Goal: Task Accomplishment & Management: Manage account settings

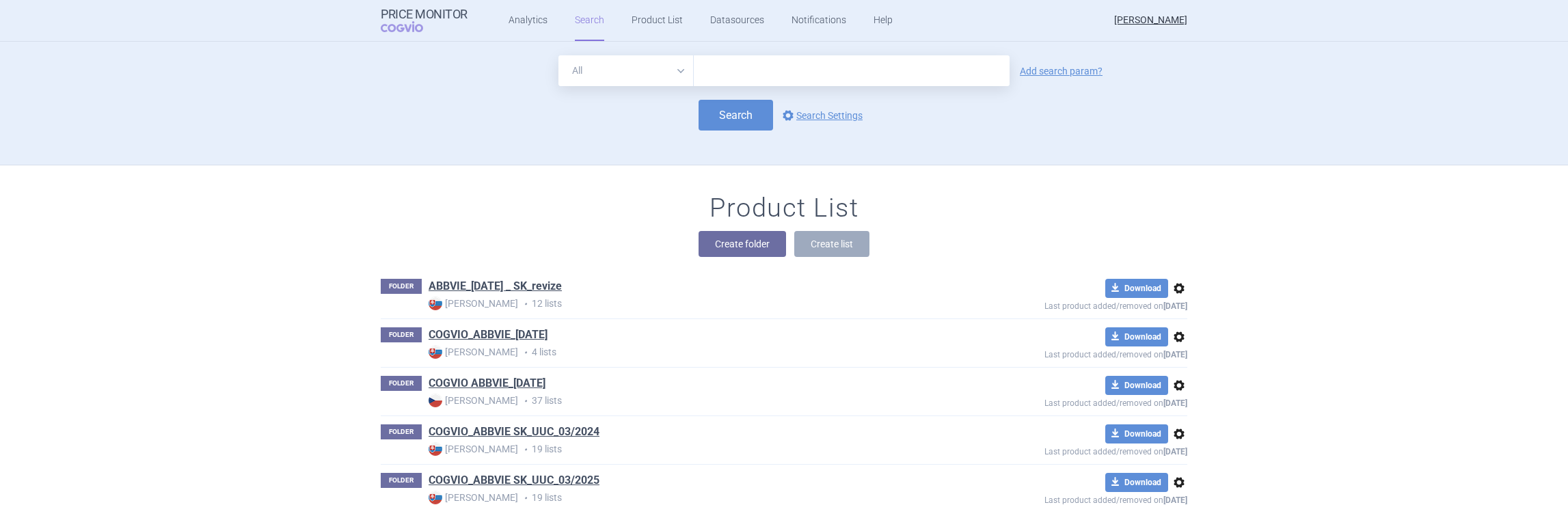
click at [735, 63] on input "text" at bounding box center [852, 71] width 315 height 31
type input "Tepkinly"
click at [732, 111] on button "Search" at bounding box center [735, 115] width 74 height 31
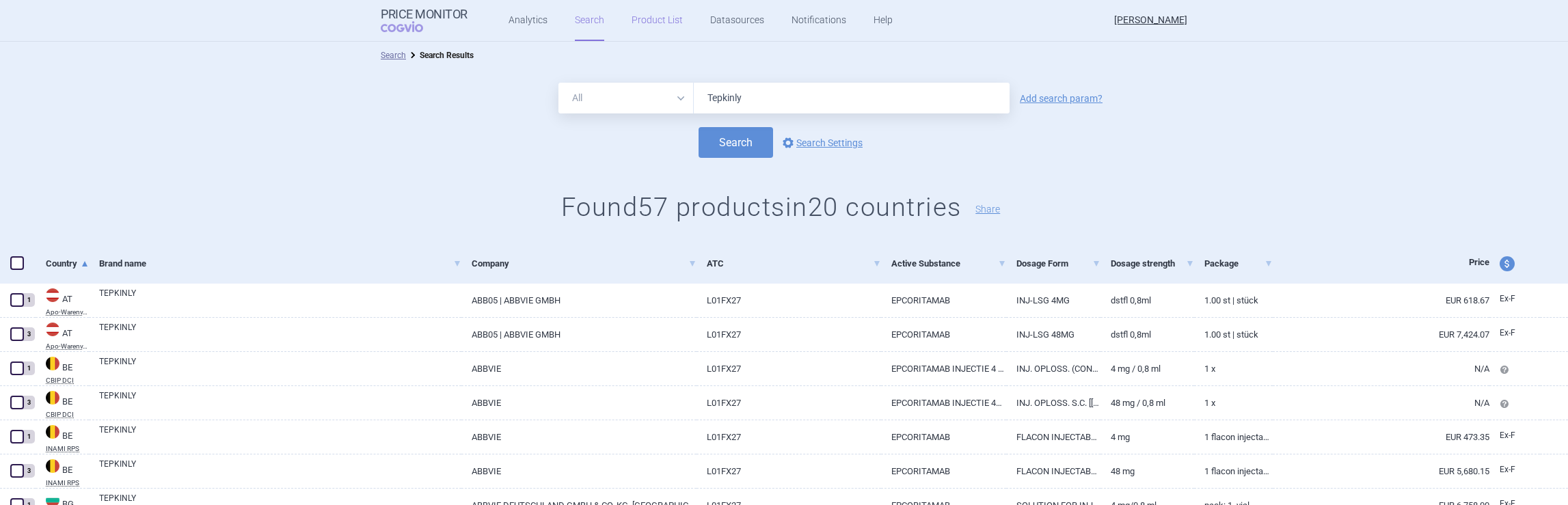
click at [641, 15] on link "Product List" at bounding box center [657, 21] width 51 height 41
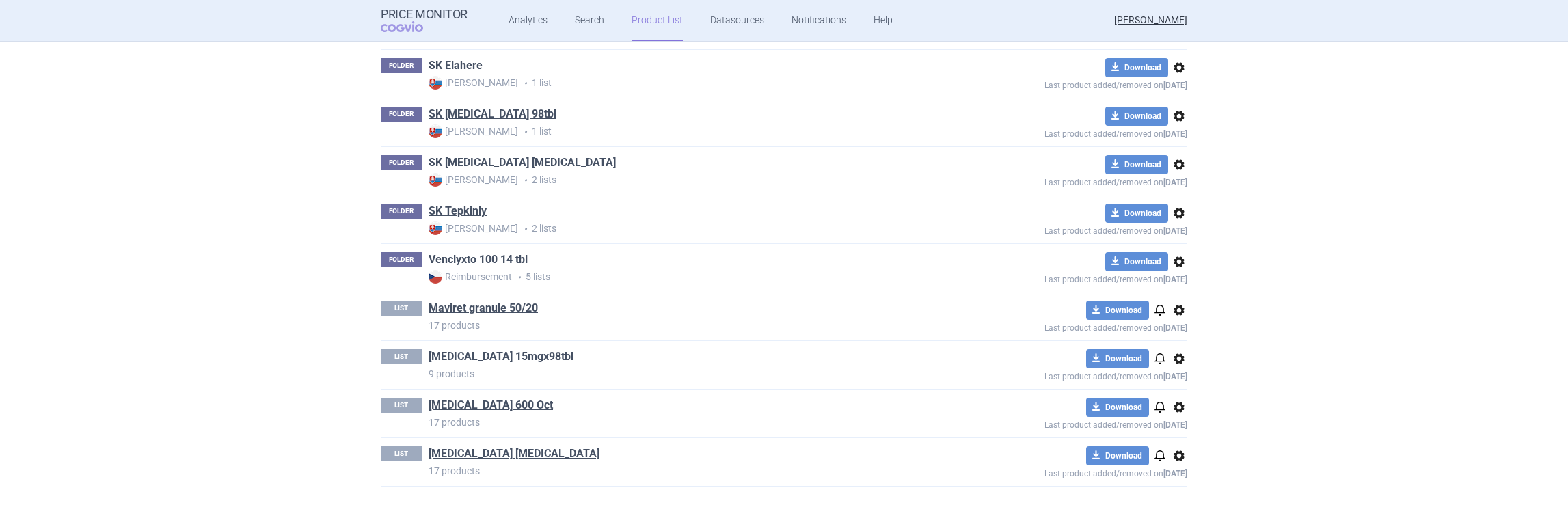
scroll to position [1543, 0]
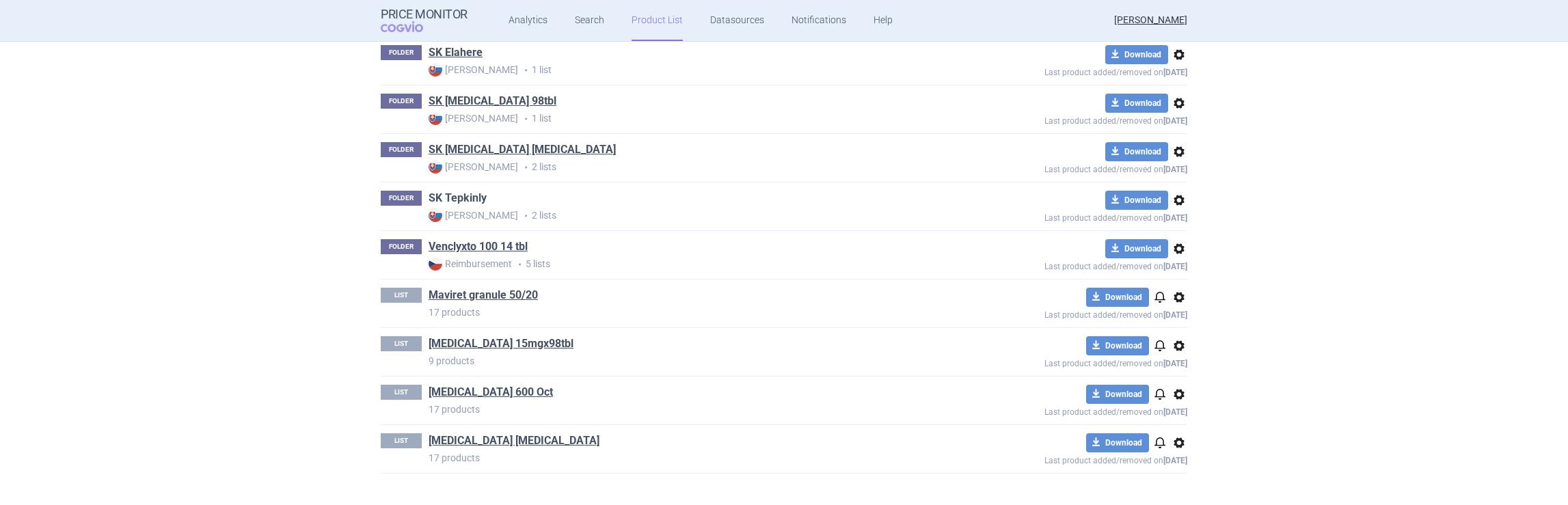
click at [463, 191] on link "SK Tepkinly" at bounding box center [457, 198] width 58 height 15
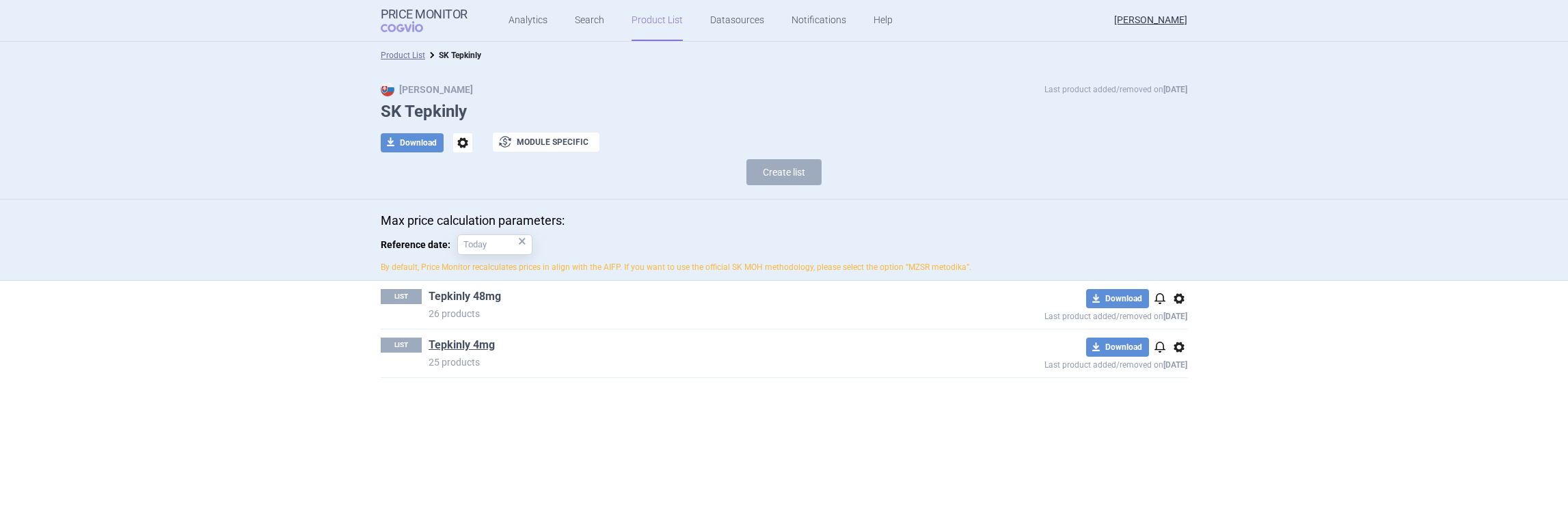
click at [469, 297] on link "Tepkinly 48mg" at bounding box center [464, 297] width 73 height 15
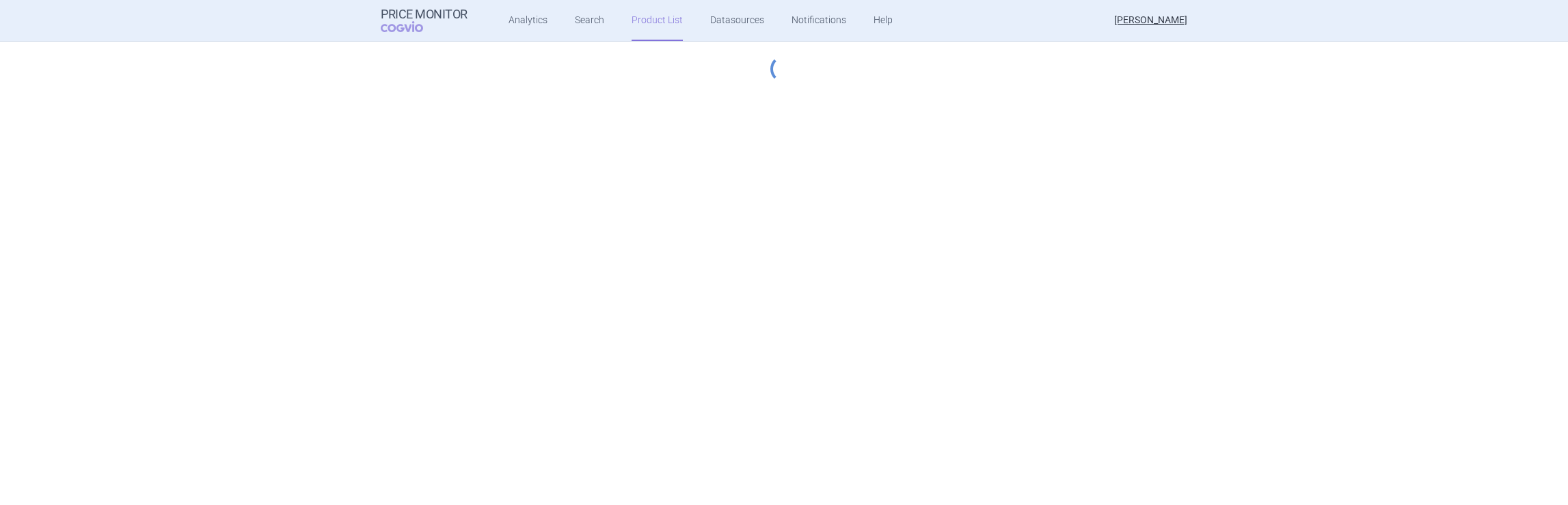
select select "[DATE]"
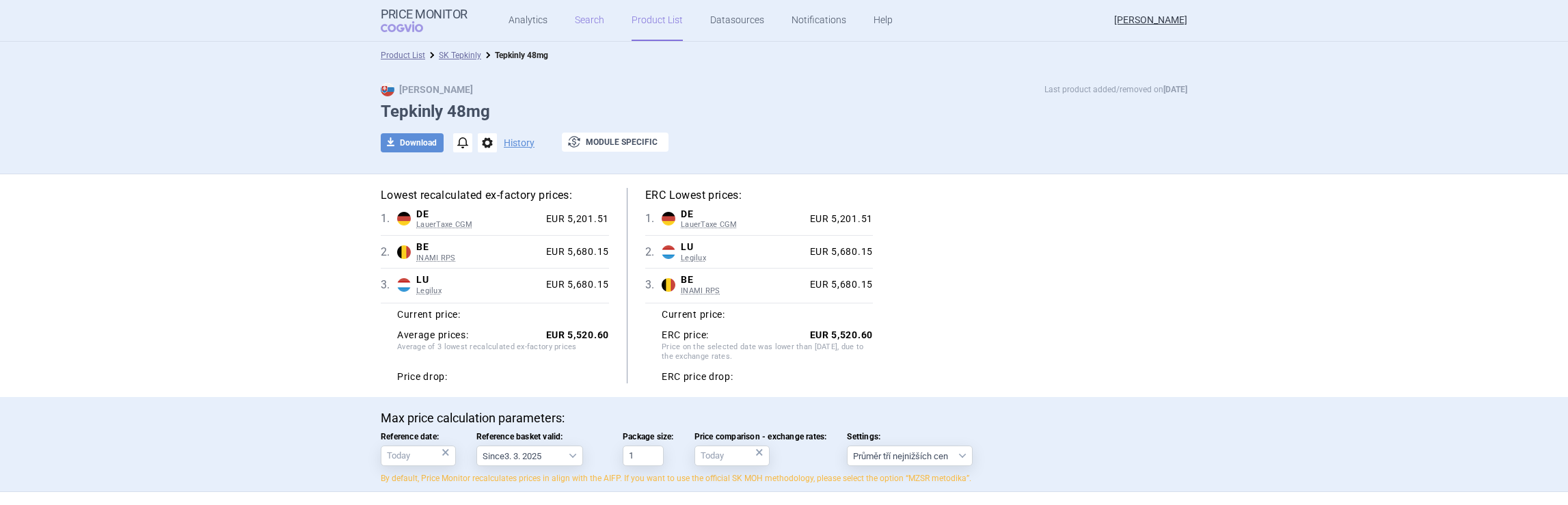
click at [581, 20] on link "Search" at bounding box center [590, 21] width 29 height 41
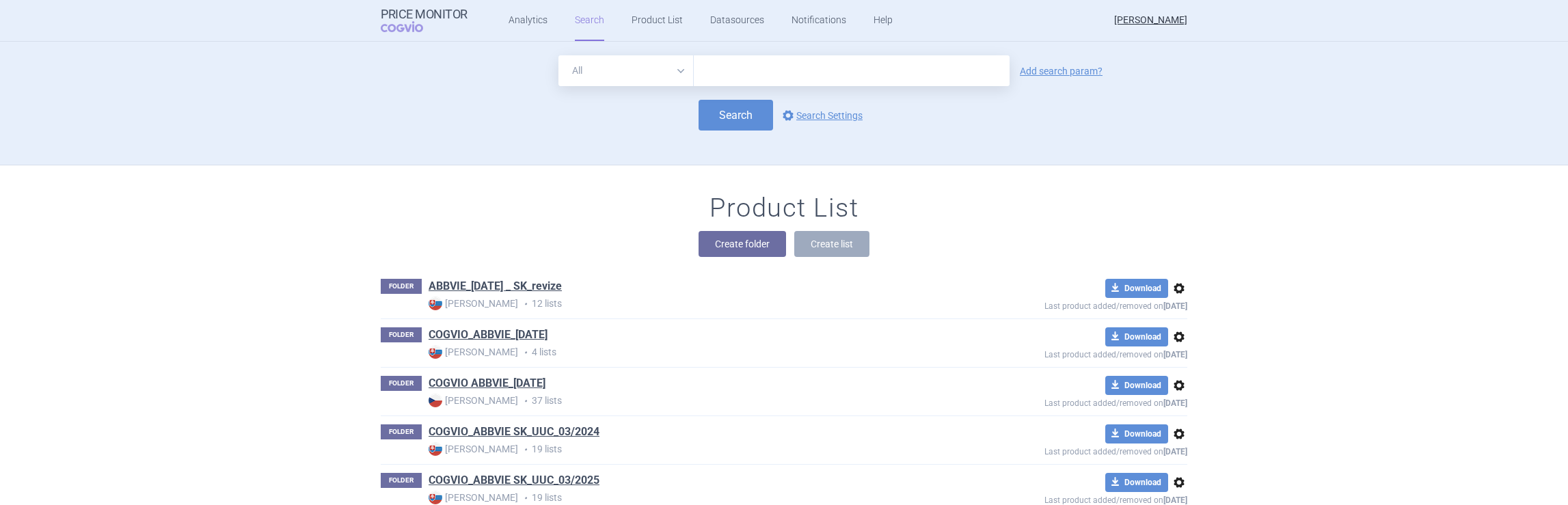
click at [733, 69] on input "text" at bounding box center [852, 71] width 315 height 31
type input "Tepkinly"
click at [720, 245] on button "Create folder" at bounding box center [742, 244] width 87 height 26
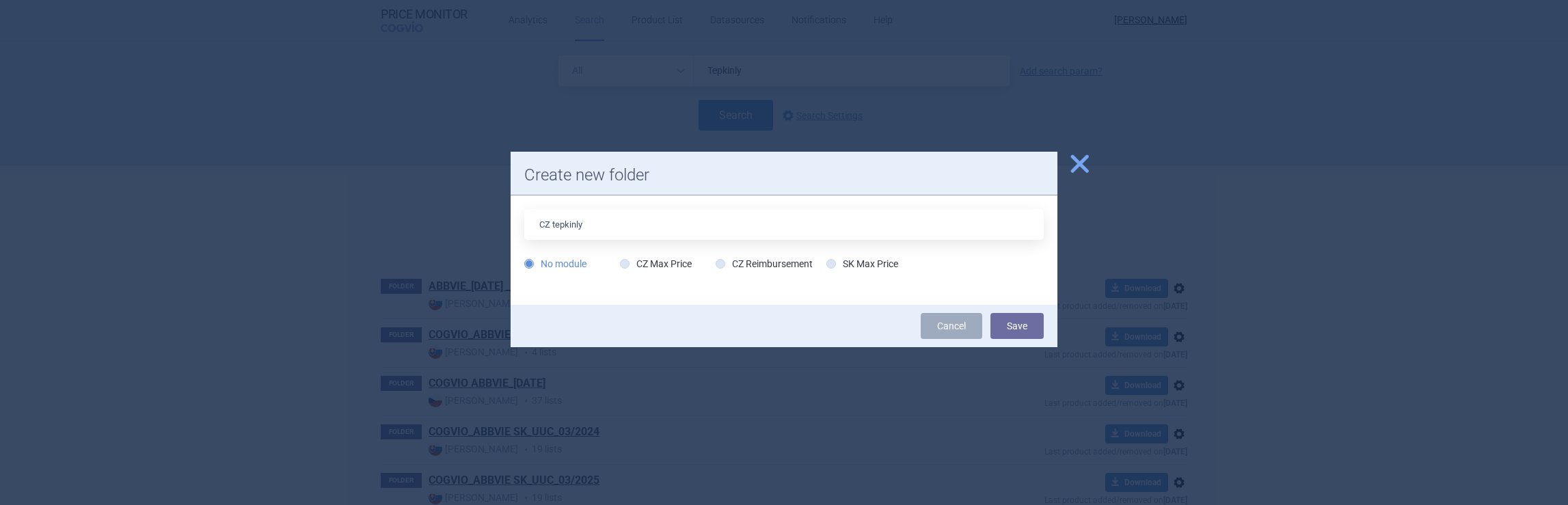
click at [557, 223] on input "CZ tepkinly" at bounding box center [784, 225] width 520 height 31
type input "CZ Tepkinly"
click at [627, 264] on icon at bounding box center [624, 263] width 9 height 9
click at [627, 264] on input "CZ Max Price" at bounding box center [628, 264] width 14 height 14
radio input "true"
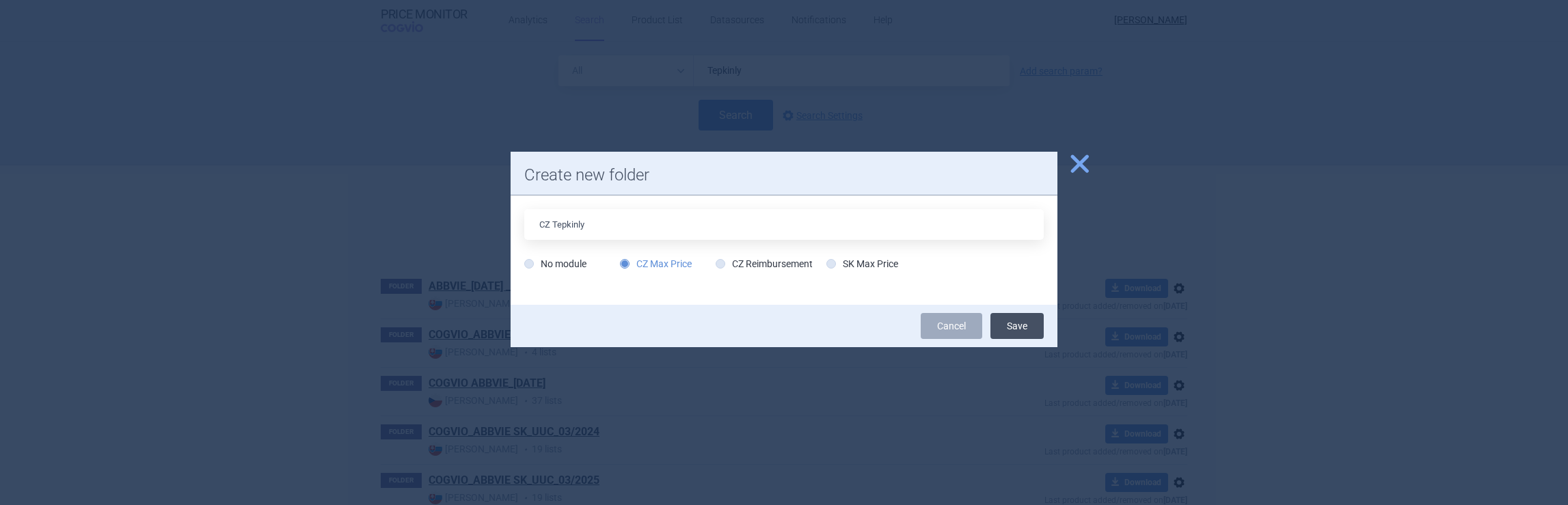
click at [1016, 326] on button "Save" at bounding box center [1017, 326] width 53 height 26
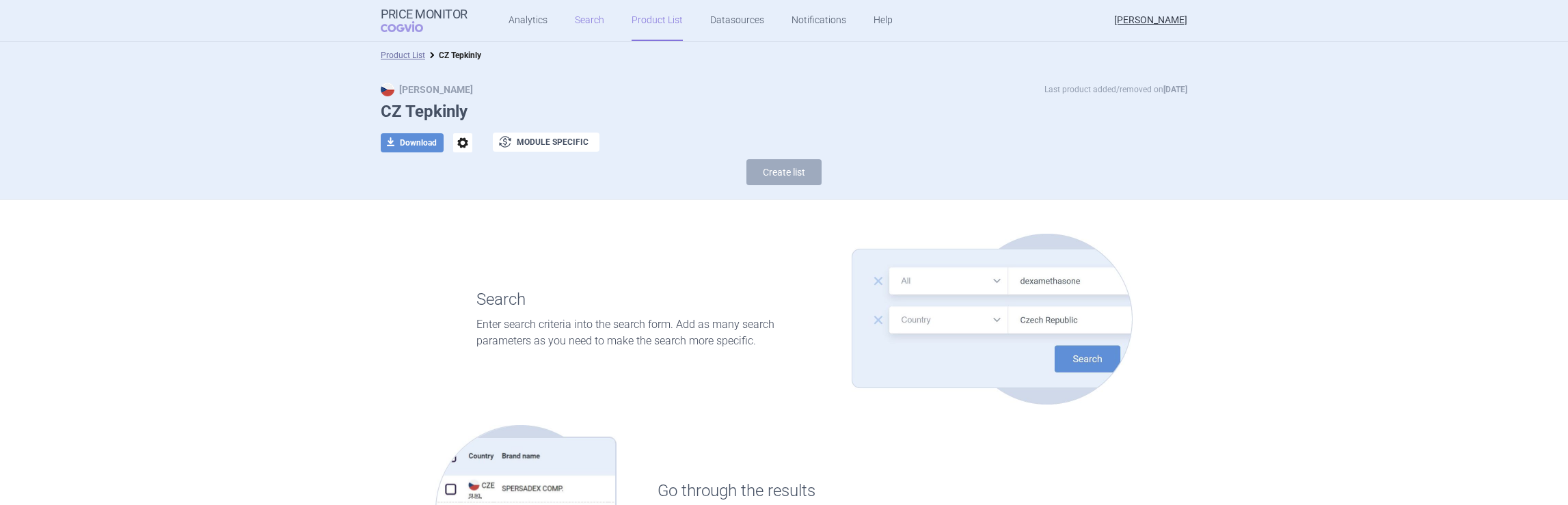
click at [583, 22] on link "Search" at bounding box center [590, 21] width 29 height 41
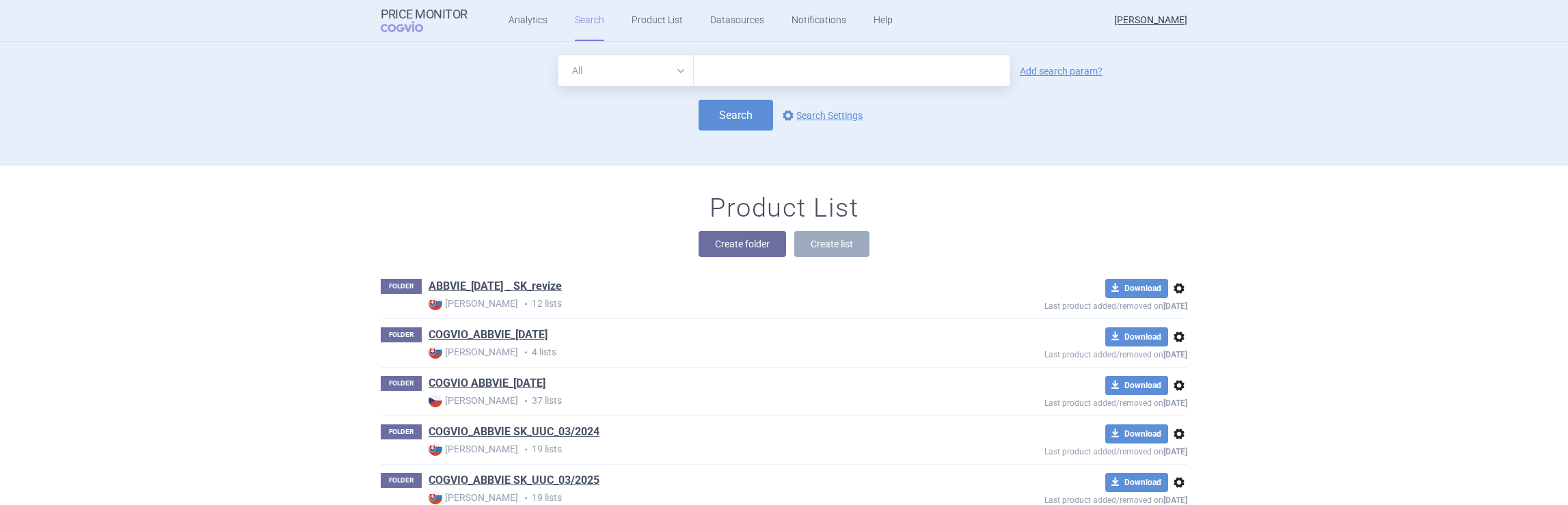
click at [725, 73] on input "text" at bounding box center [852, 71] width 315 height 31
type input "Tepkinly"
click at [722, 117] on button "Search" at bounding box center [735, 115] width 74 height 31
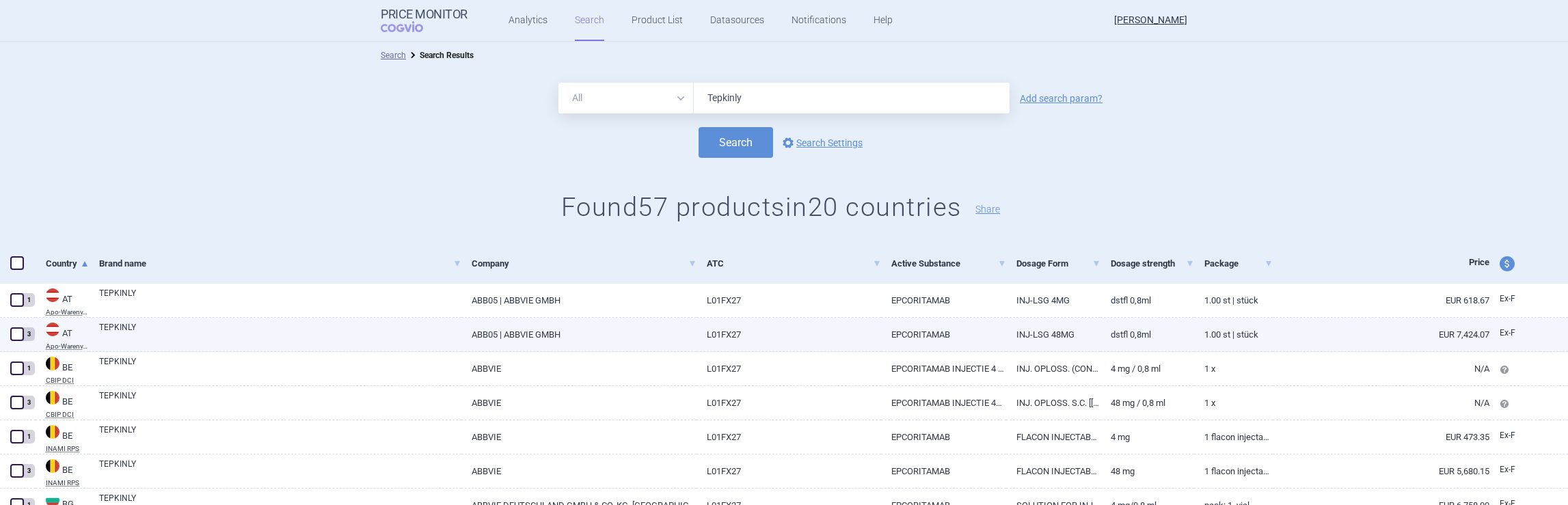
click at [19, 336] on span at bounding box center [17, 334] width 14 height 14
checkbox input "true"
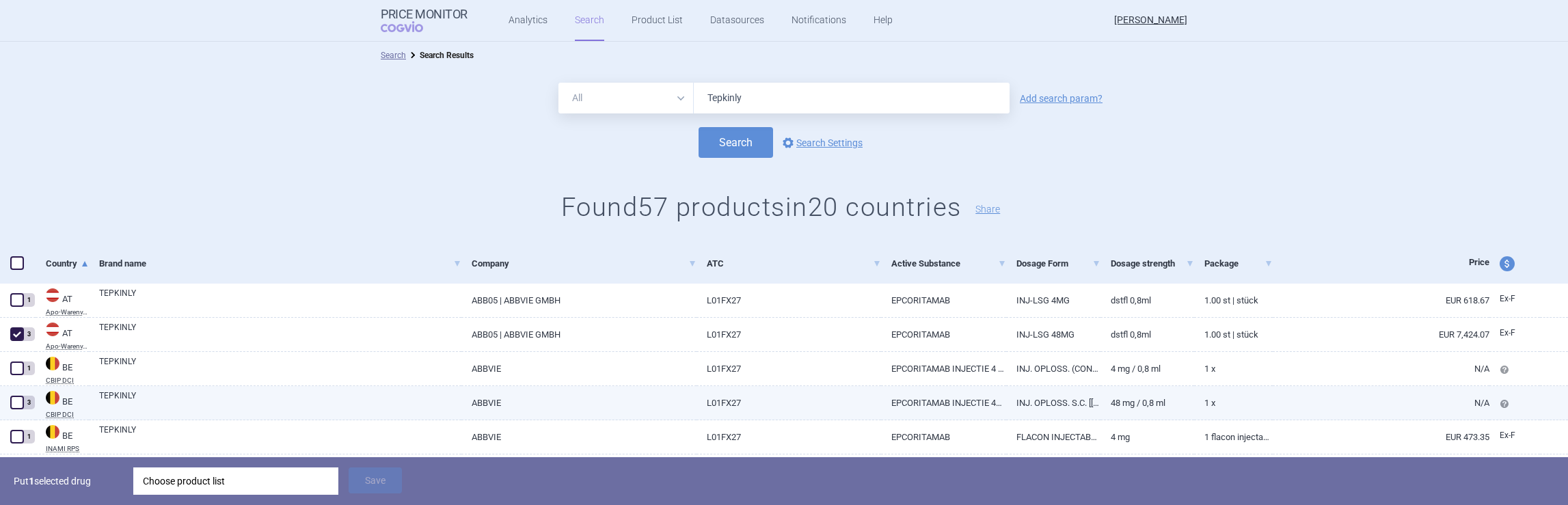
click at [15, 404] on span at bounding box center [17, 402] width 14 height 14
checkbox input "true"
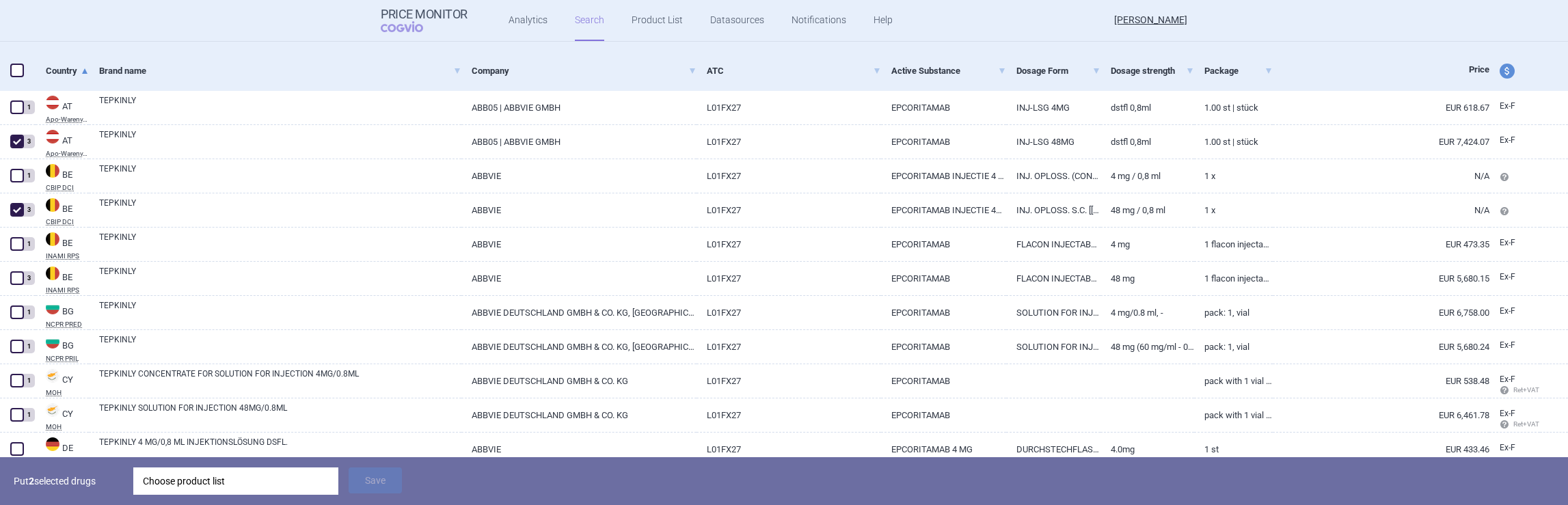
scroll to position [214, 0]
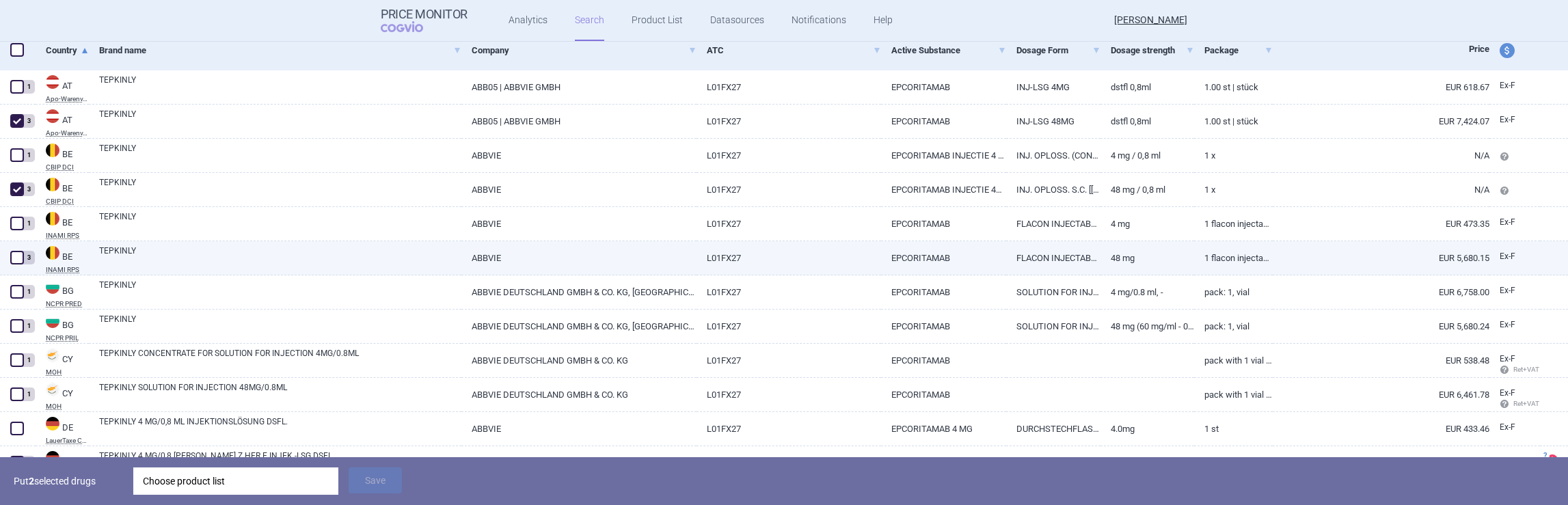
click at [15, 257] on span at bounding box center [17, 257] width 14 height 14
checkbox input "true"
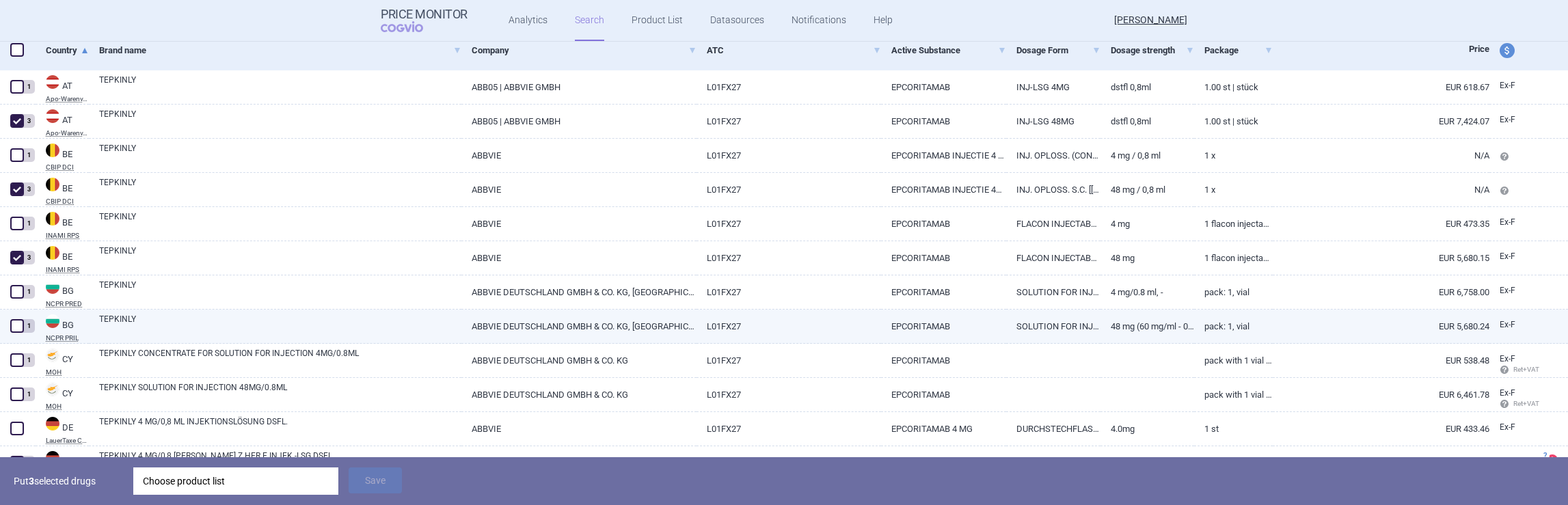
click at [15, 322] on span at bounding box center [17, 326] width 14 height 14
checkbox input "true"
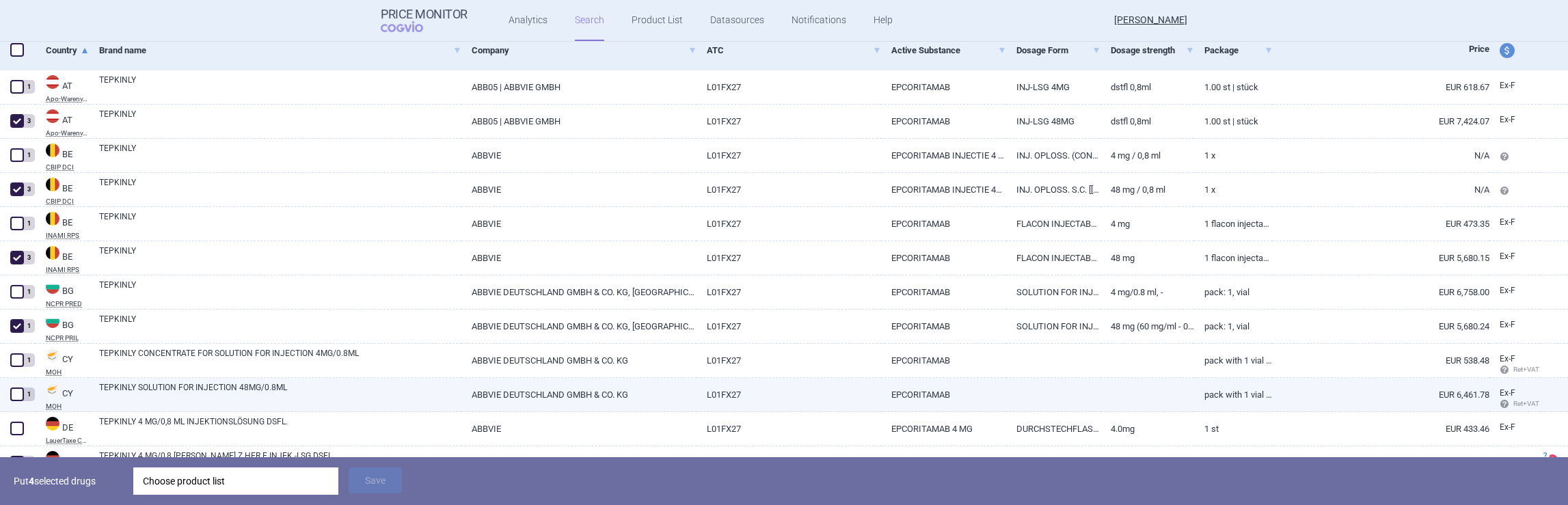
click at [15, 393] on span at bounding box center [17, 394] width 14 height 14
checkbox input "true"
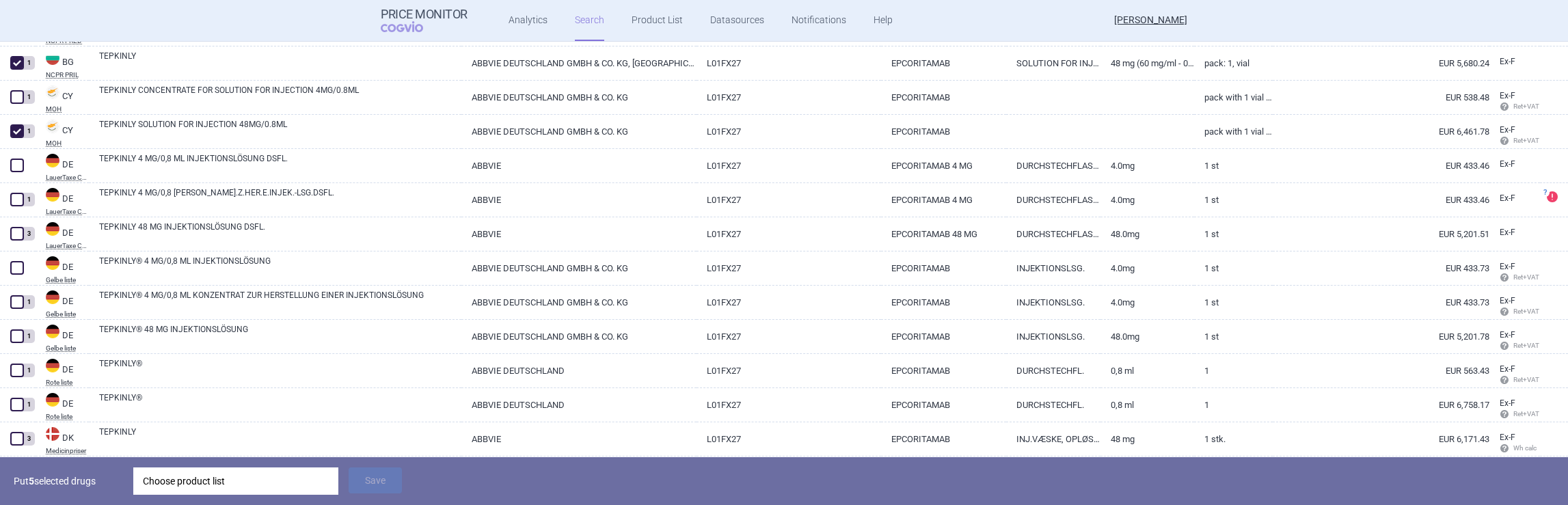
scroll to position [490, 0]
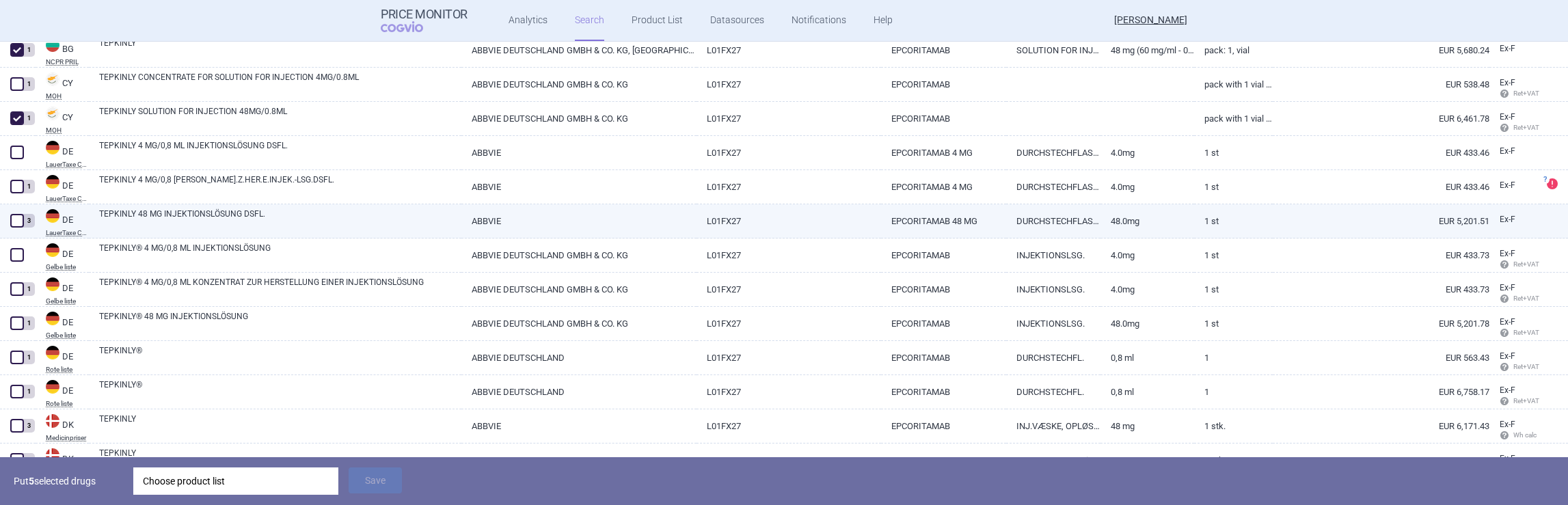
click at [16, 221] on span at bounding box center [17, 220] width 14 height 14
checkbox input "true"
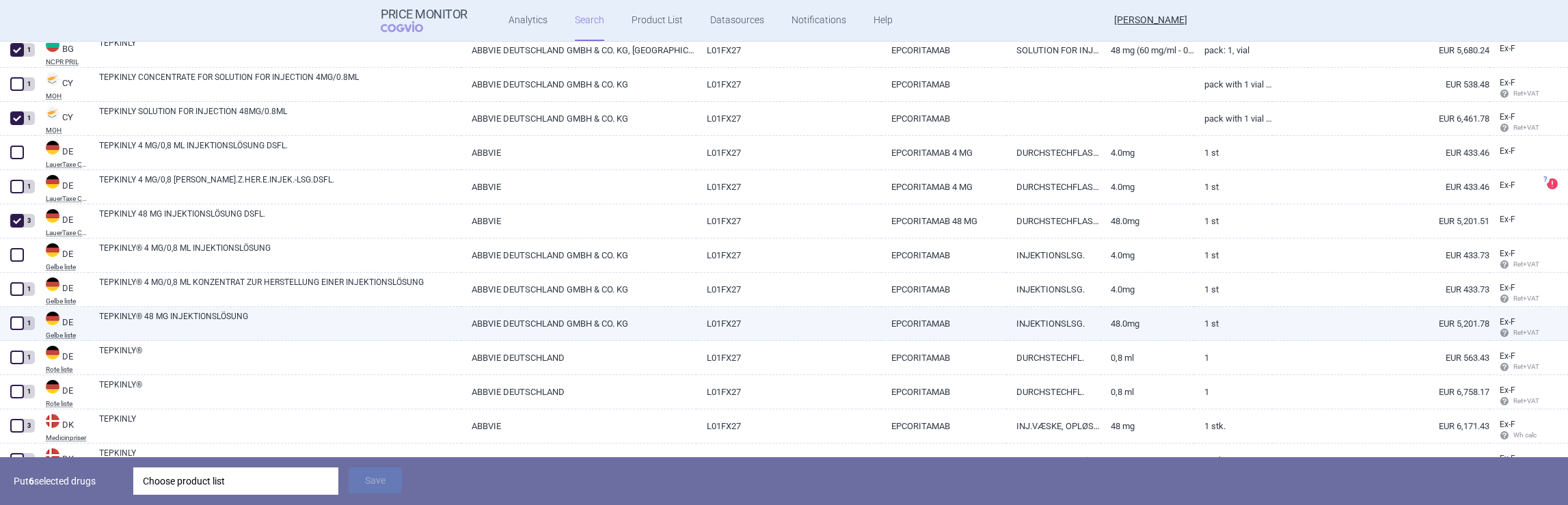
click at [19, 323] on span at bounding box center [17, 323] width 14 height 14
checkbox input "true"
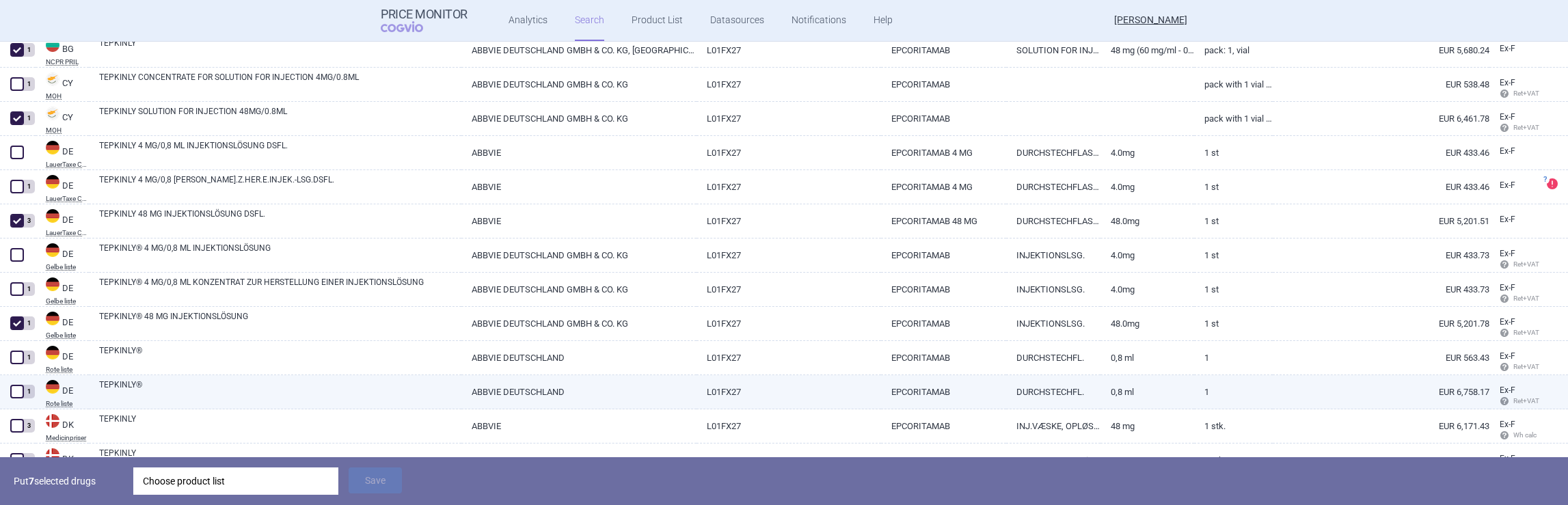
click at [14, 390] on span at bounding box center [17, 391] width 14 height 14
checkbox input "true"
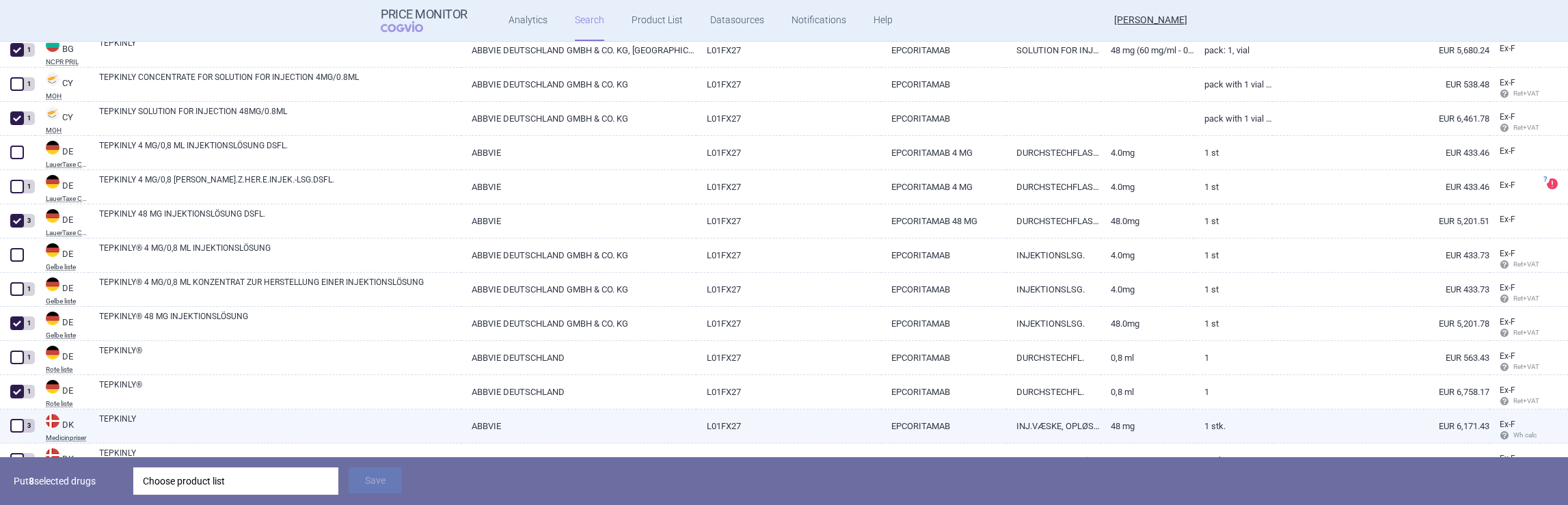
click at [16, 429] on span at bounding box center [17, 426] width 14 height 14
checkbox input "true"
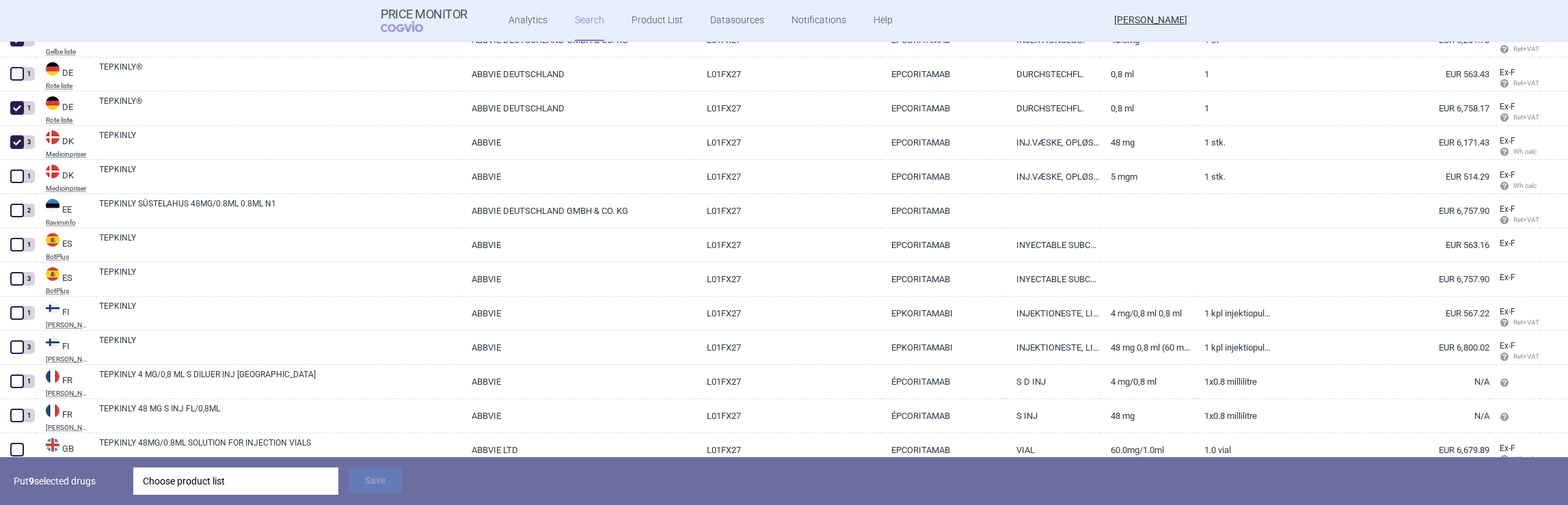
scroll to position [778, 0]
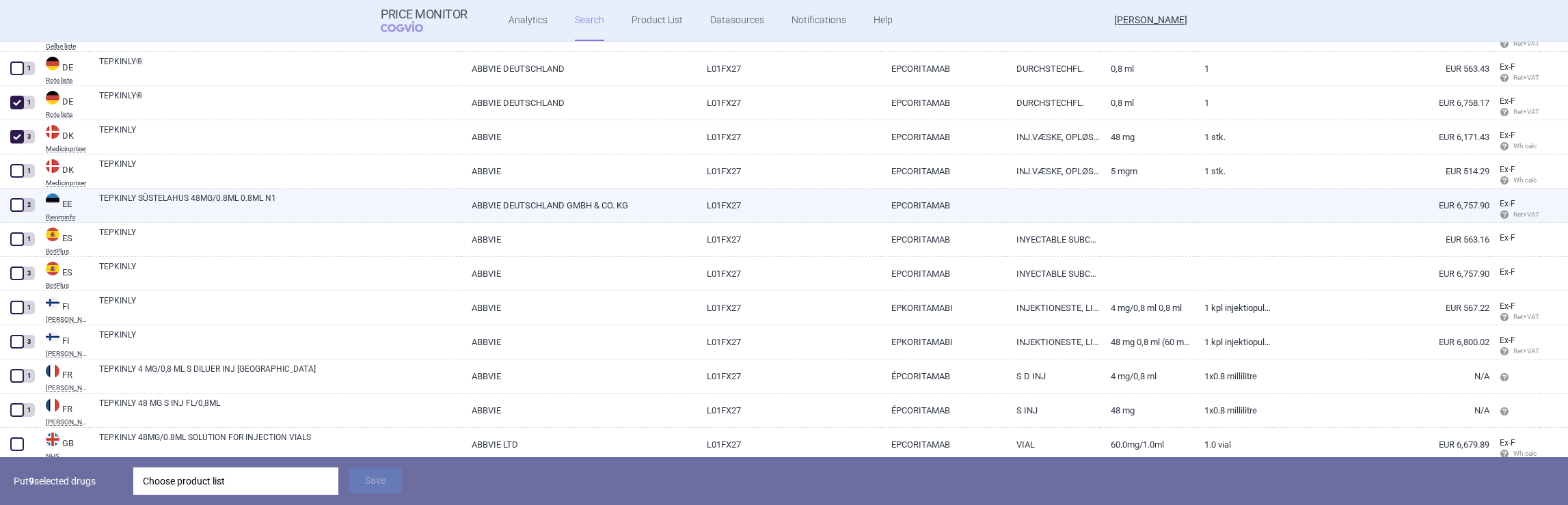
click at [18, 201] on span at bounding box center [17, 205] width 14 height 14
checkbox input "true"
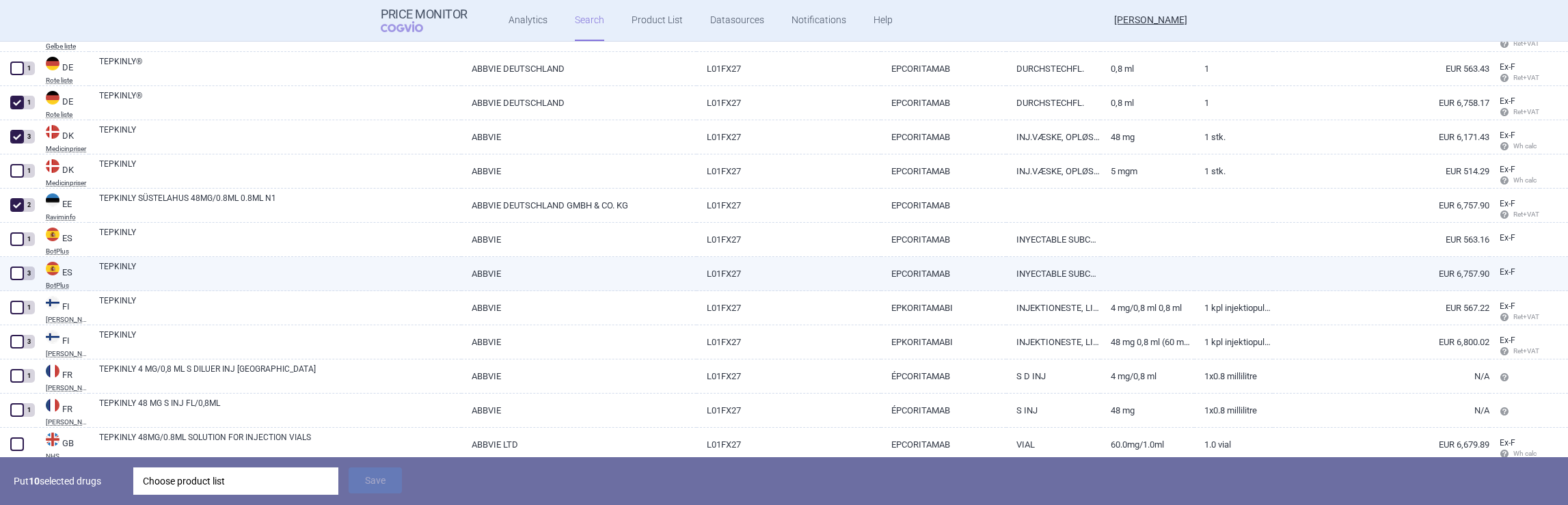
click at [12, 274] on span at bounding box center [17, 273] width 14 height 14
checkbox input "true"
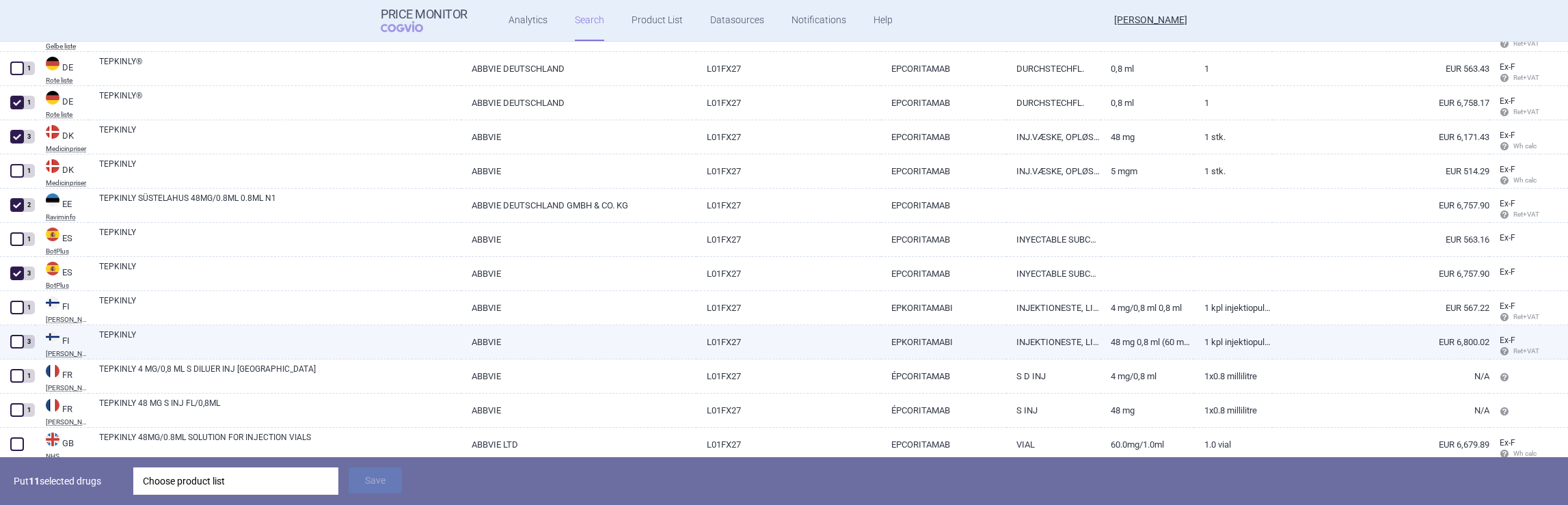
click at [15, 341] on span at bounding box center [17, 342] width 14 height 14
checkbox input "true"
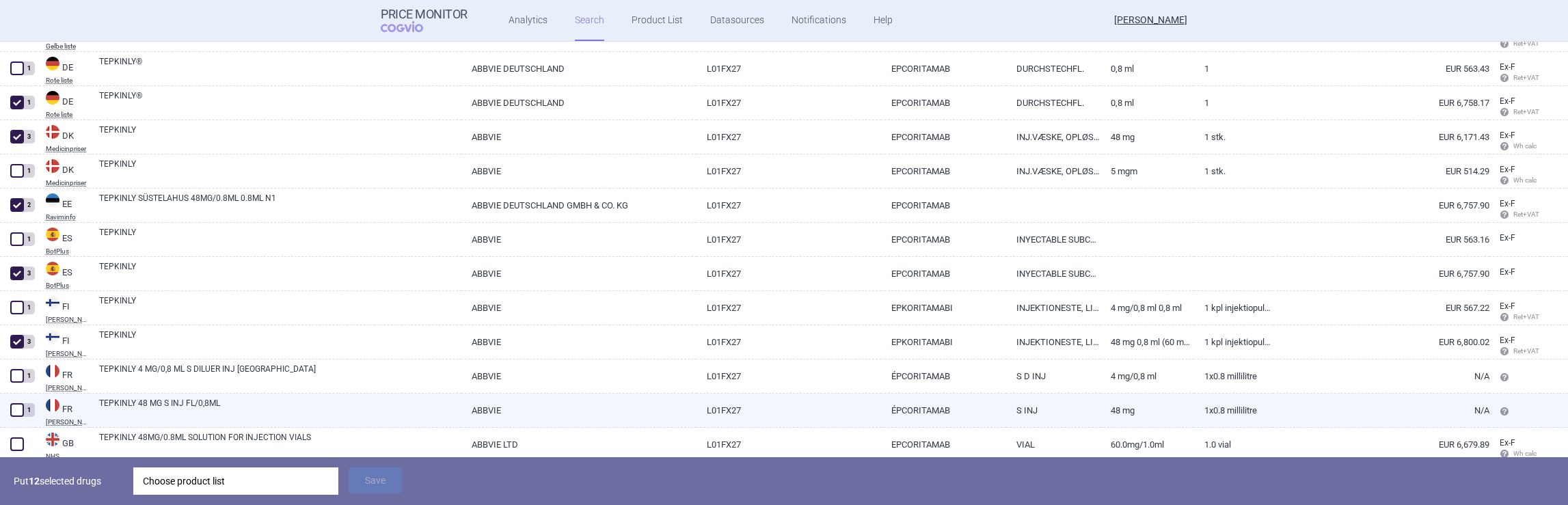
click at [15, 412] on span at bounding box center [17, 410] width 14 height 14
checkbox input "true"
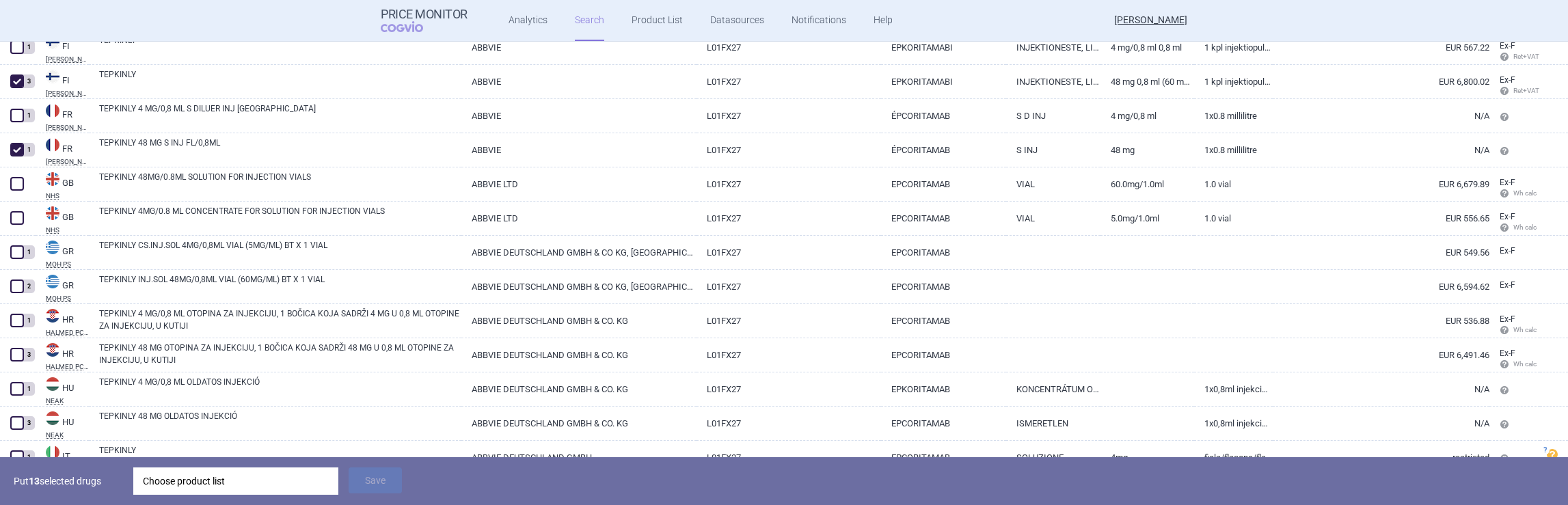
scroll to position [1052, 0]
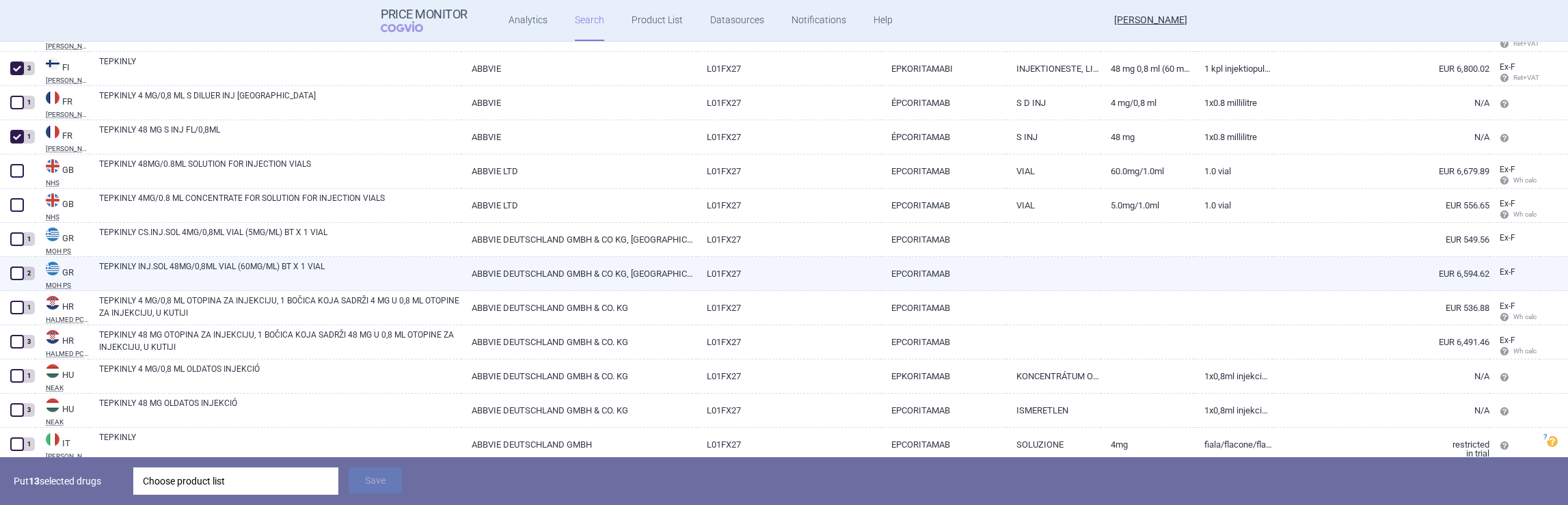
click at [19, 272] on span at bounding box center [17, 273] width 14 height 14
checkbox input "true"
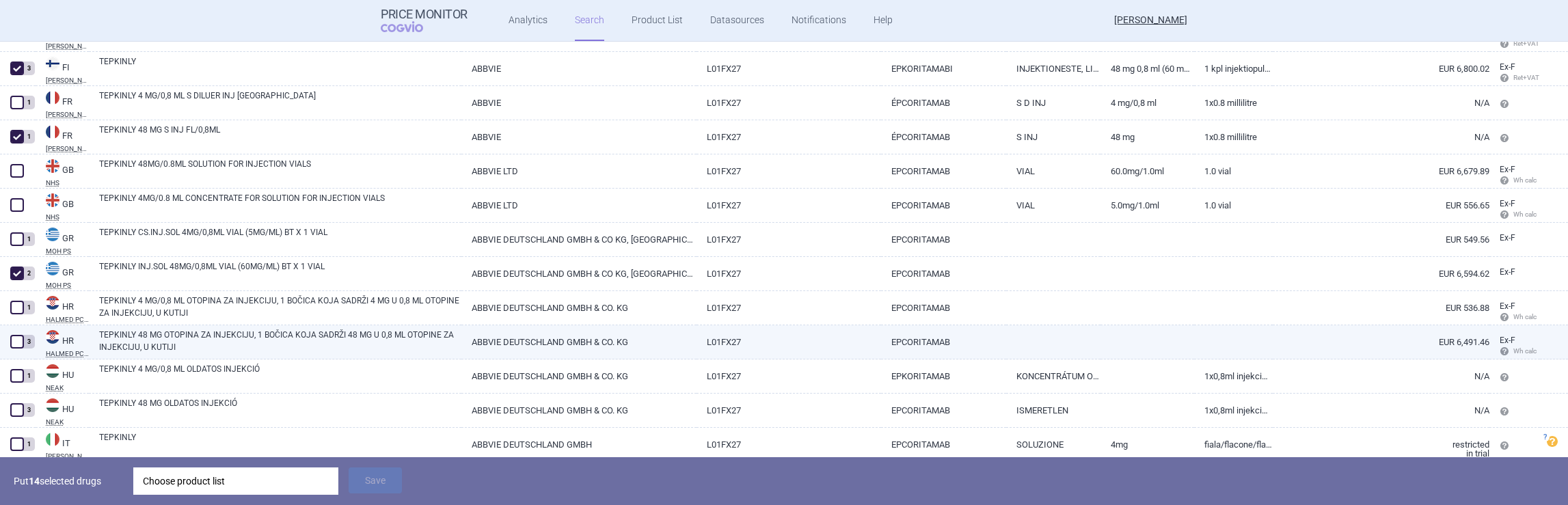
click at [20, 338] on span at bounding box center [17, 342] width 14 height 14
checkbox input "true"
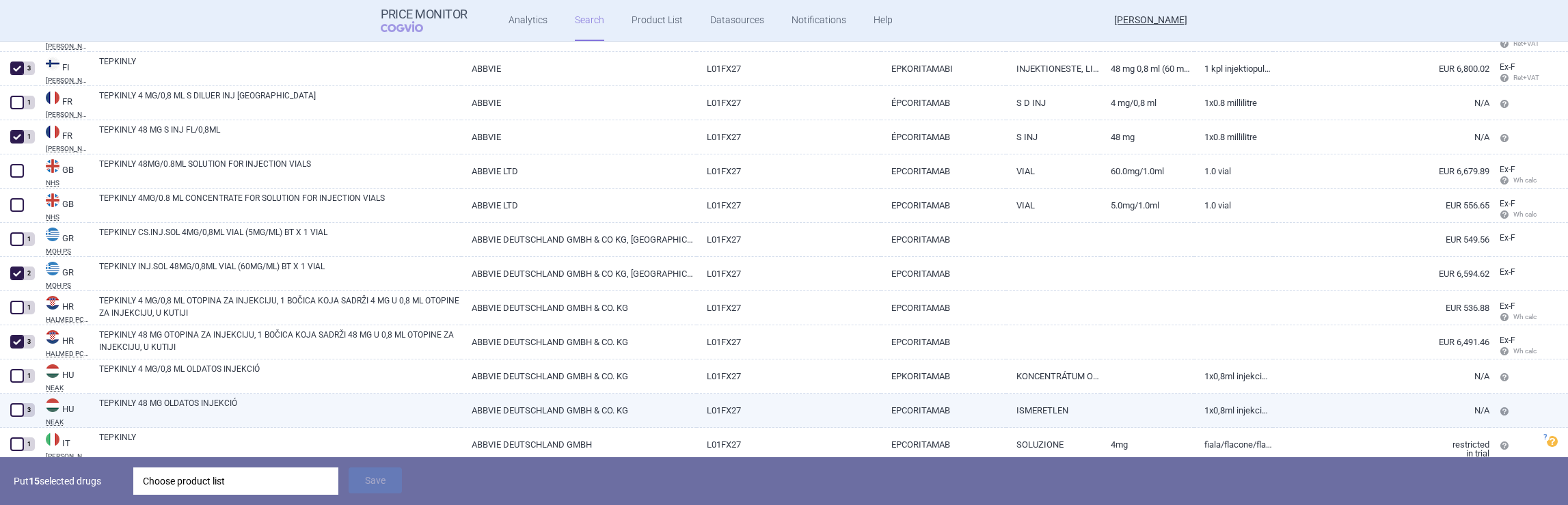
click at [20, 409] on span at bounding box center [17, 410] width 14 height 14
checkbox input "true"
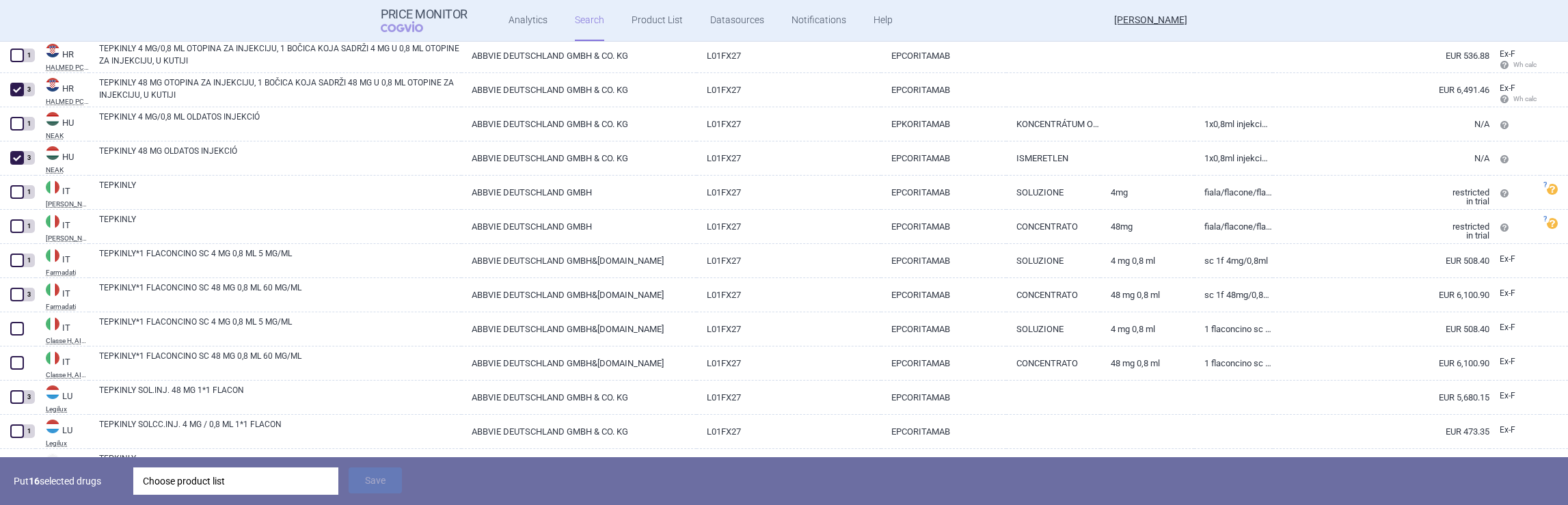
scroll to position [1319, 0]
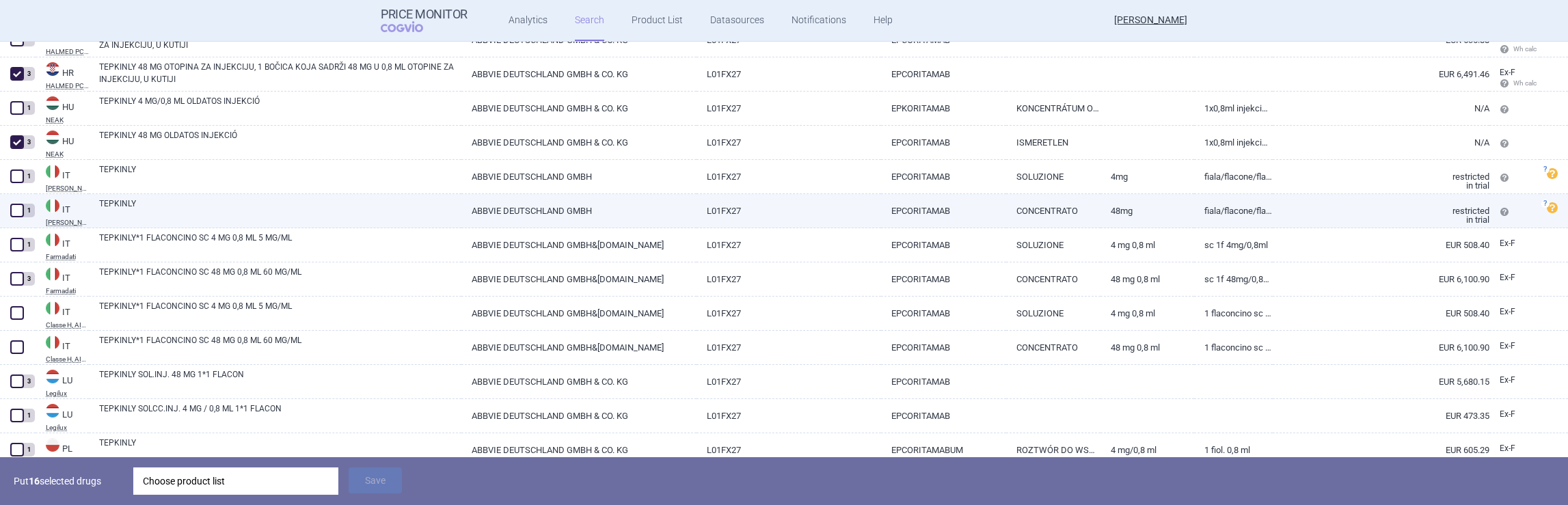
click at [16, 210] on span at bounding box center [17, 210] width 14 height 14
checkbox input "true"
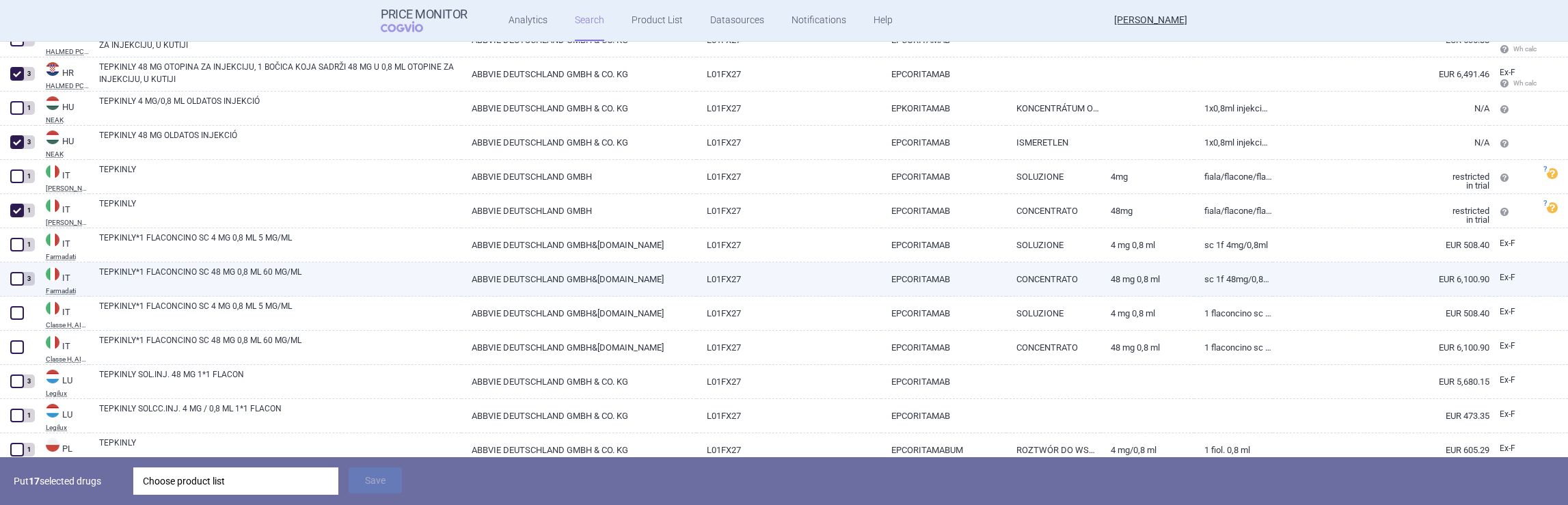
click at [17, 281] on span at bounding box center [17, 279] width 14 height 14
checkbox input "true"
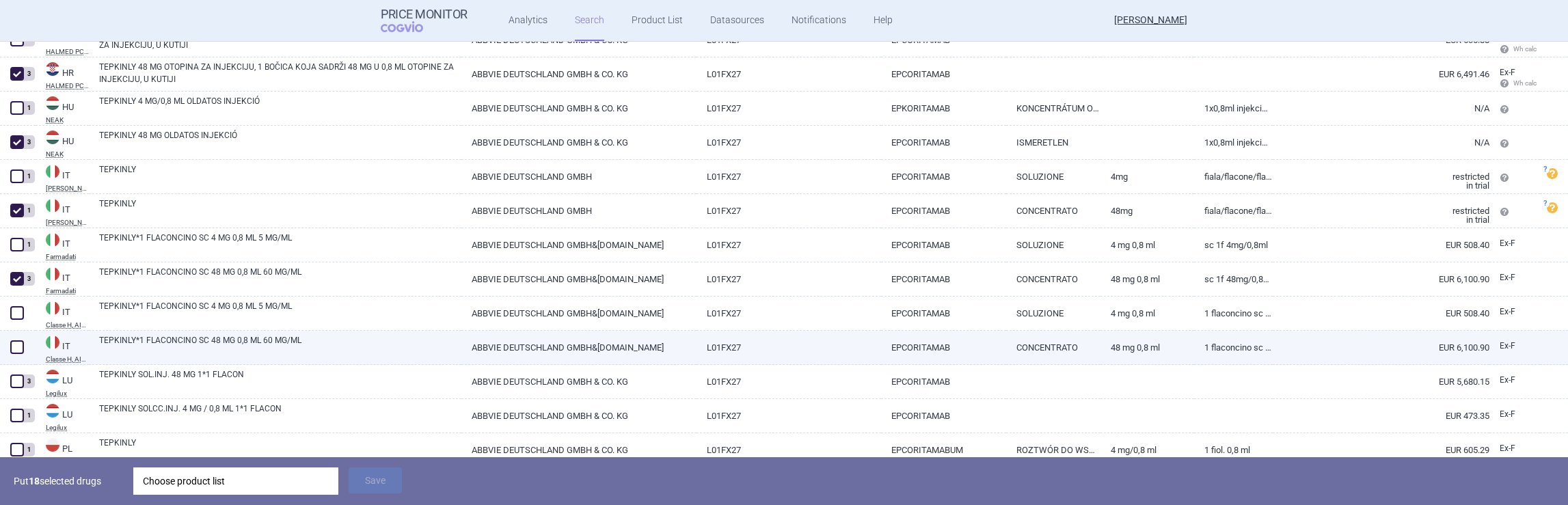
click at [19, 345] on span at bounding box center [17, 347] width 14 height 14
checkbox input "true"
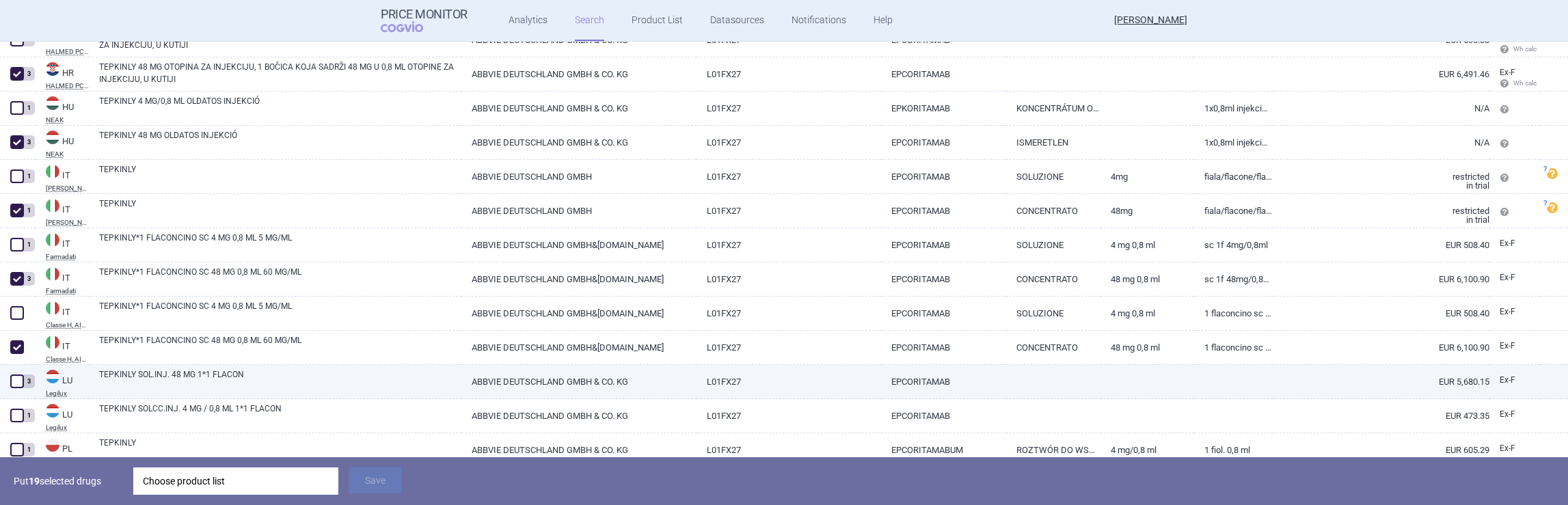
click at [11, 379] on span at bounding box center [17, 381] width 14 height 14
checkbox input "true"
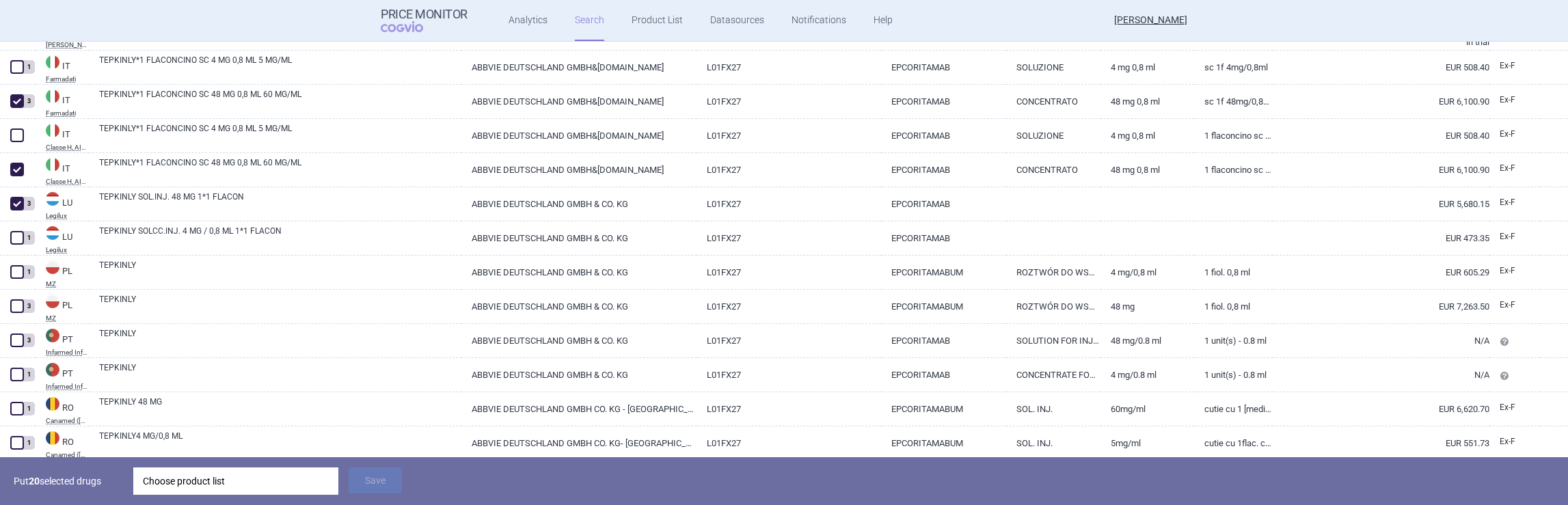
scroll to position [1530, 0]
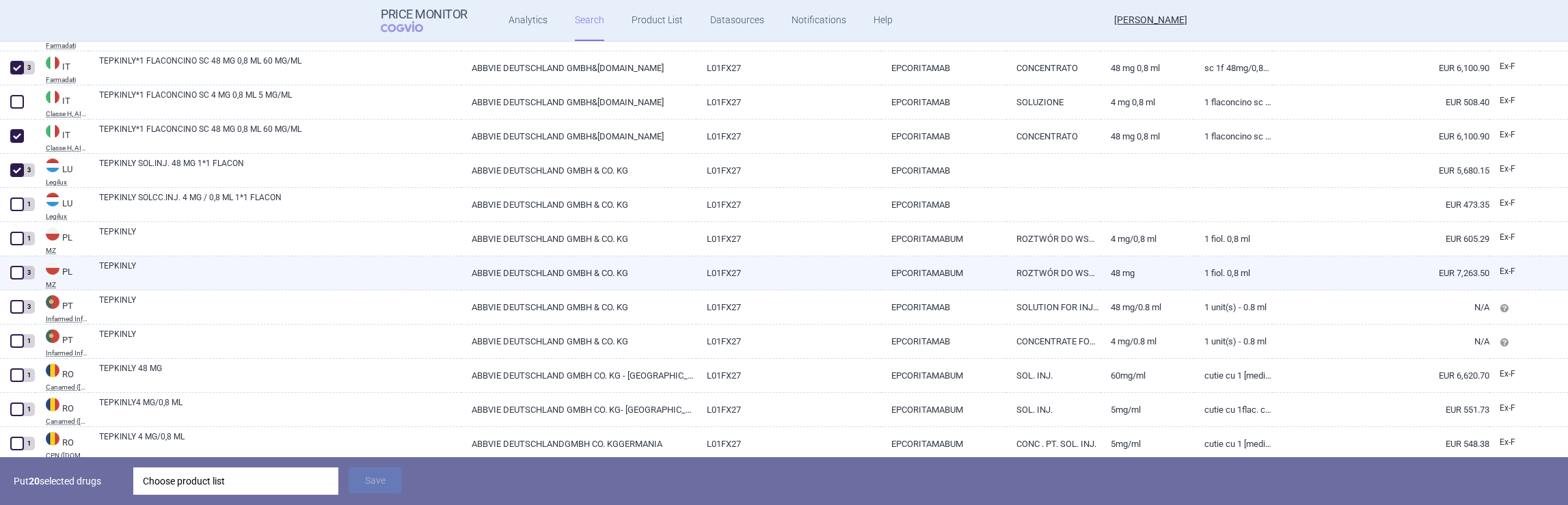
click at [17, 272] on span at bounding box center [17, 273] width 14 height 14
checkbox input "true"
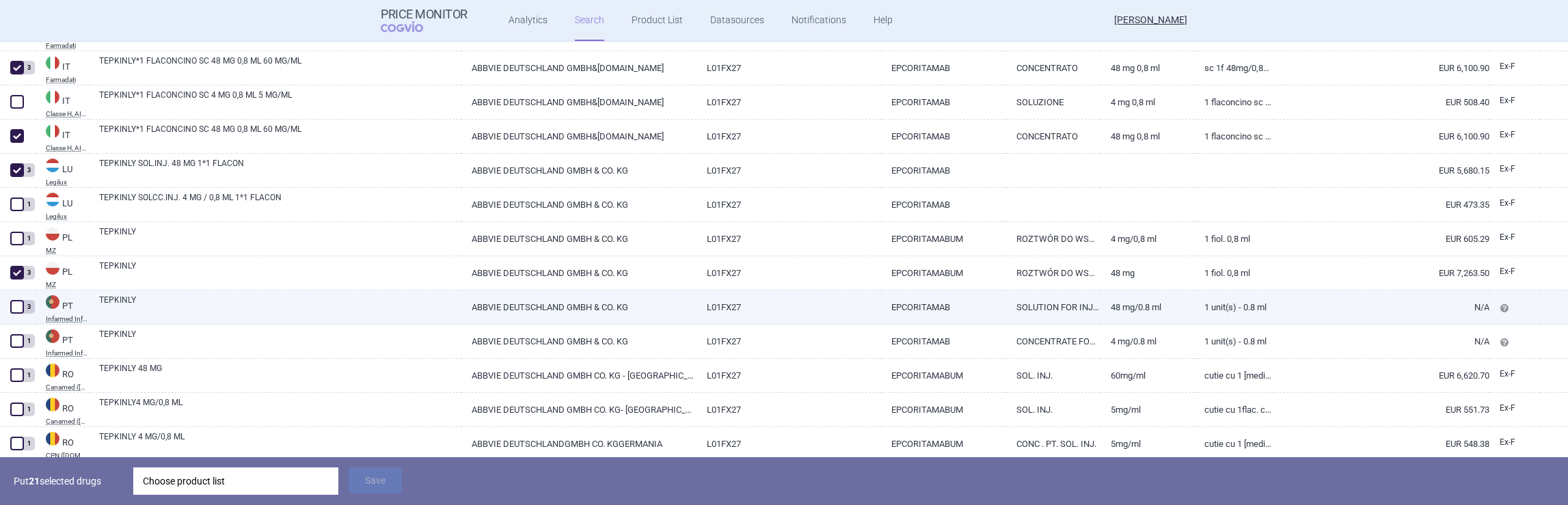
click at [15, 306] on span at bounding box center [17, 307] width 14 height 14
checkbox input "true"
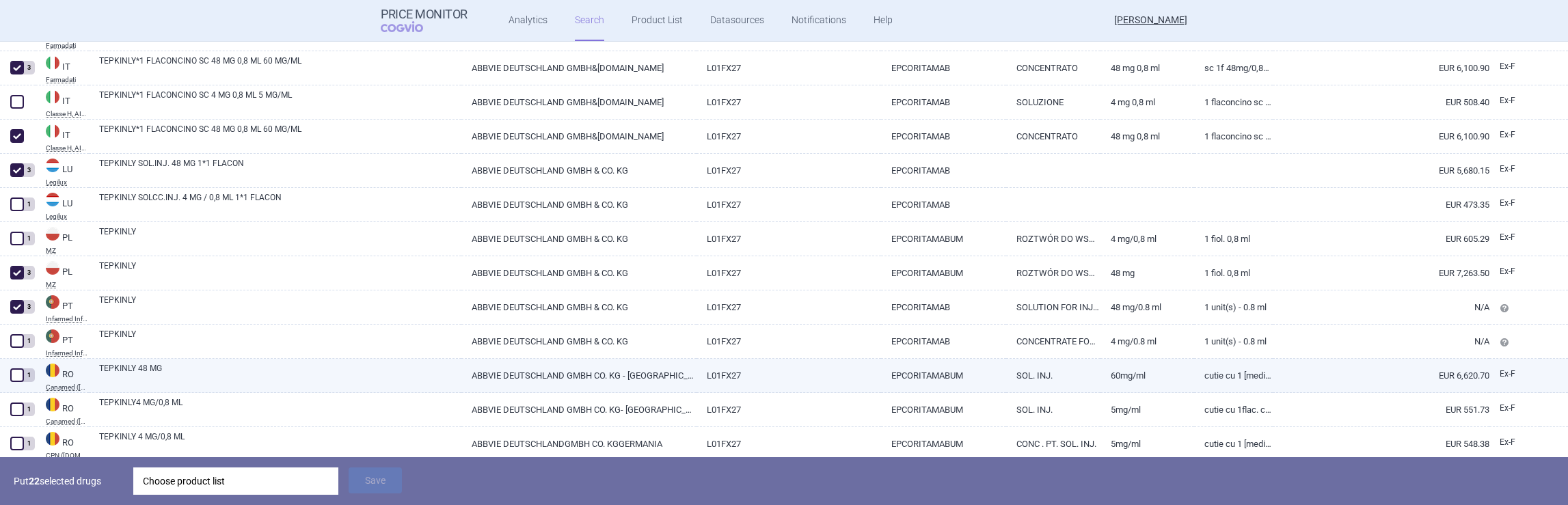
click at [14, 373] on span at bounding box center [17, 375] width 14 height 14
checkbox input "true"
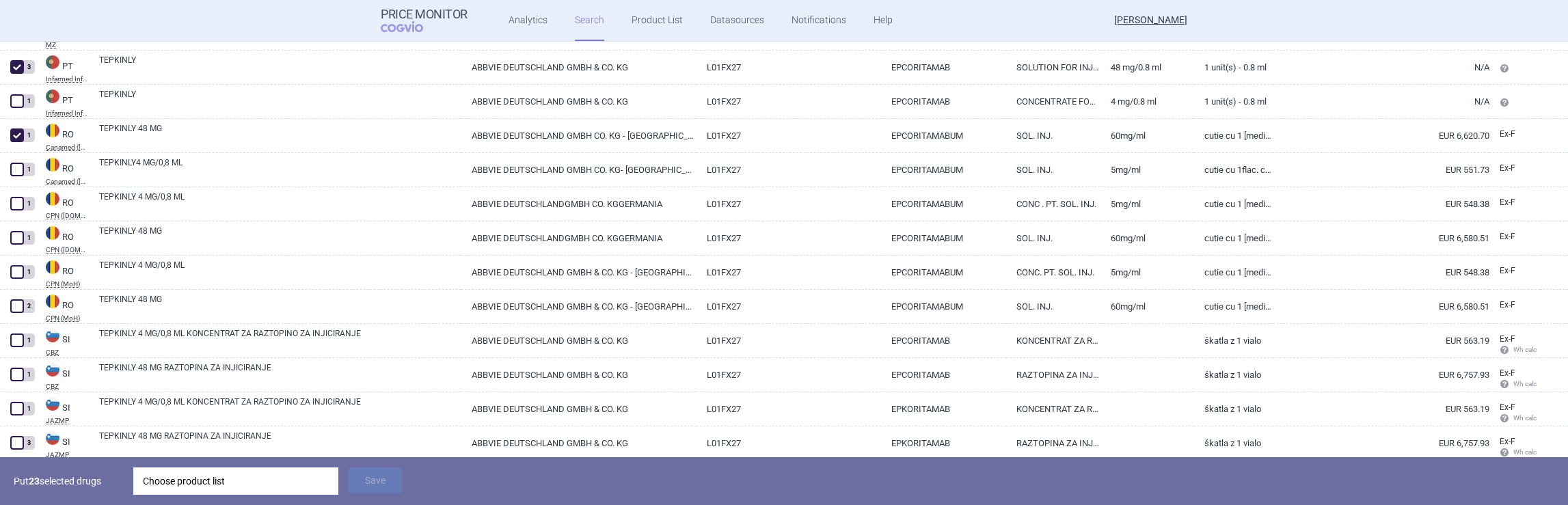
scroll to position [1776, 0]
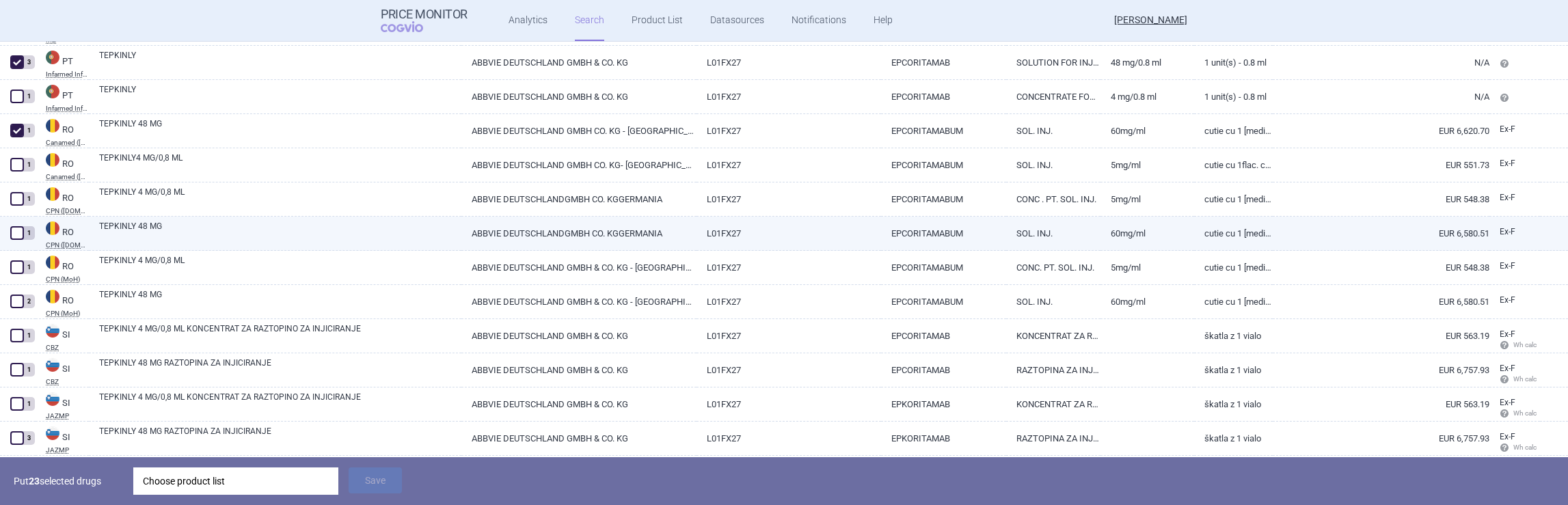
click at [15, 235] on span at bounding box center [17, 233] width 14 height 14
checkbox input "true"
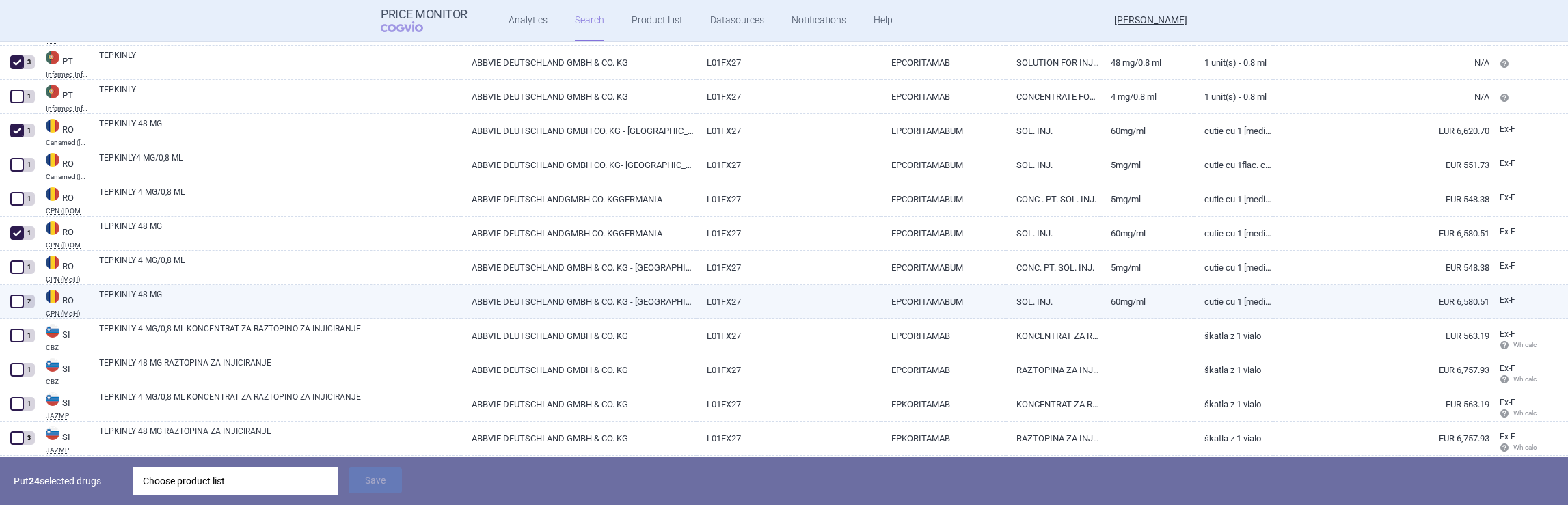
click at [17, 300] on span at bounding box center [17, 302] width 14 height 14
checkbox input "true"
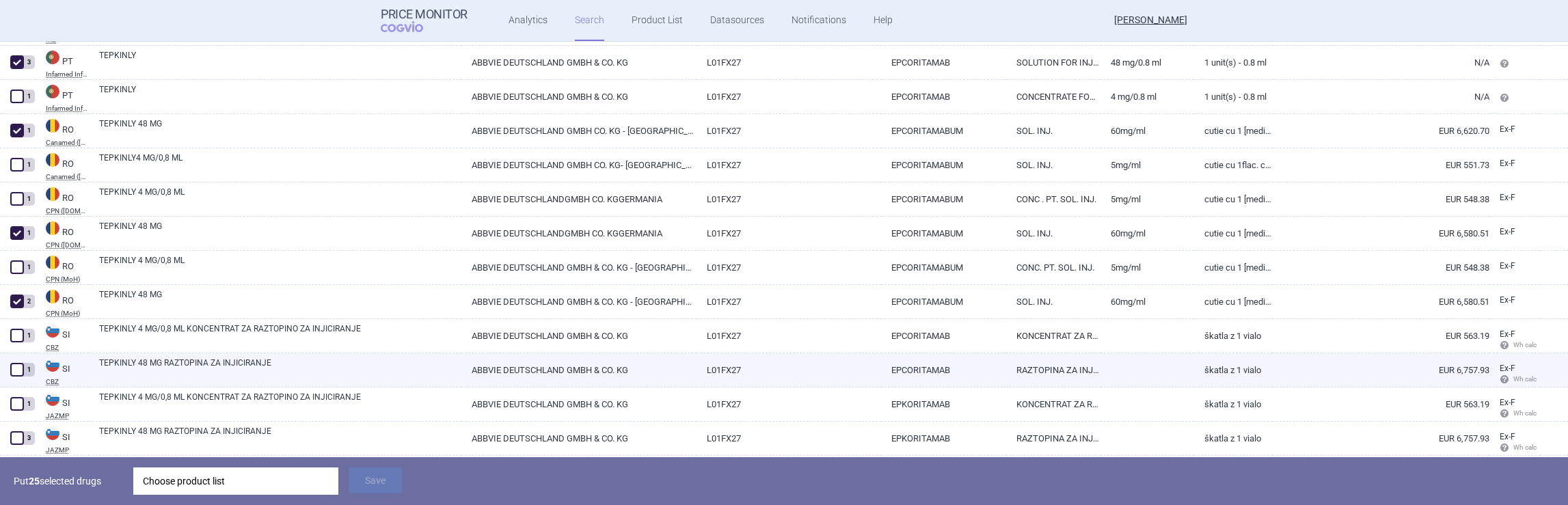
click at [14, 373] on span at bounding box center [17, 370] width 14 height 14
checkbox input "true"
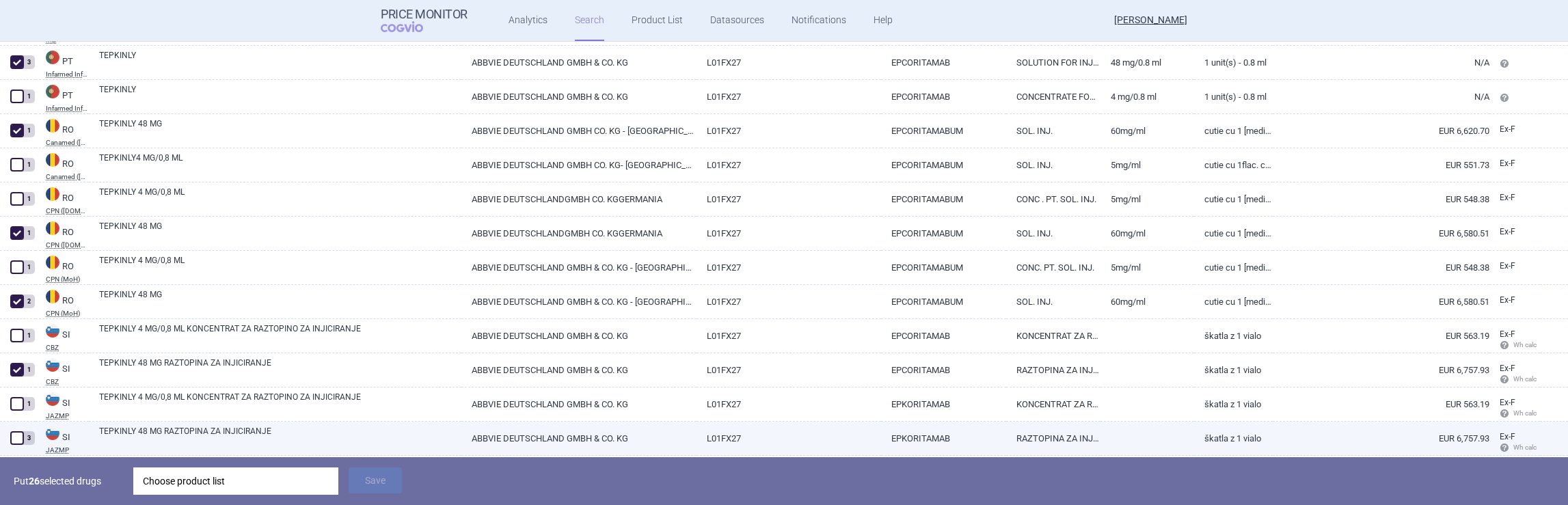
click at [19, 434] on span at bounding box center [17, 438] width 14 height 14
checkbox input "true"
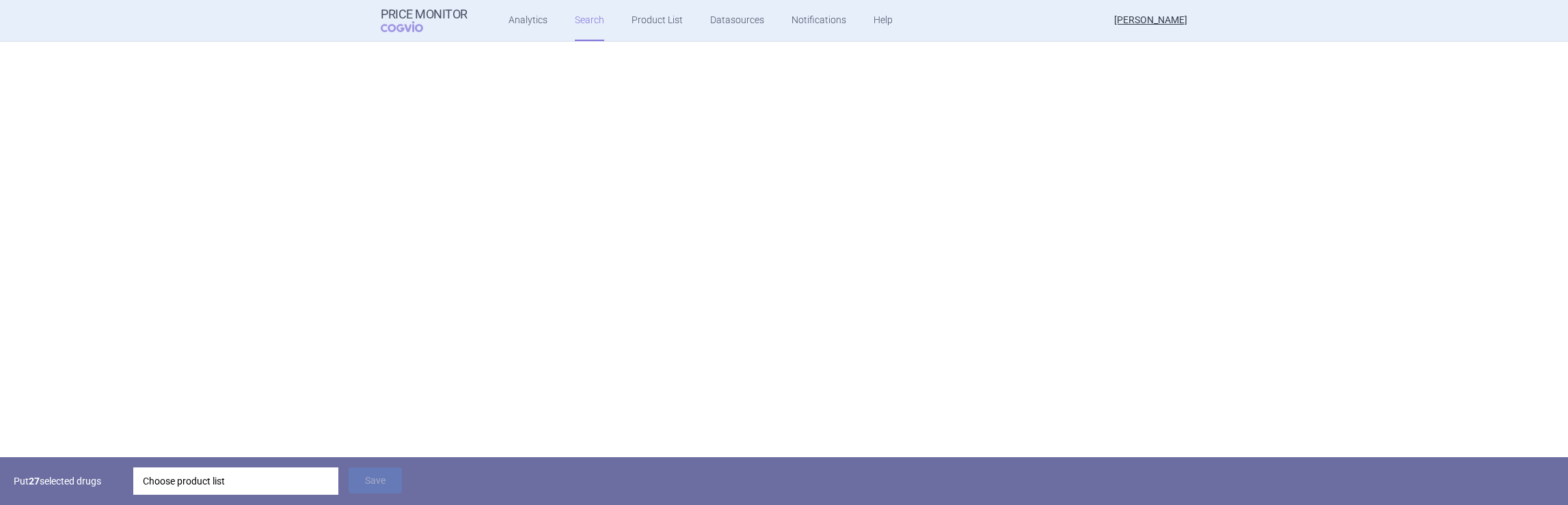
scroll to position [1818, 0]
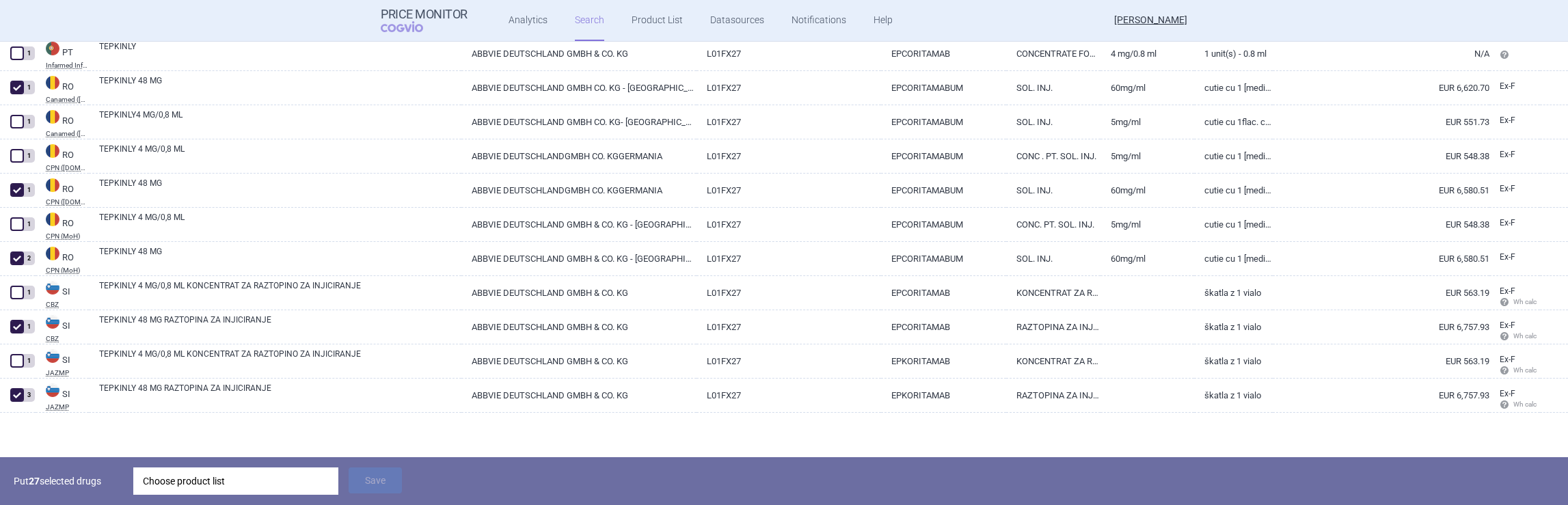
click at [171, 491] on div "Choose product list" at bounding box center [236, 481] width 186 height 27
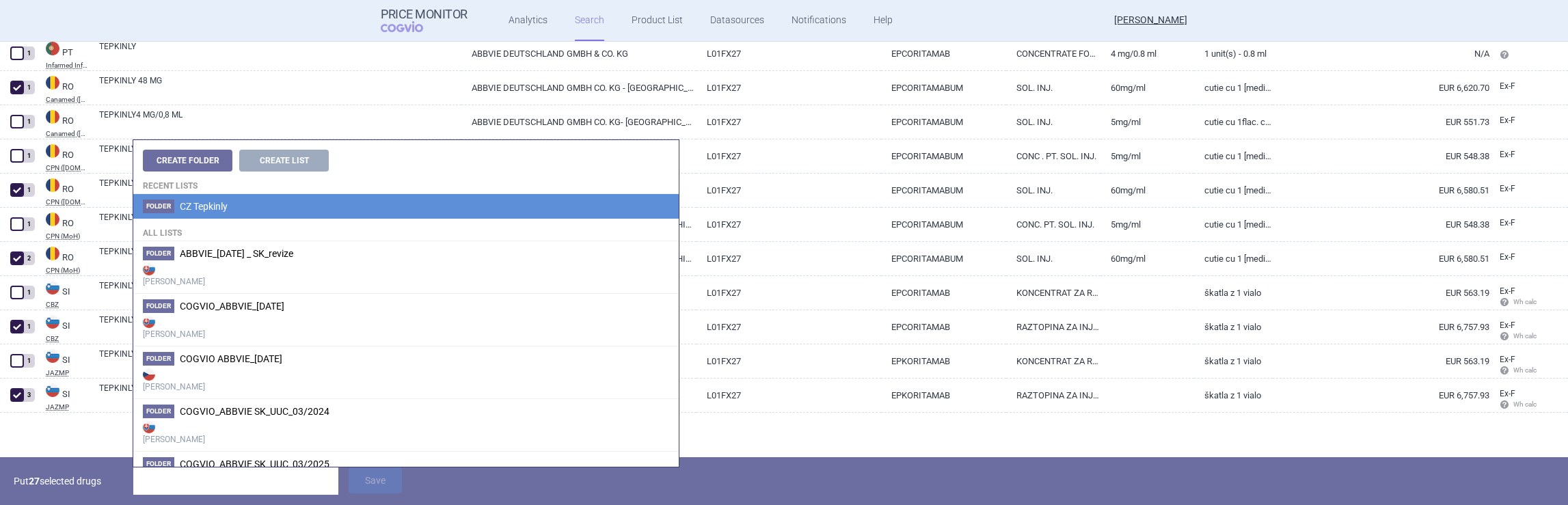
click at [205, 208] on span "CZ Tepkinly" at bounding box center [203, 206] width 48 height 11
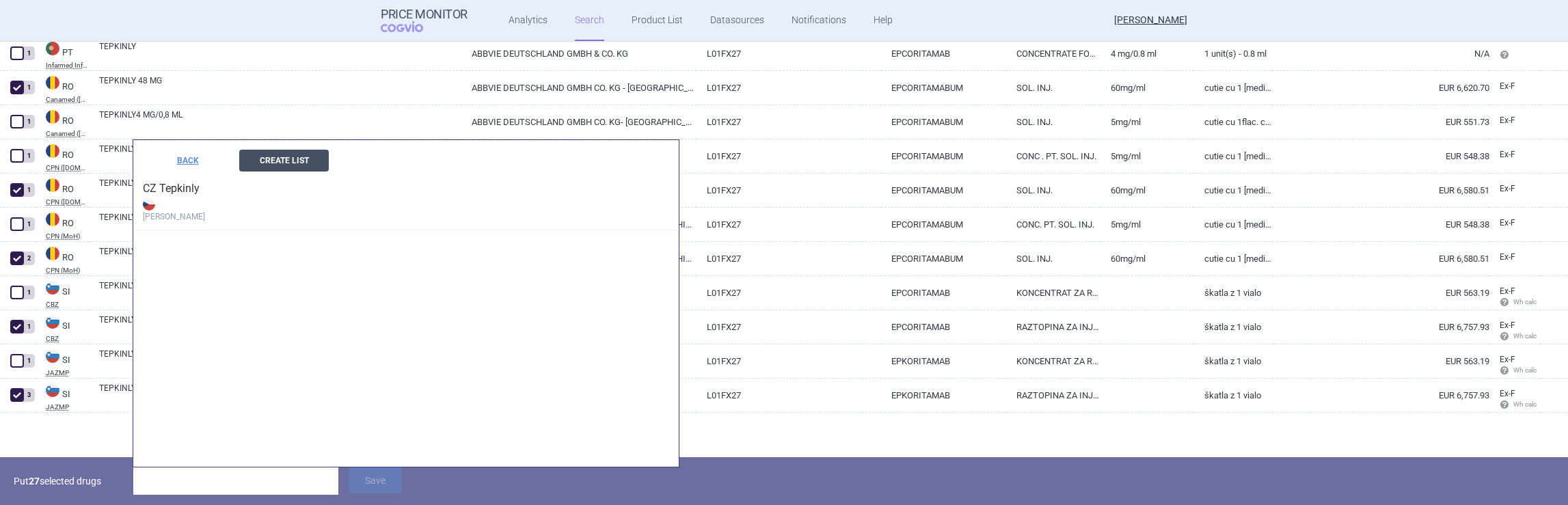
click at [278, 162] on button "Create List" at bounding box center [284, 161] width 90 height 22
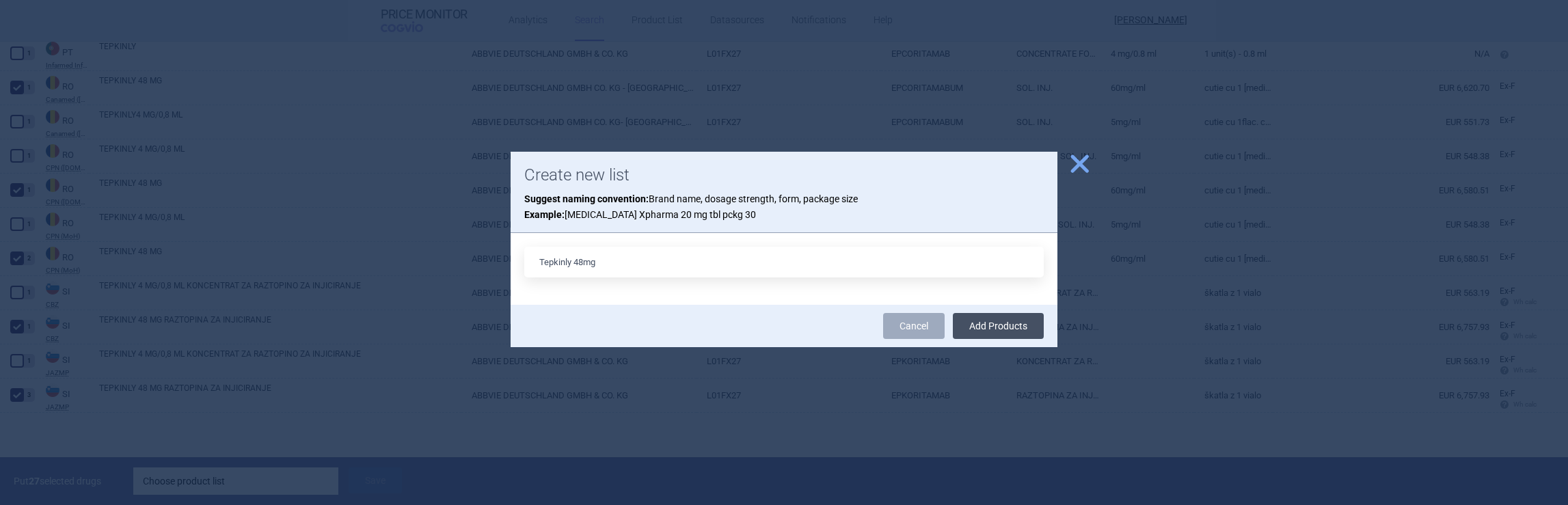
type input "Tepkinly 48mg"
click at [1015, 332] on button "Add Products" at bounding box center [999, 326] width 91 height 26
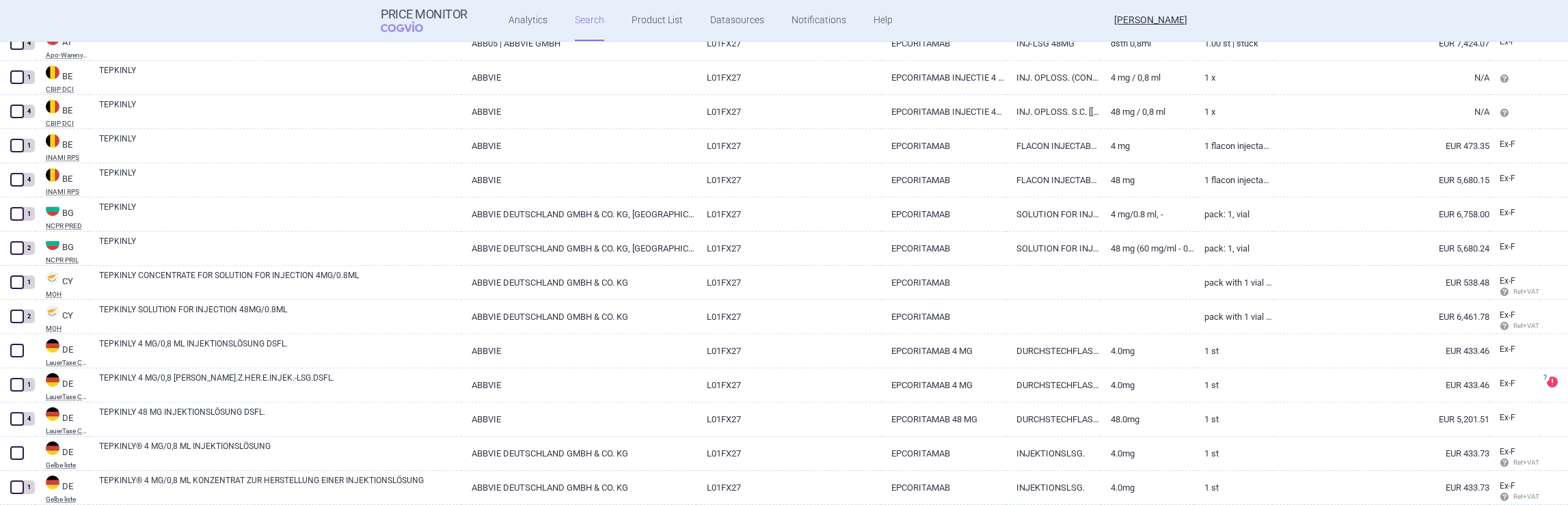
scroll to position [0, 0]
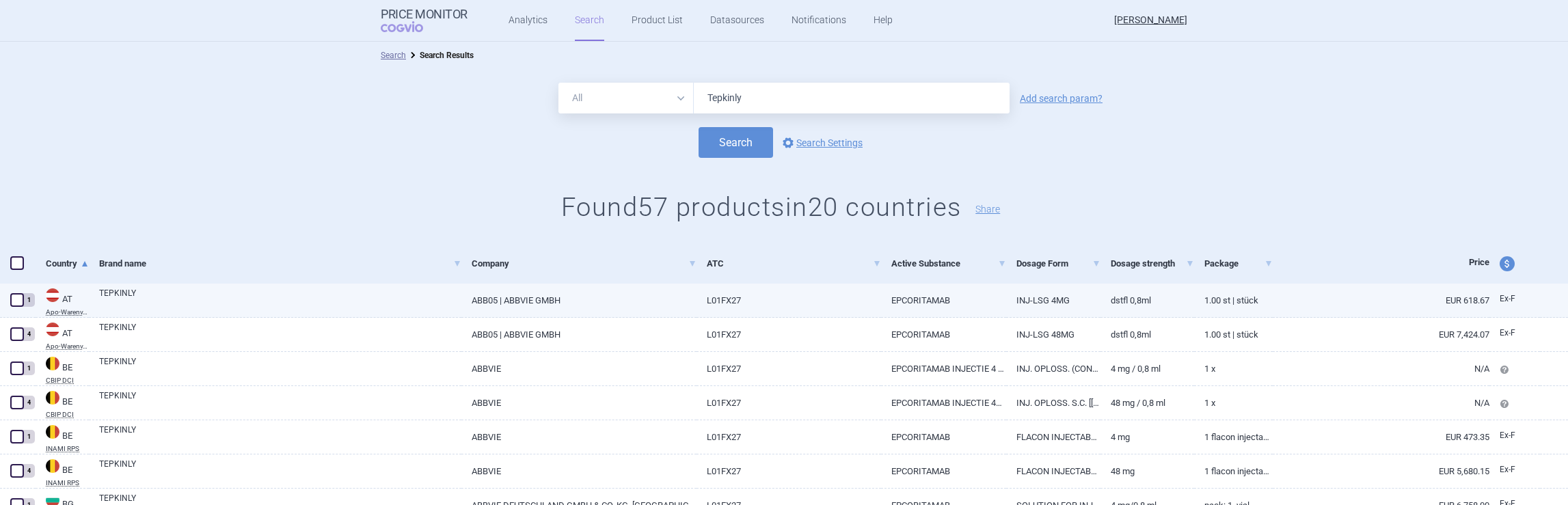
click at [22, 300] on span at bounding box center [17, 300] width 14 height 14
checkbox input "true"
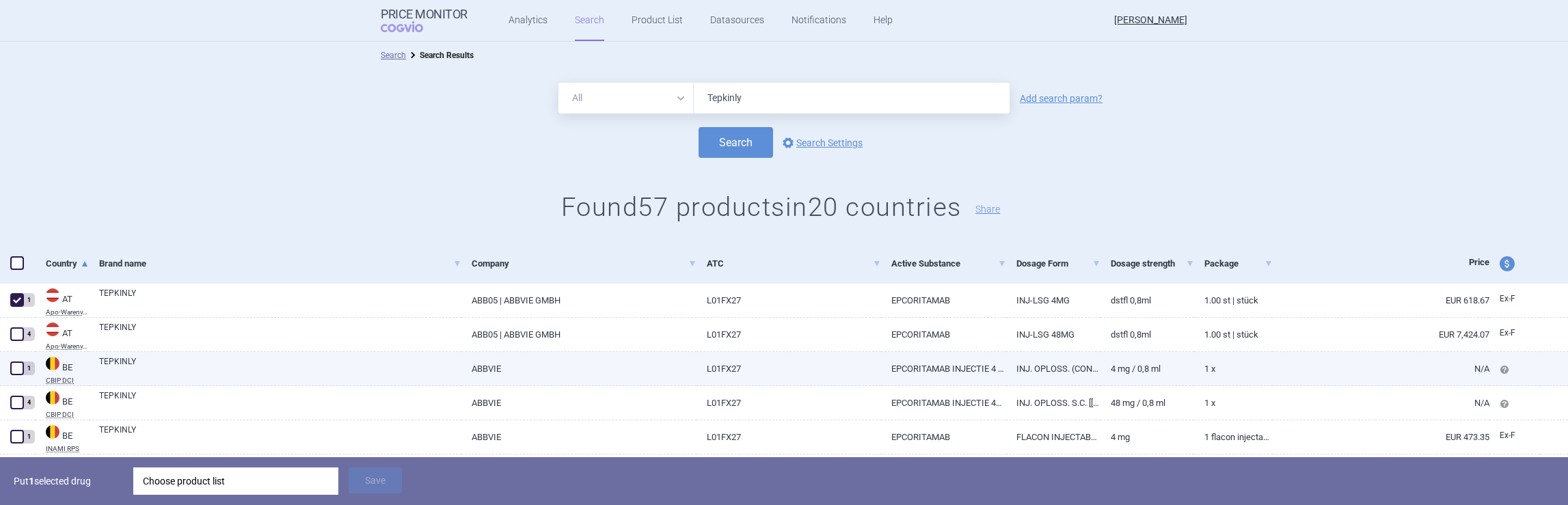
click at [15, 370] on span at bounding box center [17, 368] width 14 height 14
checkbox input "true"
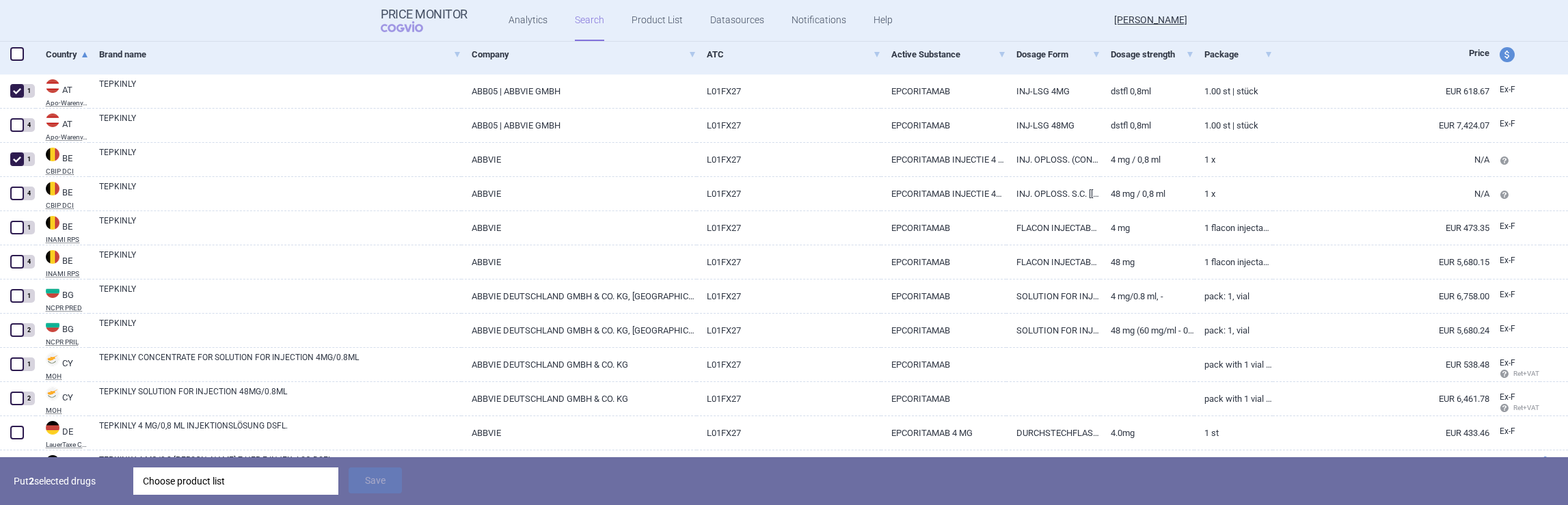
scroll to position [212, 0]
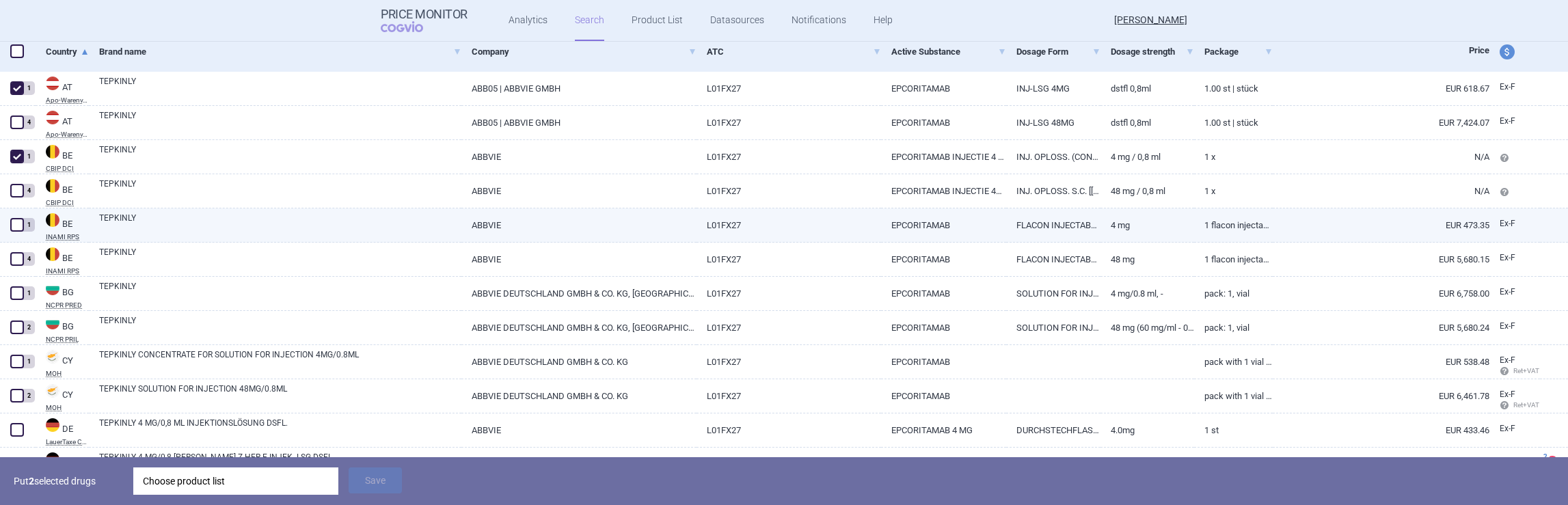
click at [22, 224] on span at bounding box center [17, 225] width 14 height 14
checkbox input "true"
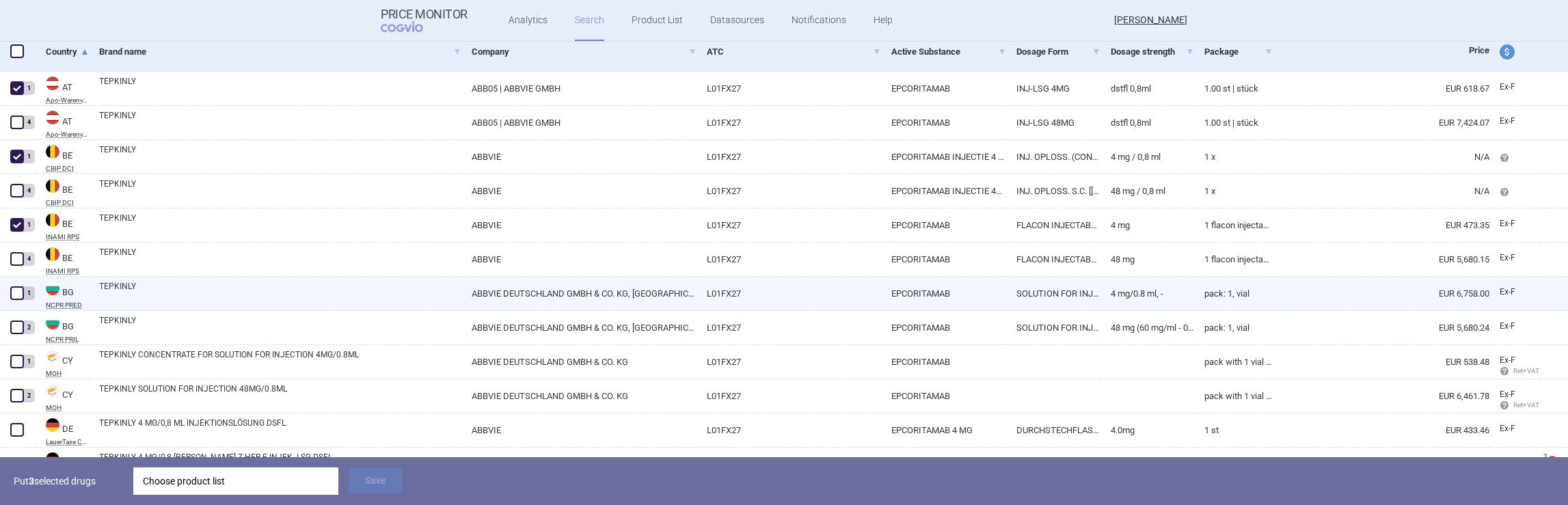
click at [15, 294] on span at bounding box center [17, 293] width 14 height 14
checkbox input "true"
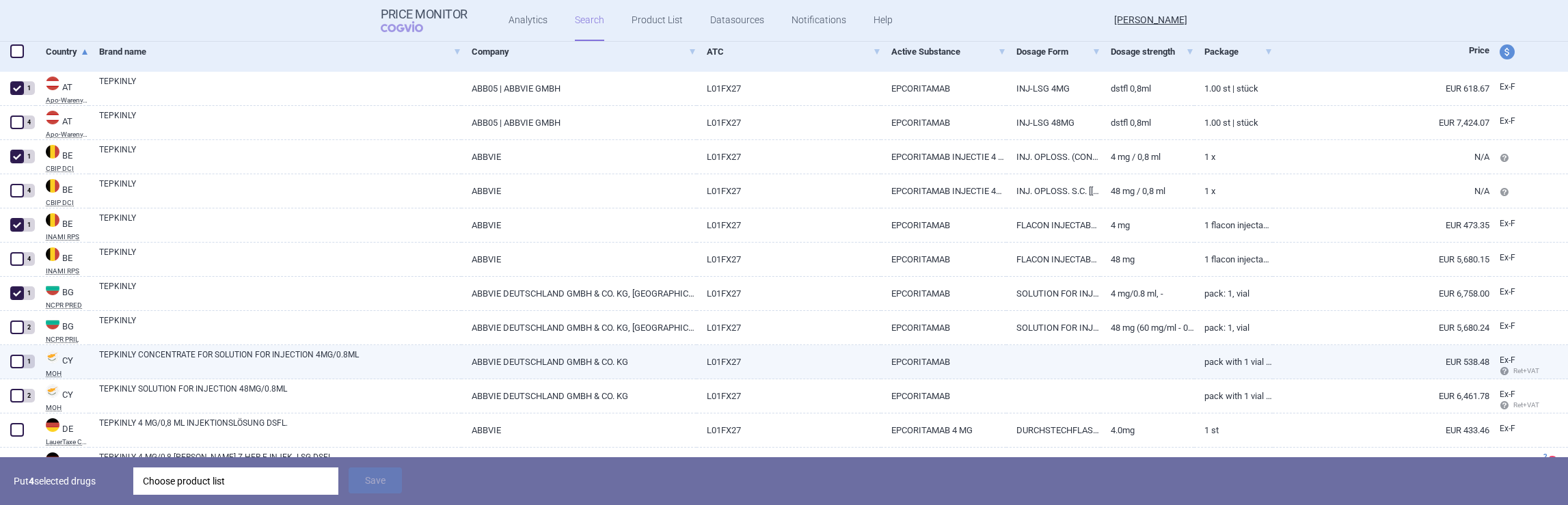
click at [16, 360] on span at bounding box center [17, 361] width 14 height 14
checkbox input "true"
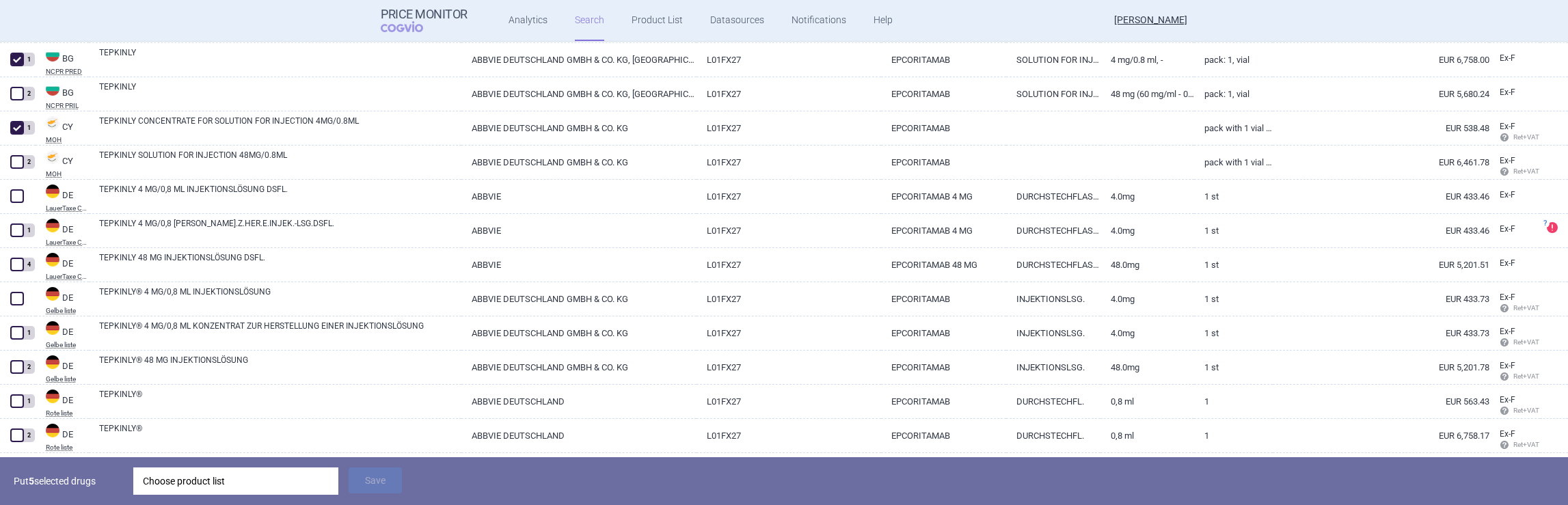
scroll to position [453, 0]
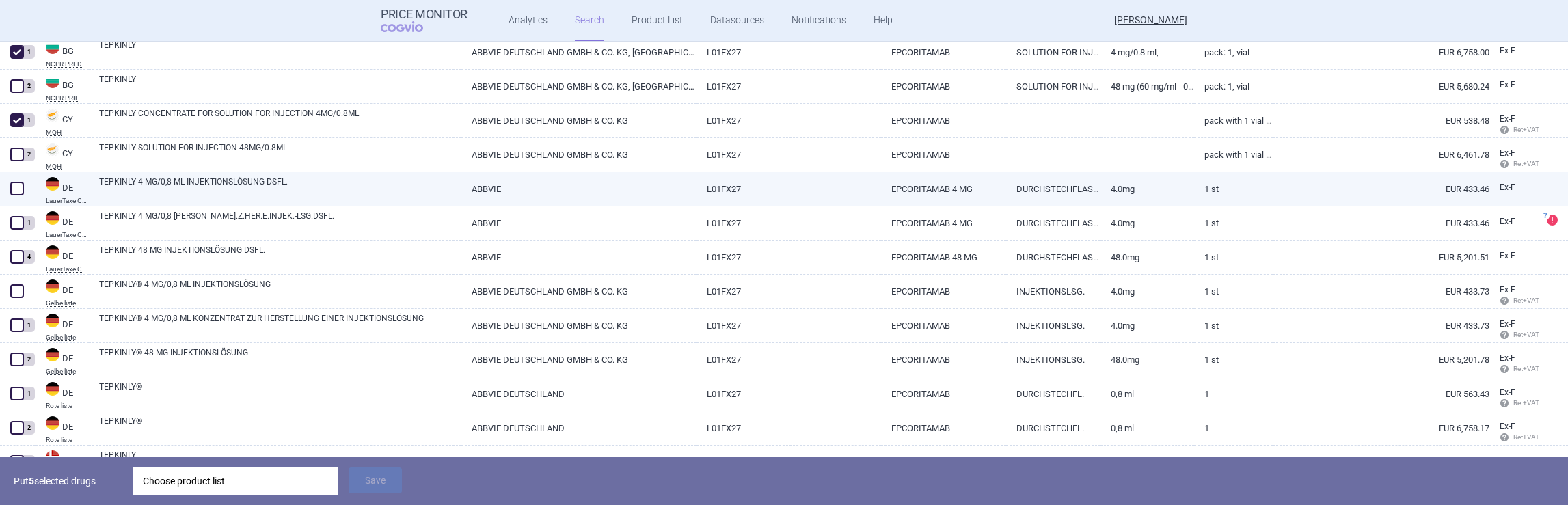
click at [18, 190] on span at bounding box center [17, 189] width 14 height 14
checkbox input "true"
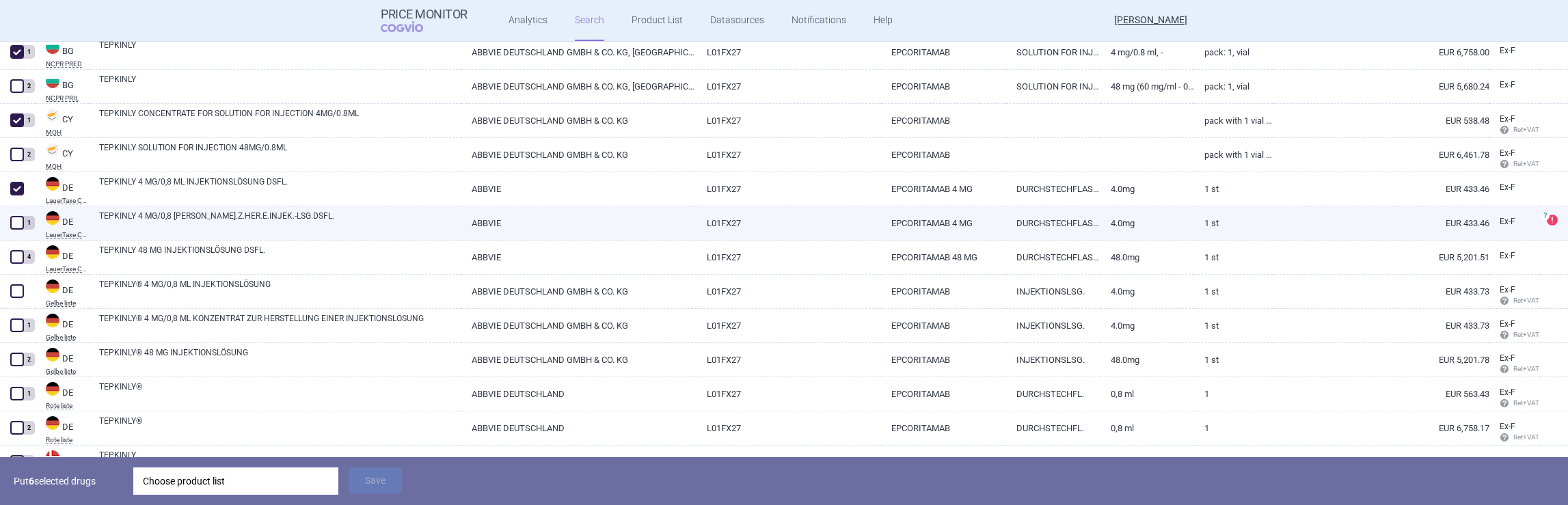
click at [18, 223] on span at bounding box center [17, 223] width 14 height 14
checkbox input "true"
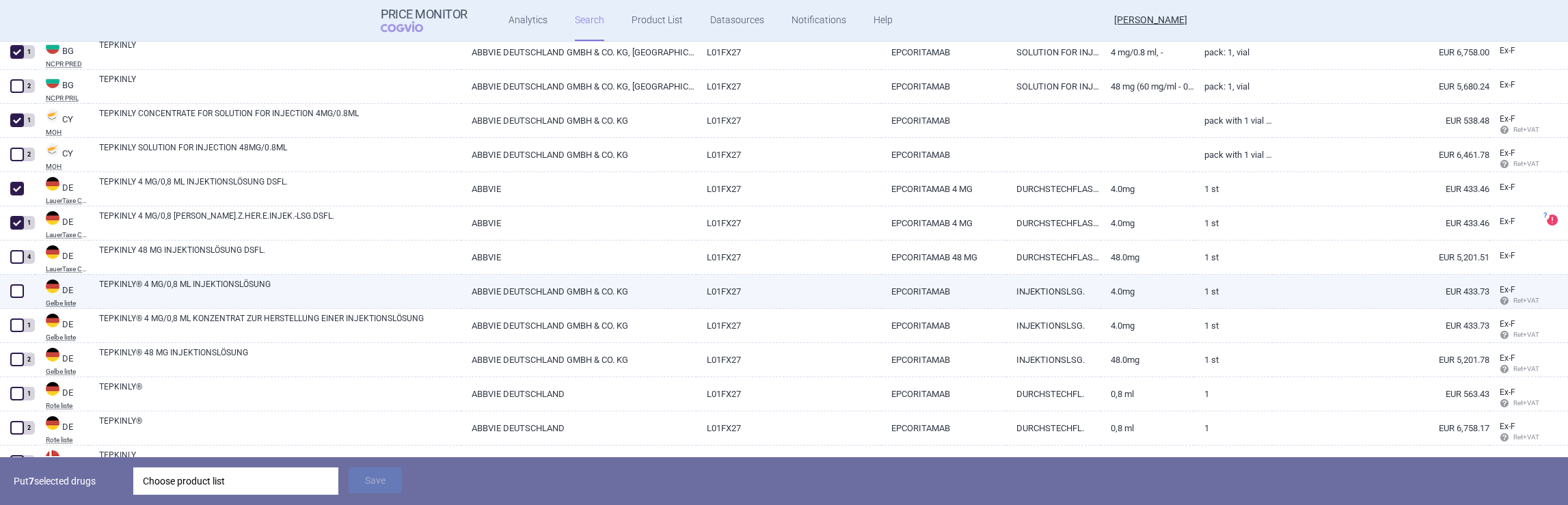
click at [15, 294] on span at bounding box center [17, 291] width 14 height 14
checkbox input "true"
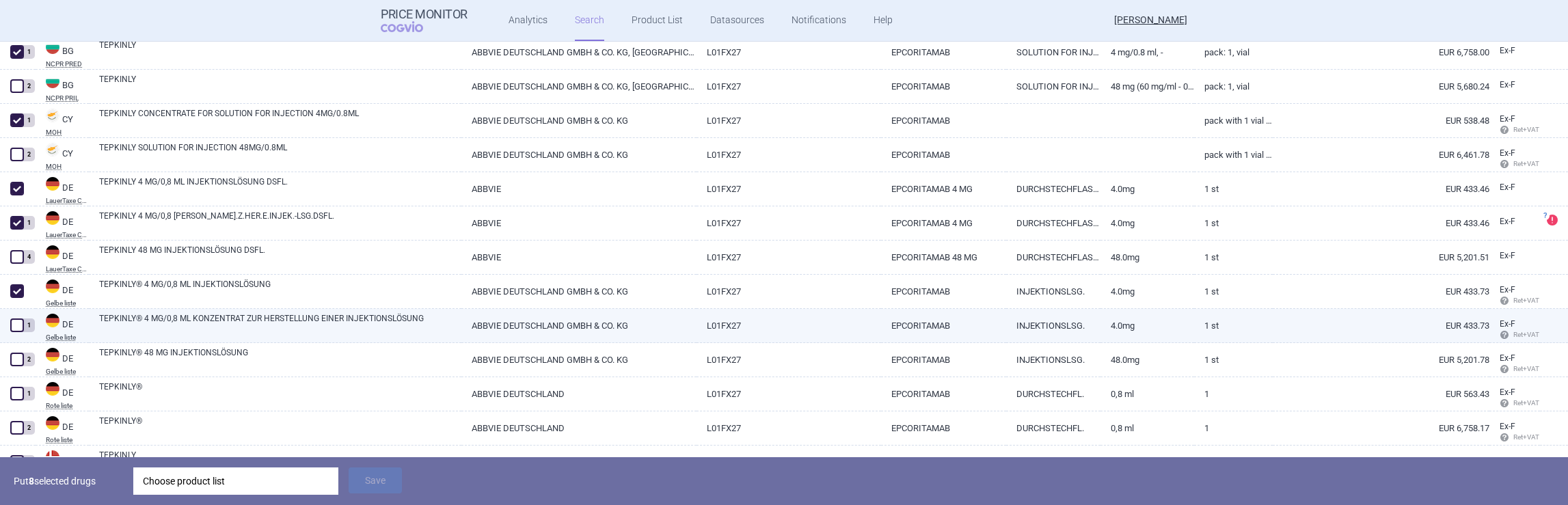
click at [19, 326] on span at bounding box center [17, 326] width 14 height 14
checkbox input "true"
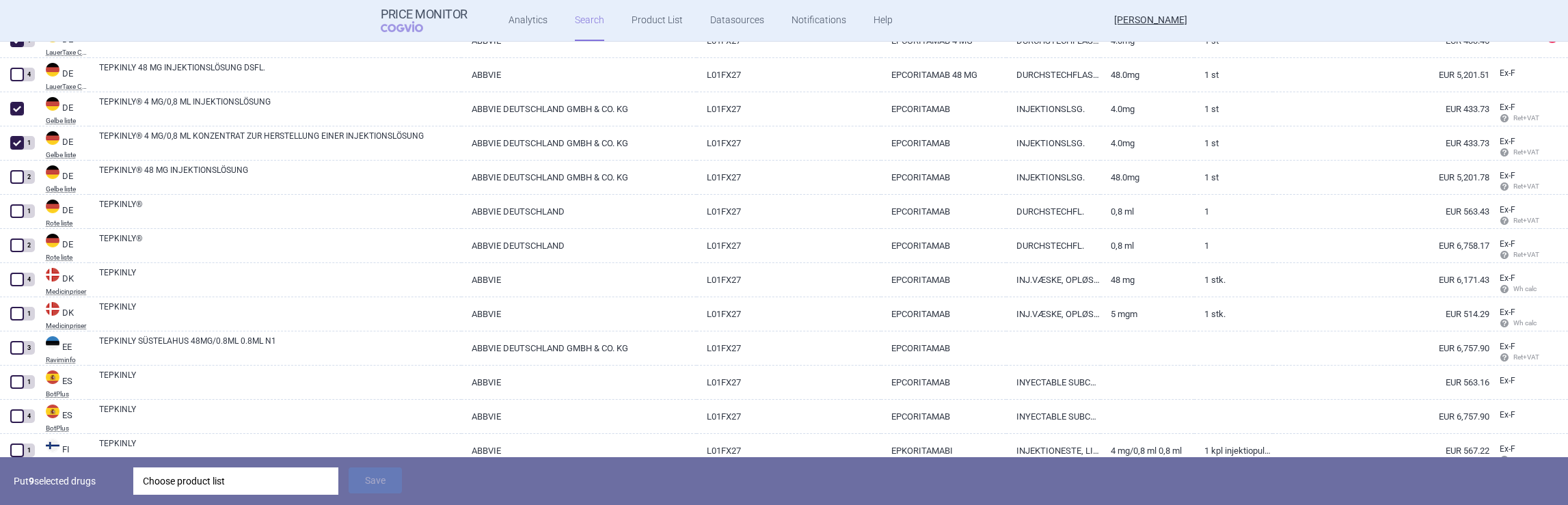
scroll to position [690, 0]
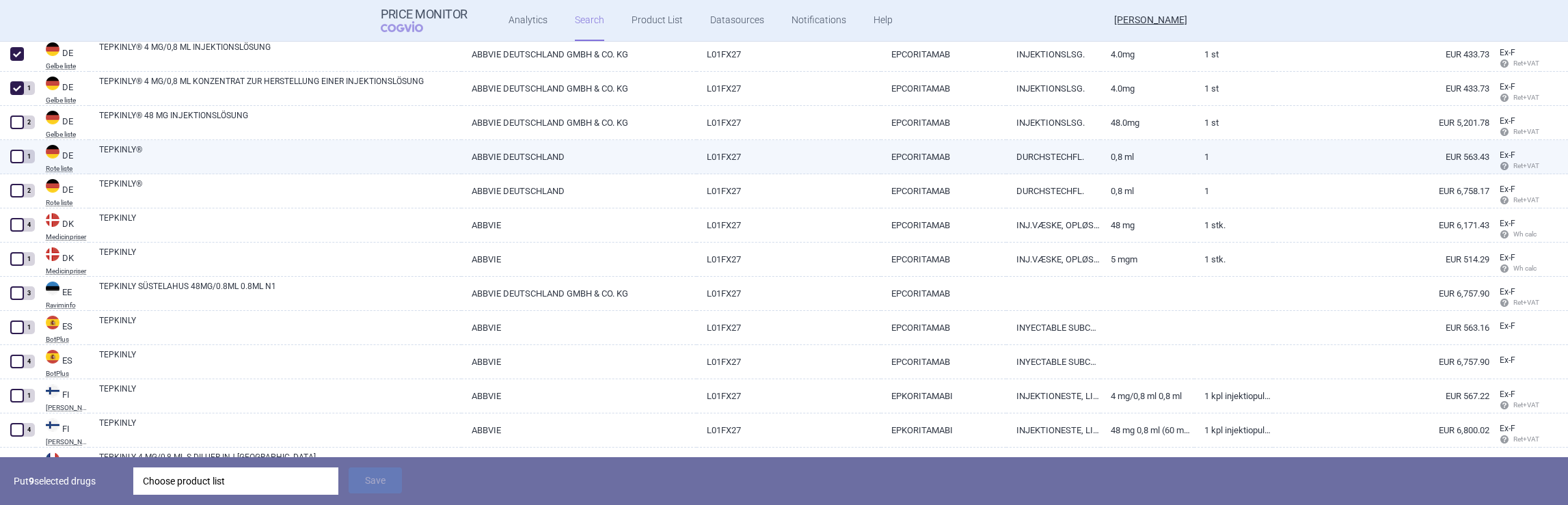
click at [17, 154] on span at bounding box center [17, 156] width 14 height 14
checkbox input "true"
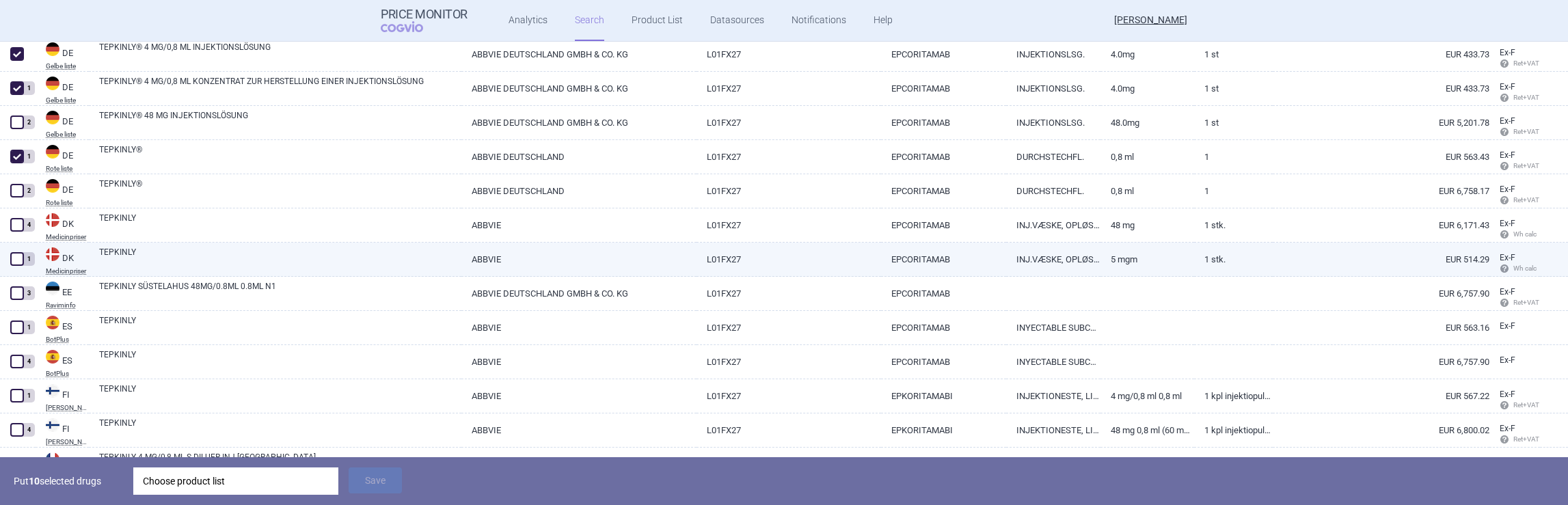
click at [19, 259] on span at bounding box center [17, 259] width 14 height 14
checkbox input "true"
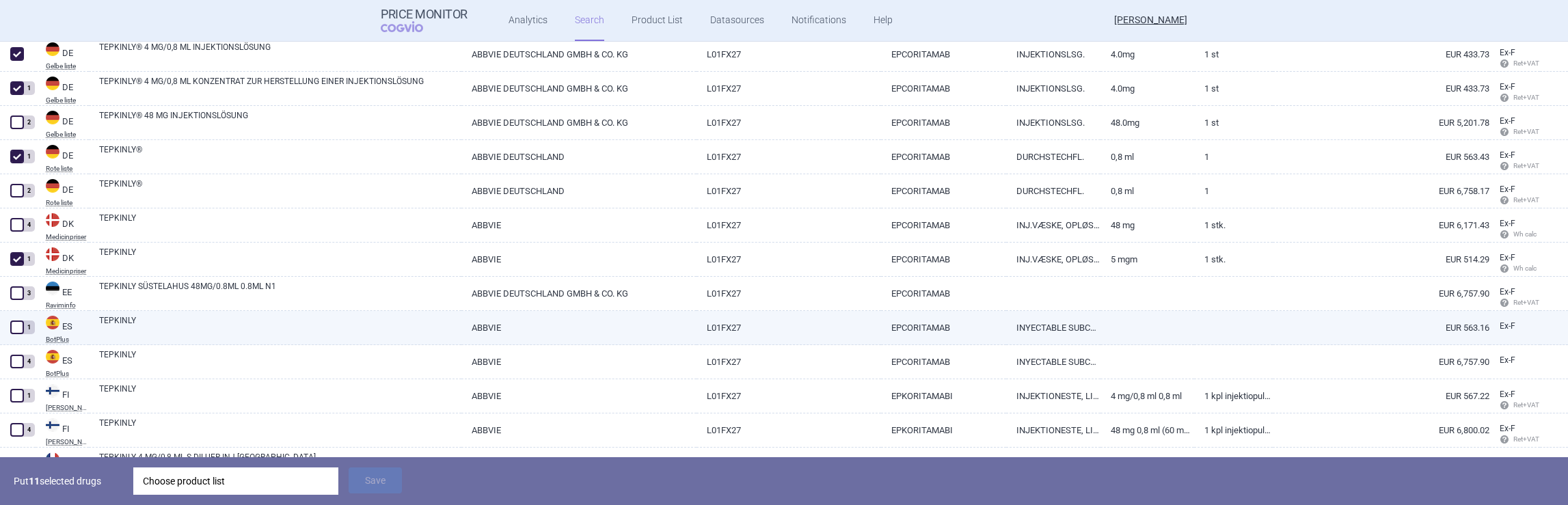
click at [19, 330] on span at bounding box center [17, 327] width 14 height 14
checkbox input "true"
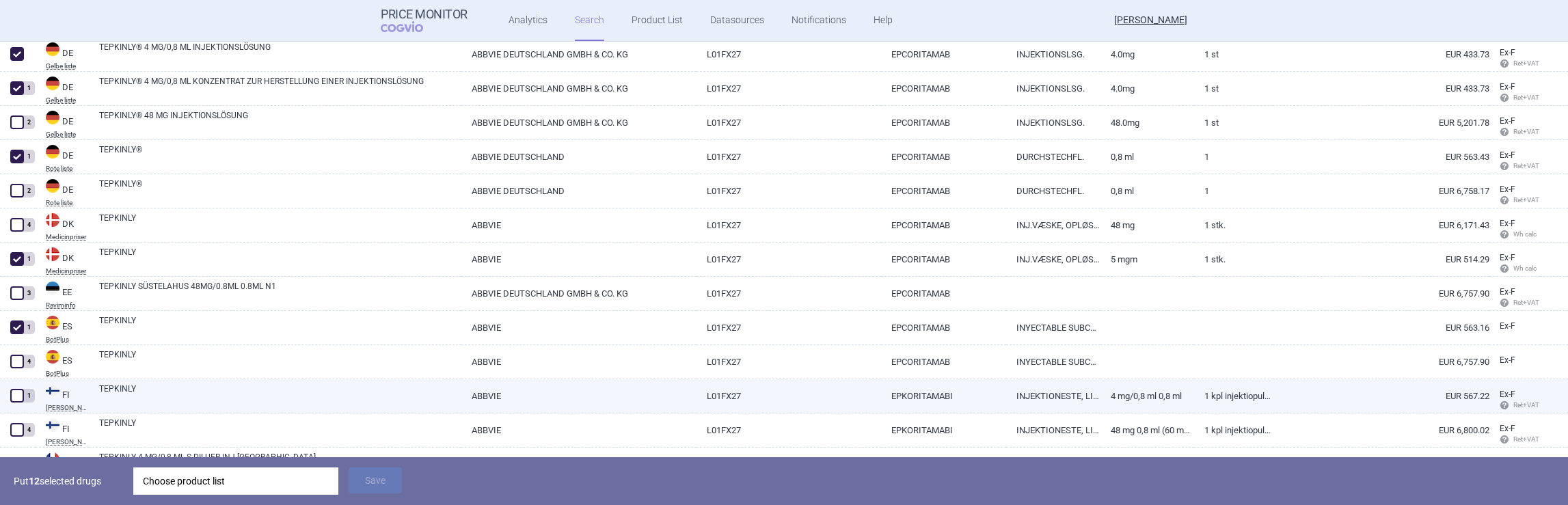
click at [16, 398] on span at bounding box center [17, 396] width 14 height 14
checkbox input "true"
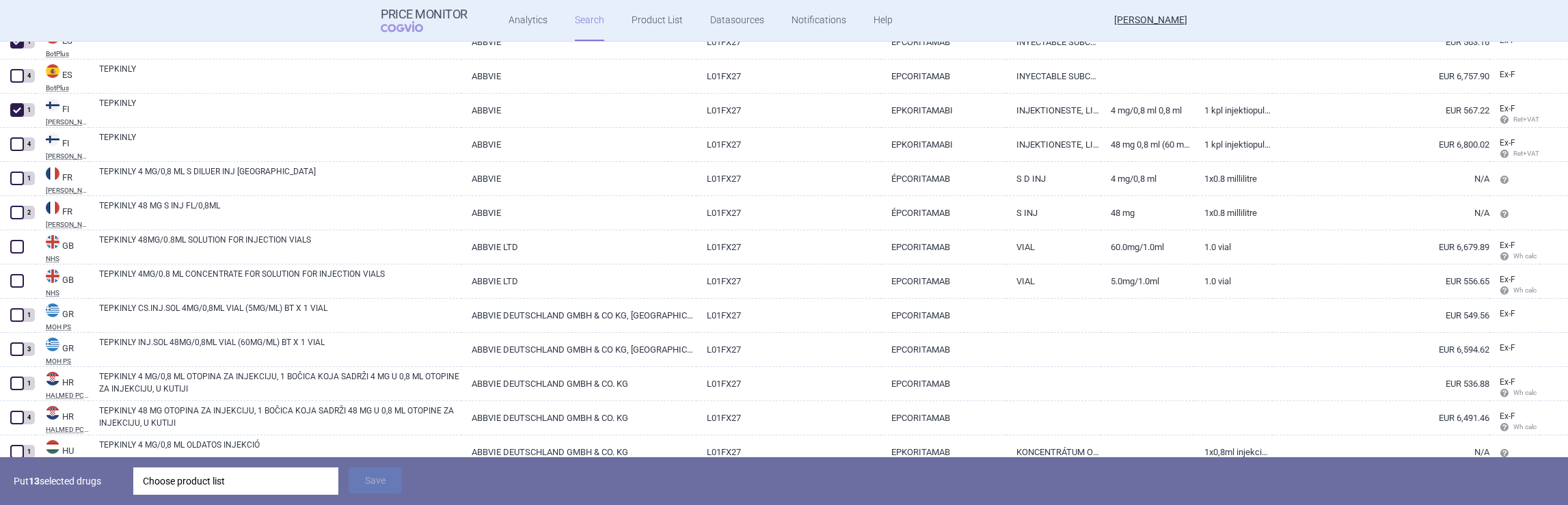
scroll to position [999, 0]
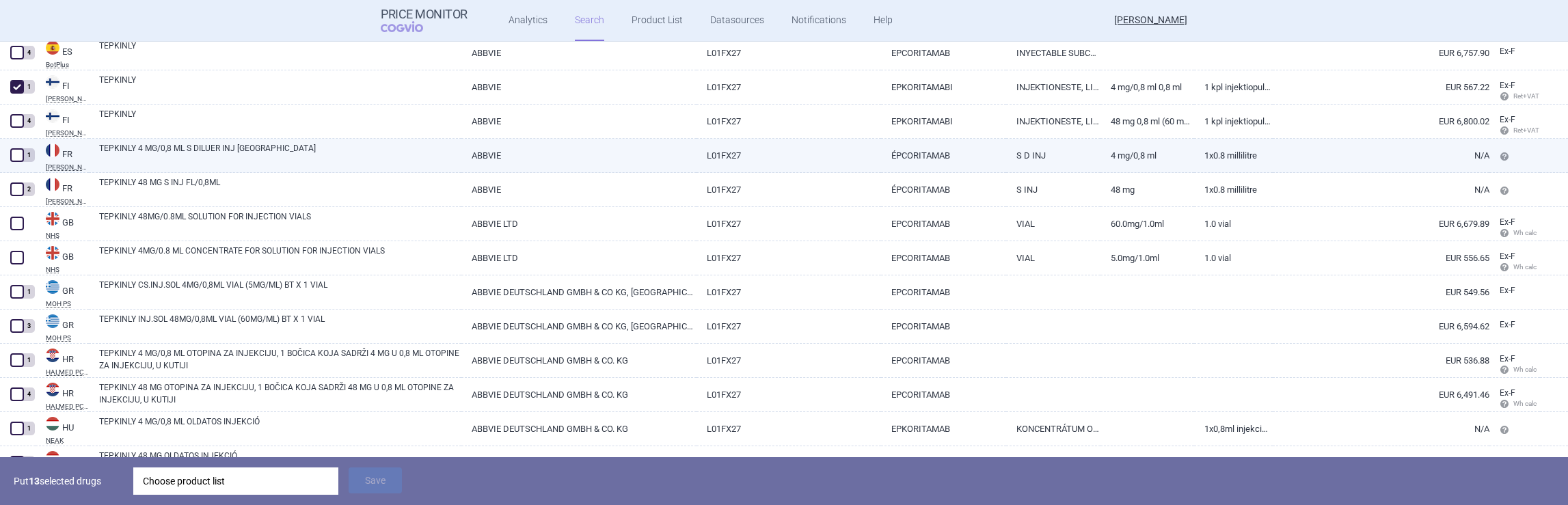
click at [16, 154] on span at bounding box center [17, 156] width 14 height 14
checkbox input "true"
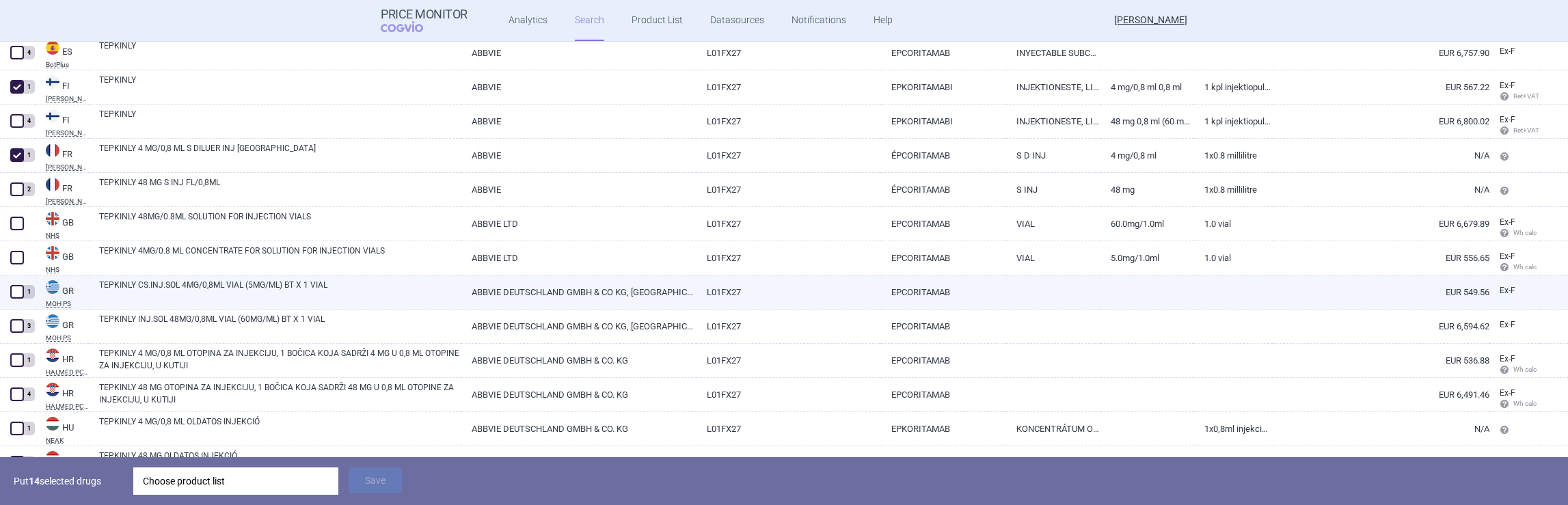
click at [22, 291] on span at bounding box center [17, 291] width 14 height 14
checkbox input "true"
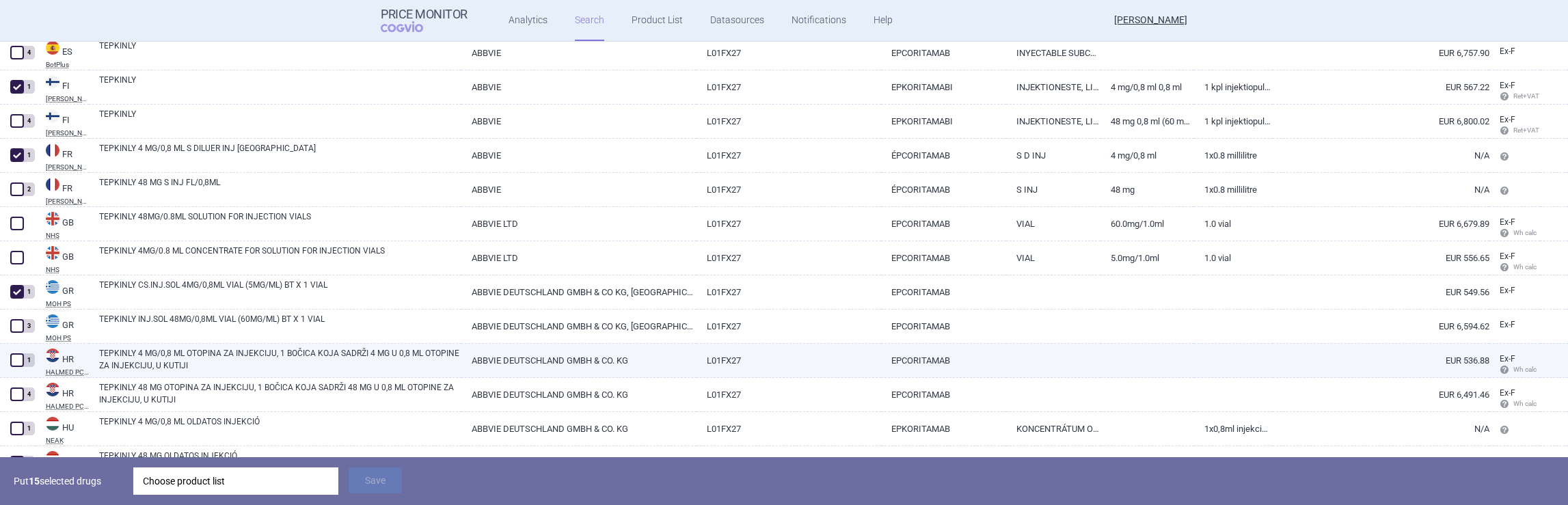
click at [18, 360] on span at bounding box center [17, 360] width 14 height 14
checkbox input "true"
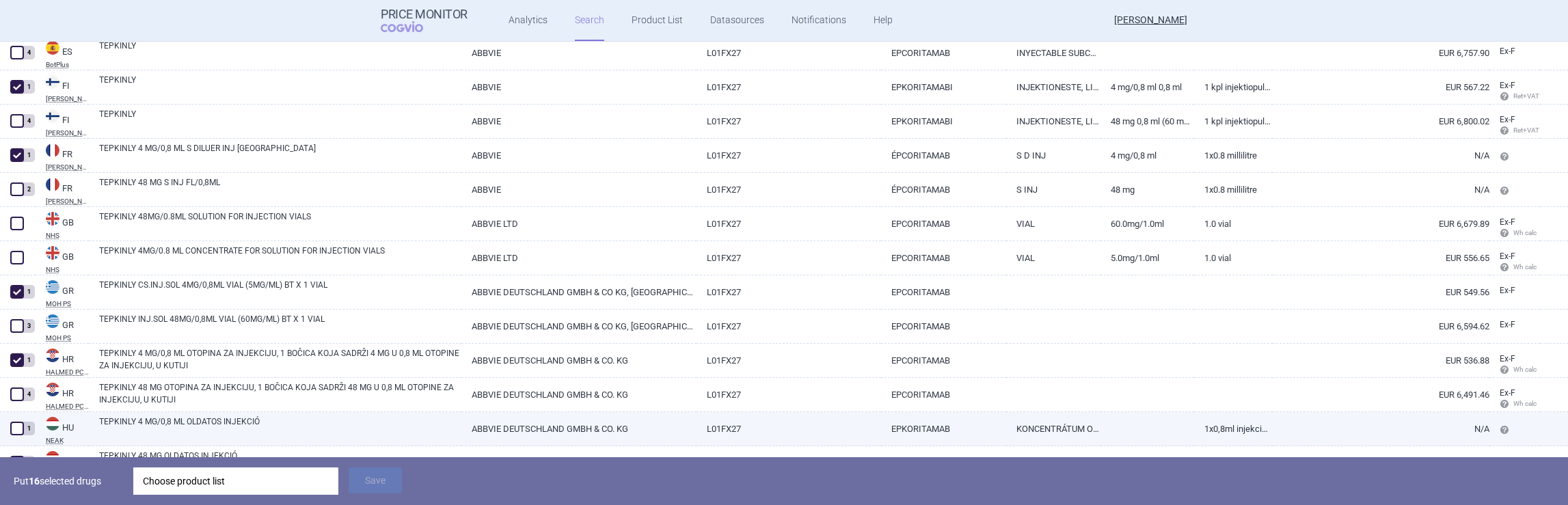
click at [16, 427] on span at bounding box center [17, 428] width 14 height 14
checkbox input "true"
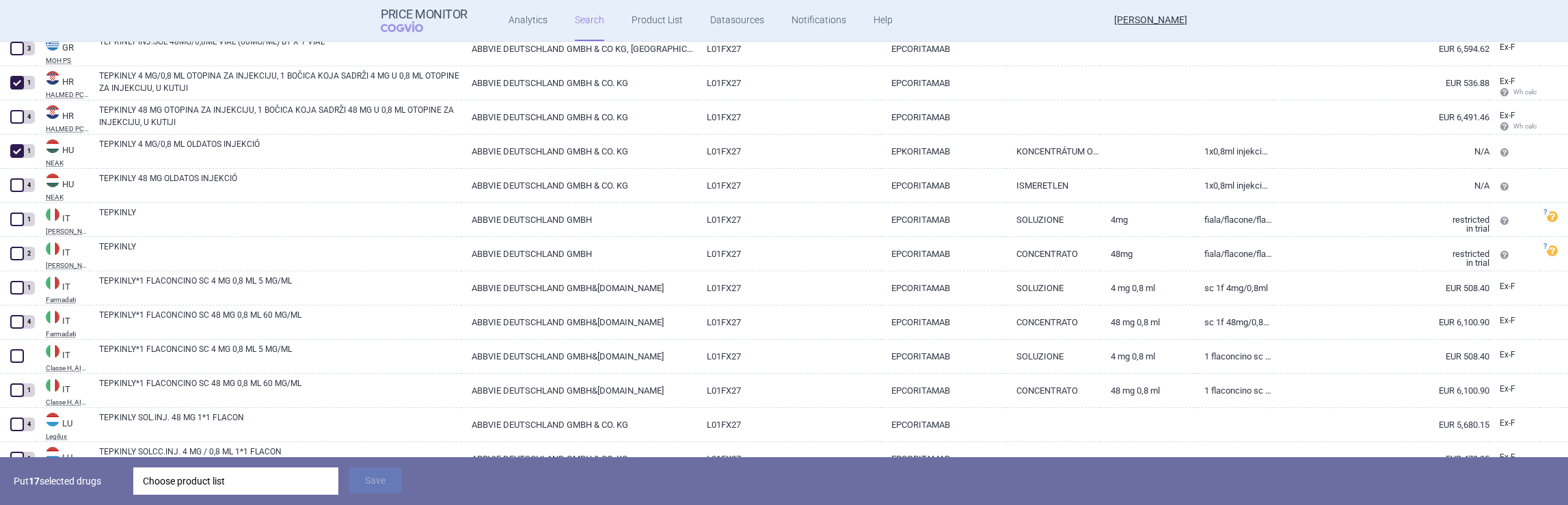
scroll to position [1334, 0]
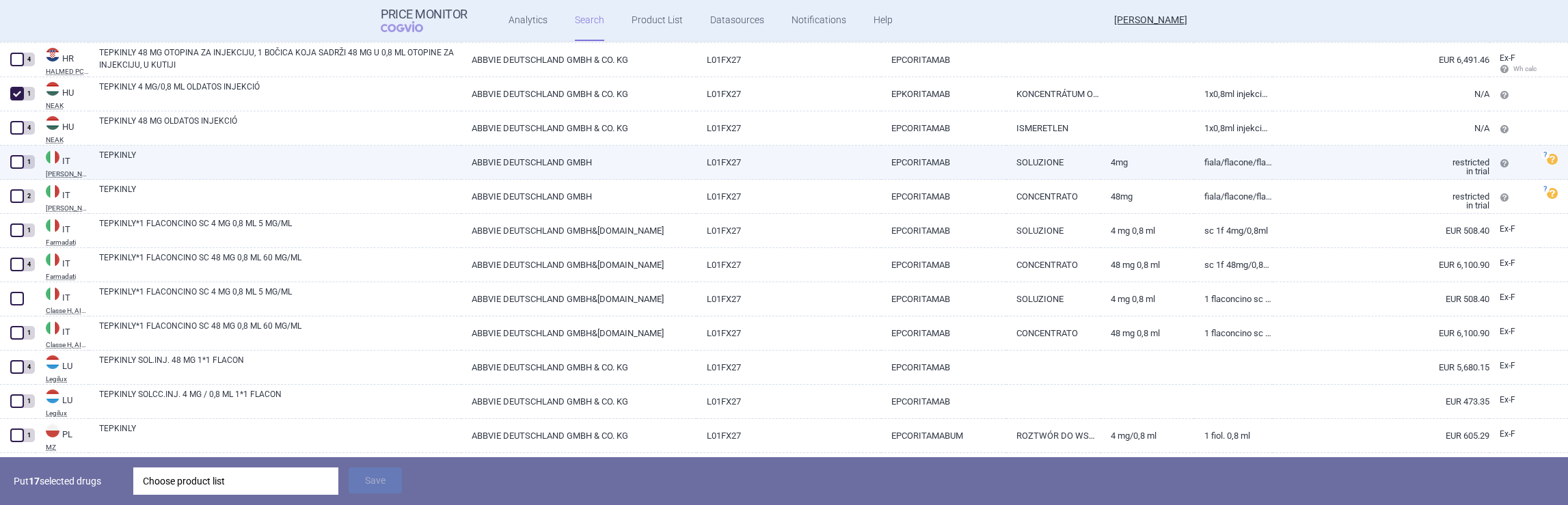
click at [18, 165] on span at bounding box center [17, 162] width 14 height 14
checkbox input "true"
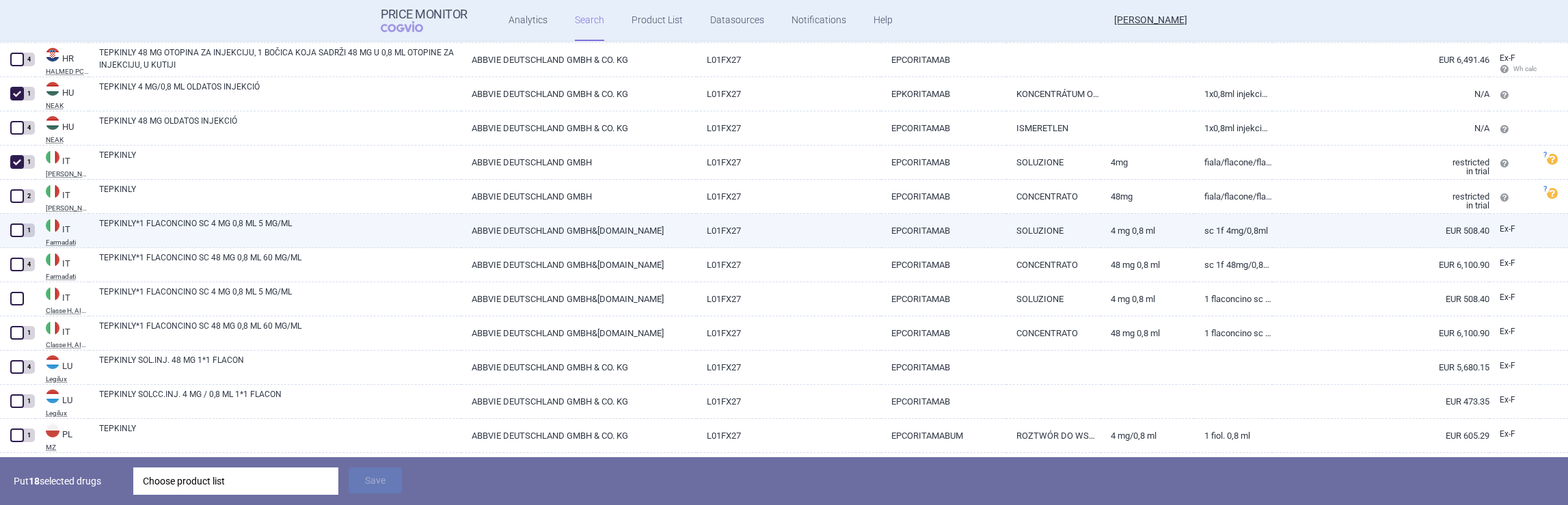
click at [20, 232] on span at bounding box center [17, 230] width 14 height 14
checkbox input "true"
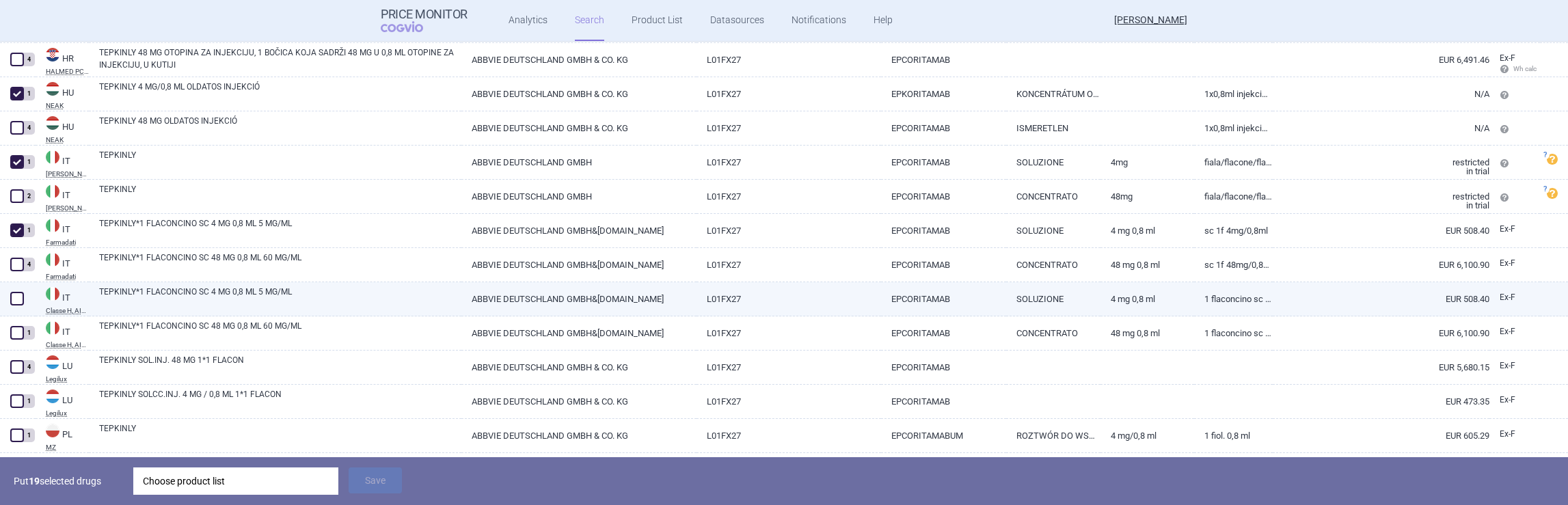
click at [18, 298] on span at bounding box center [17, 298] width 14 height 14
checkbox input "true"
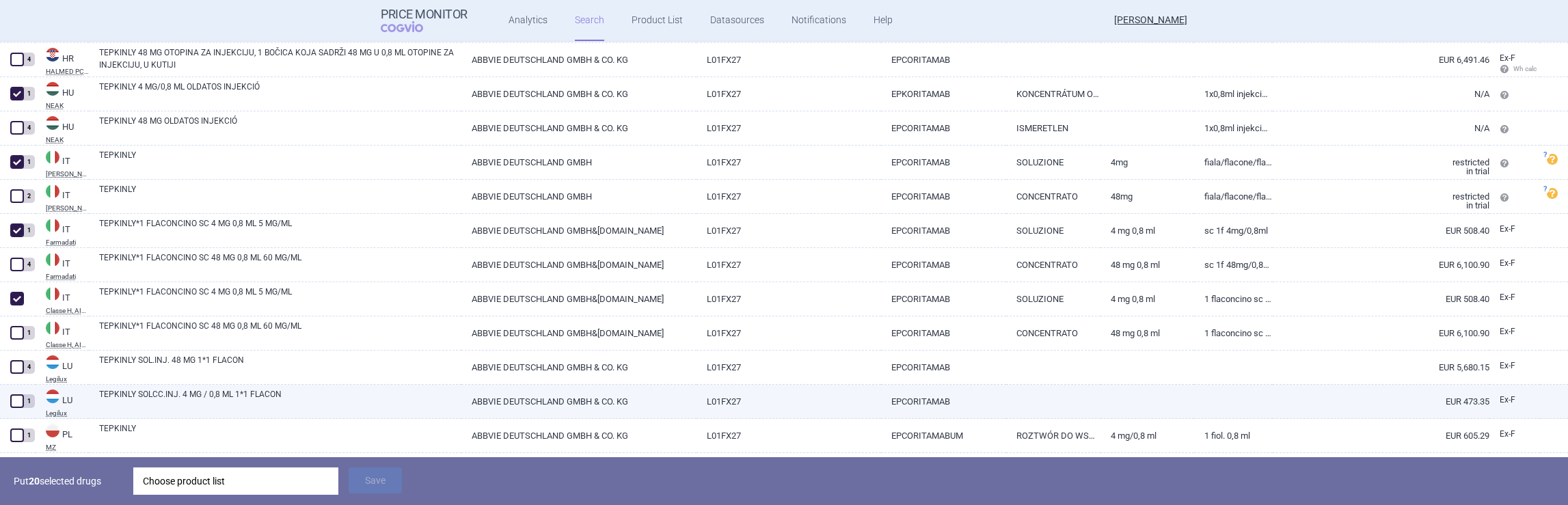
click at [16, 403] on span at bounding box center [17, 401] width 14 height 14
checkbox input "true"
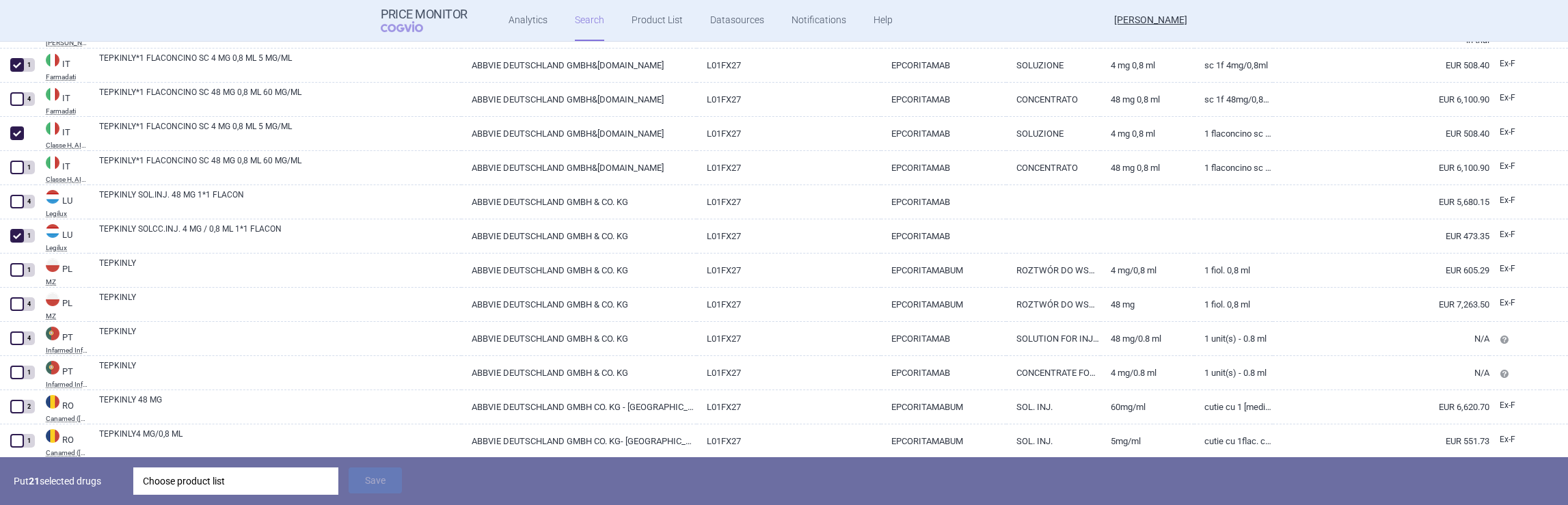
scroll to position [1536, 0]
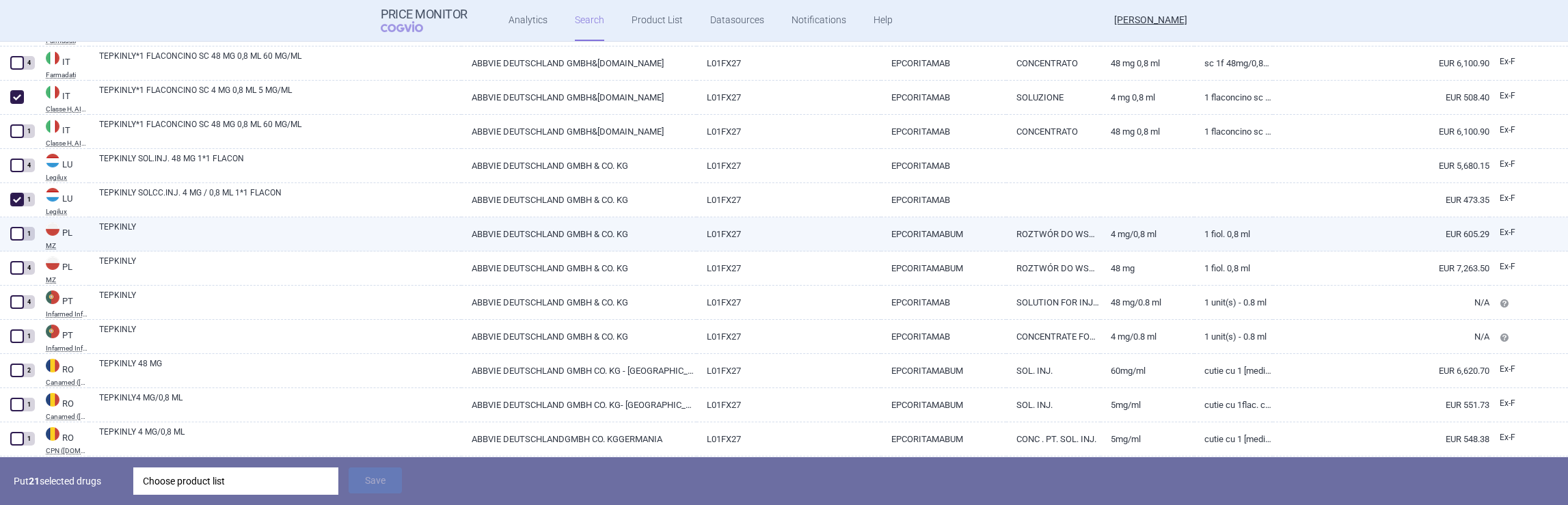
click at [21, 237] on span at bounding box center [17, 233] width 14 height 14
checkbox input "true"
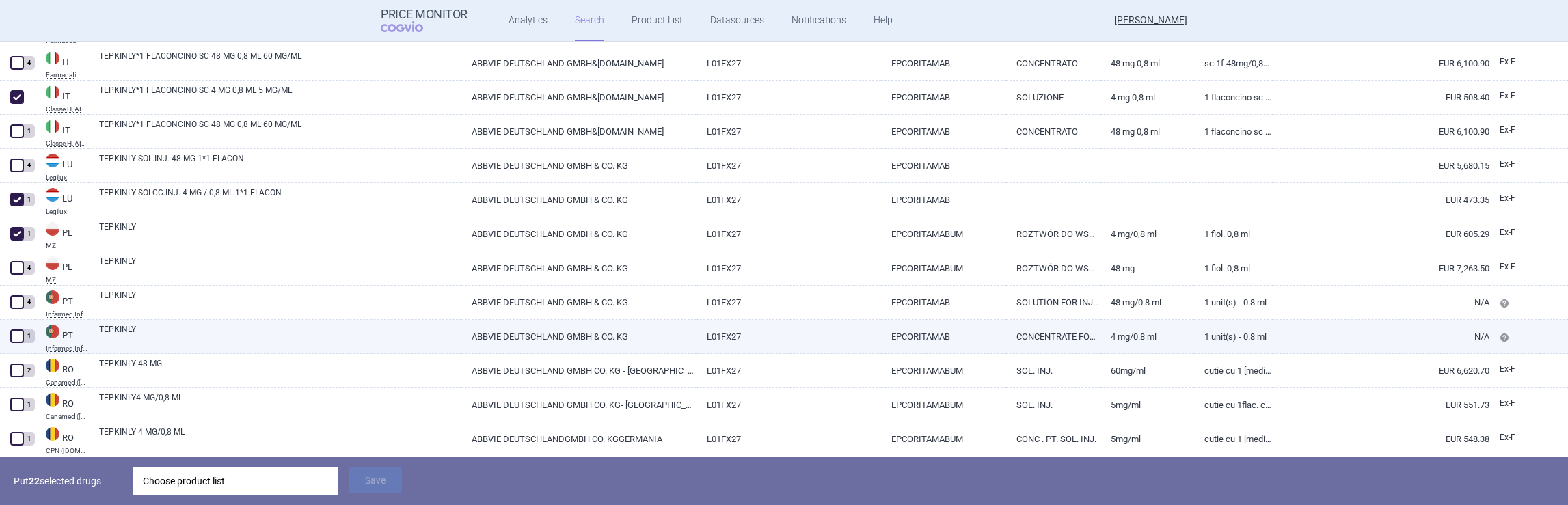
click at [15, 337] on span at bounding box center [17, 336] width 14 height 14
checkbox input "true"
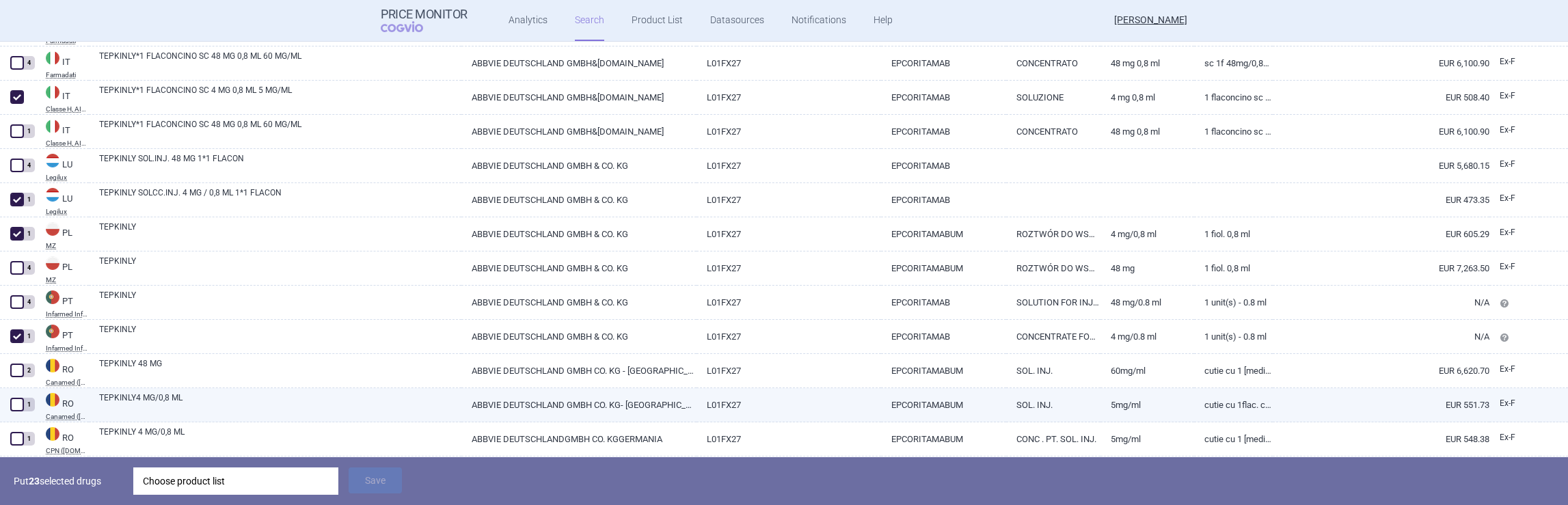
click at [21, 407] on span at bounding box center [17, 404] width 14 height 14
checkbox input "true"
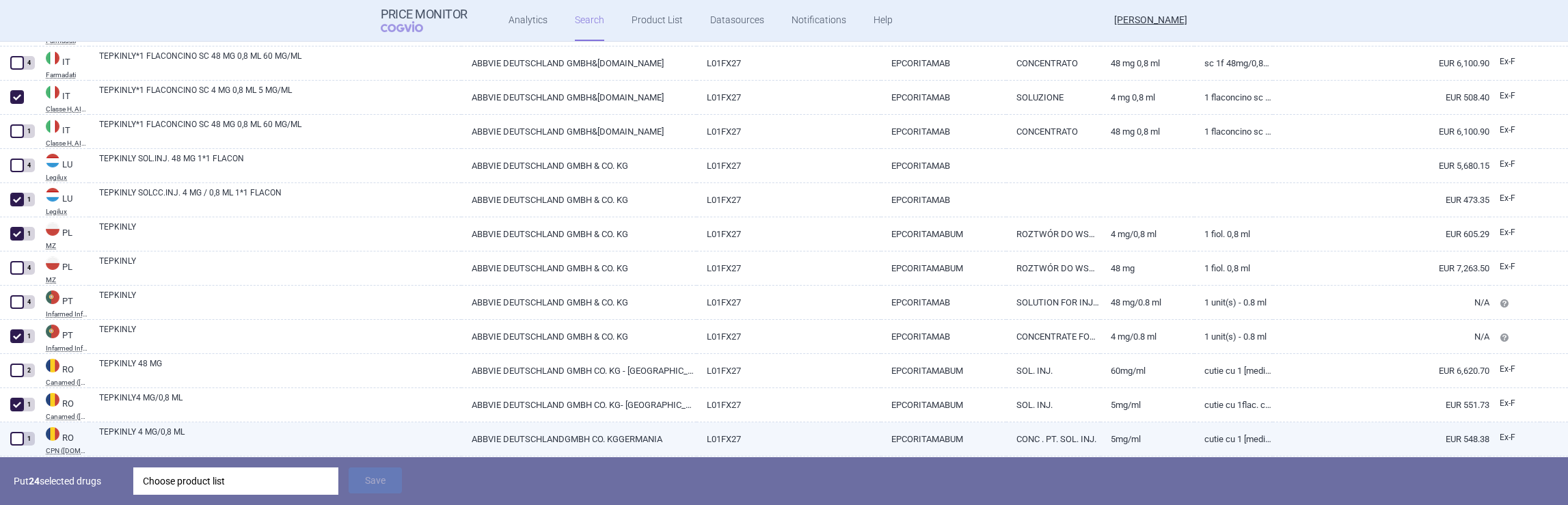
click at [18, 438] on span at bounding box center [17, 438] width 14 height 14
checkbox input "true"
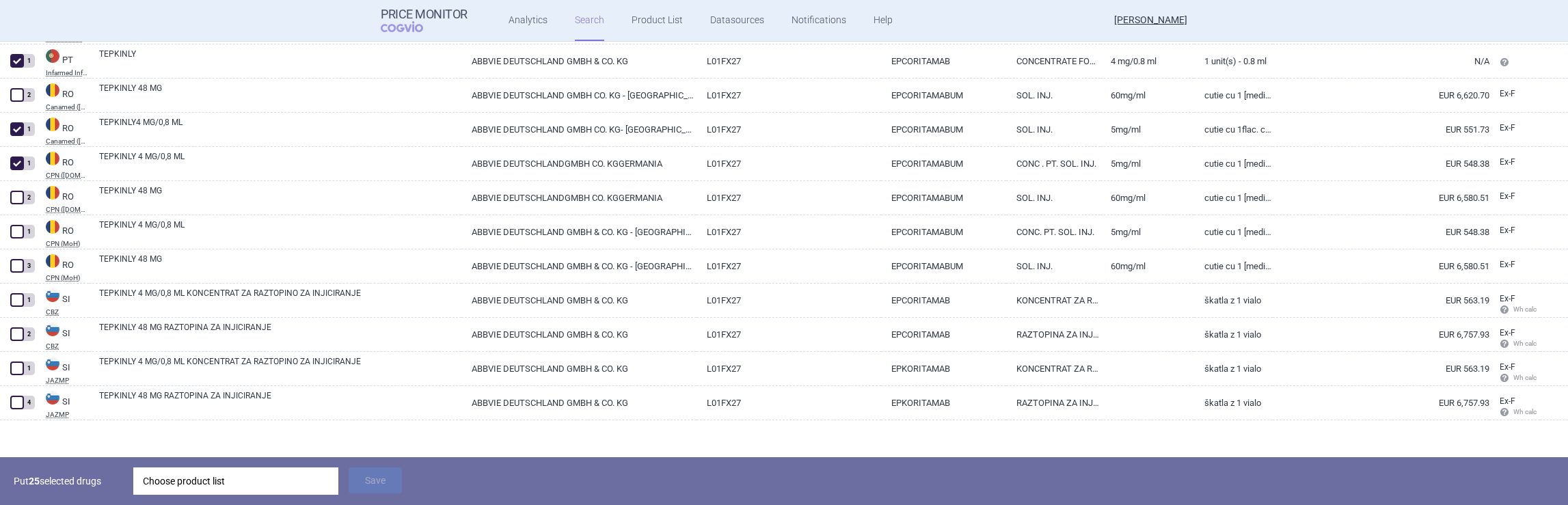
scroll to position [1818, 0]
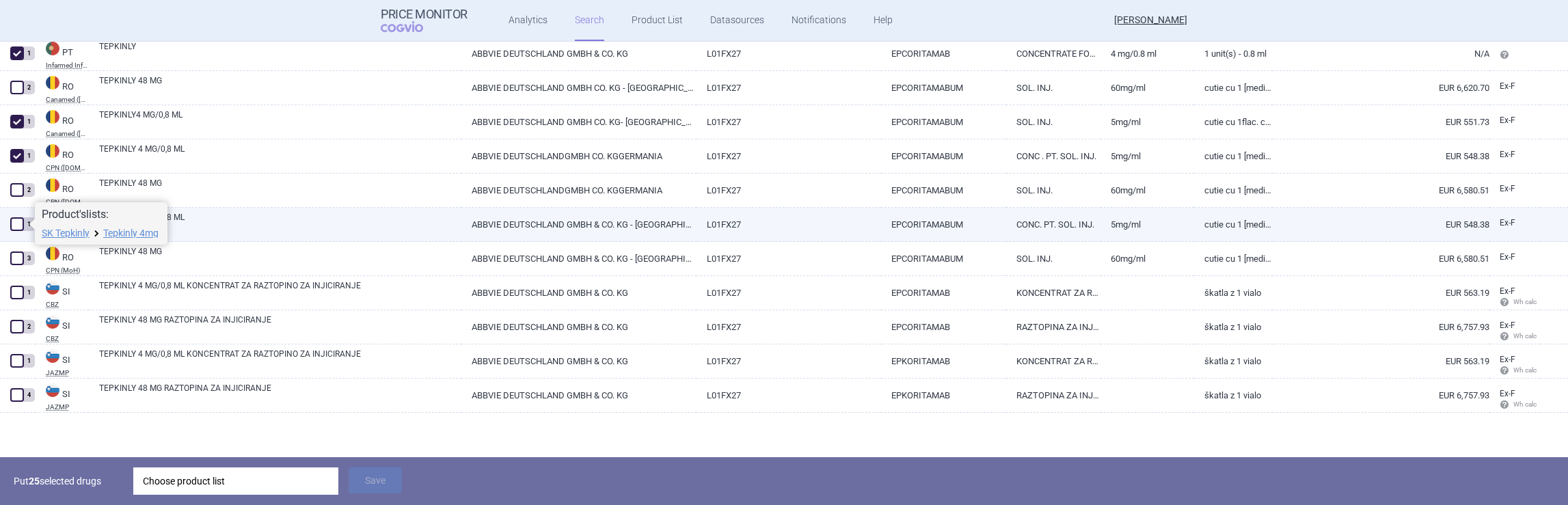
click at [16, 222] on span at bounding box center [17, 224] width 14 height 14
checkbox input "true"
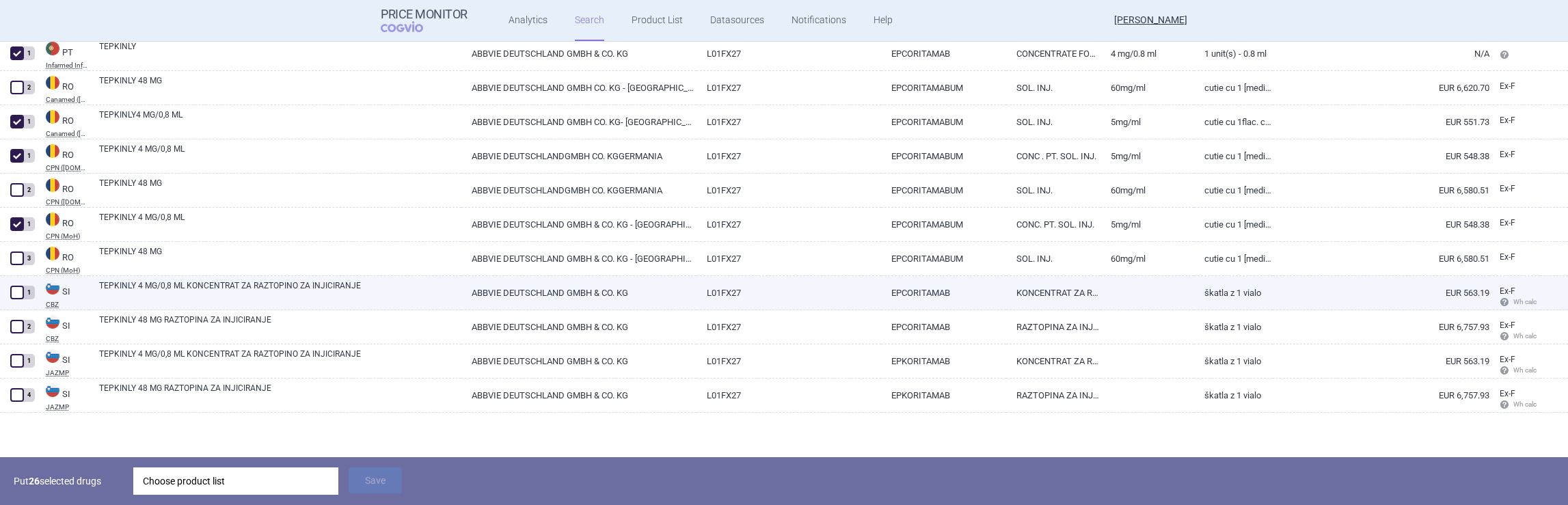
click at [21, 291] on span at bounding box center [17, 292] width 14 height 14
checkbox input "true"
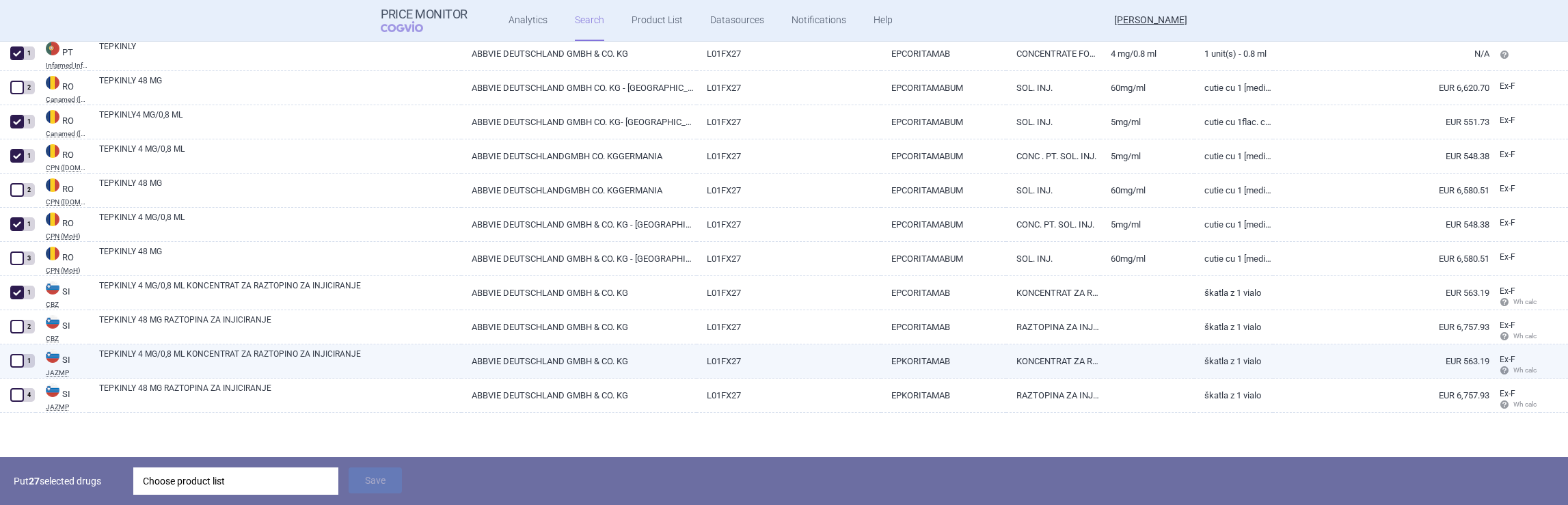
click at [15, 360] on span at bounding box center [17, 361] width 14 height 14
checkbox input "true"
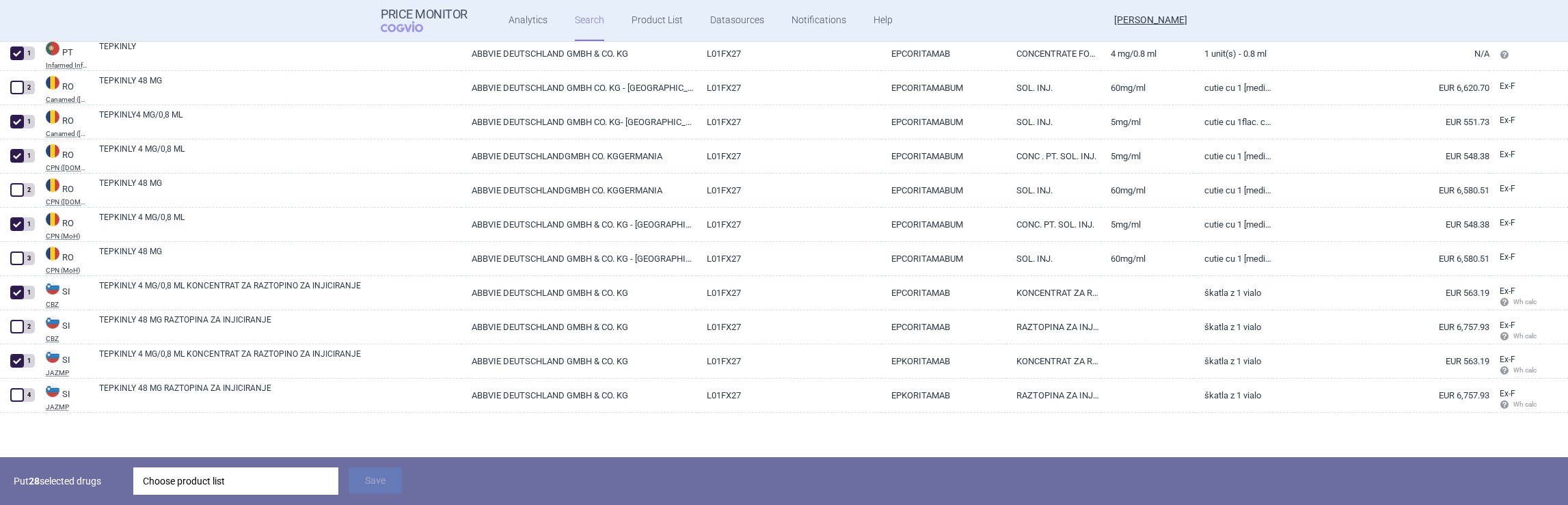
click at [181, 483] on div "Choose product list" at bounding box center [236, 481] width 186 height 27
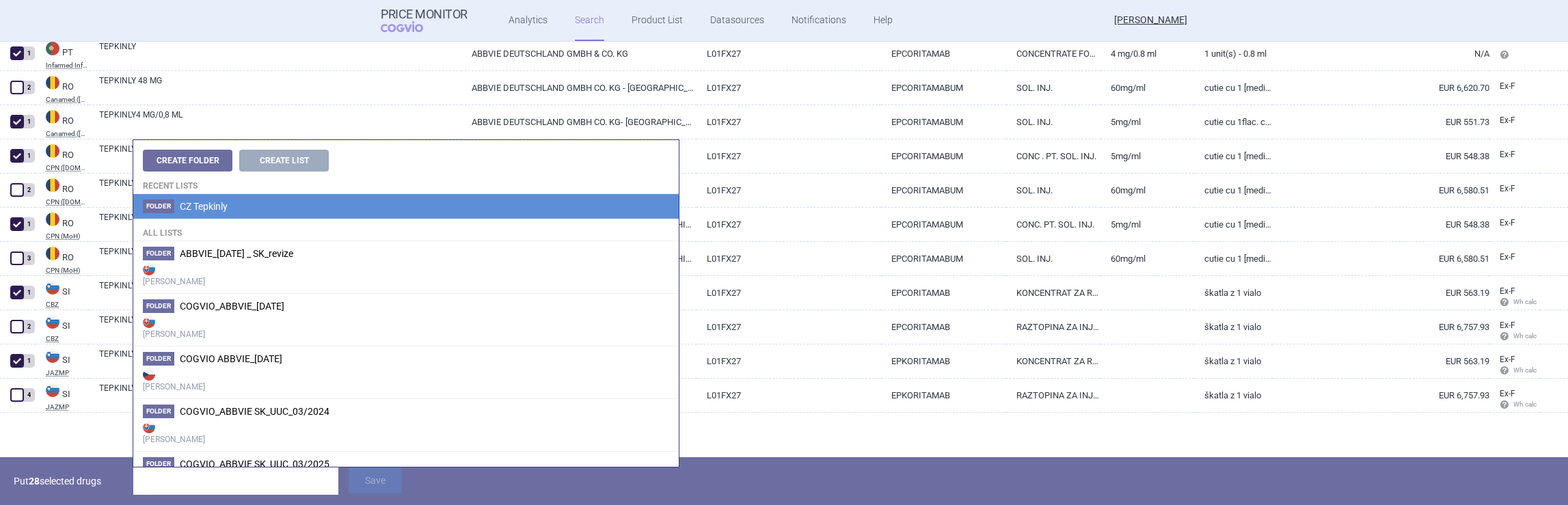
click at [204, 213] on li "Folder CZ Tepkinly" at bounding box center [406, 206] width 545 height 25
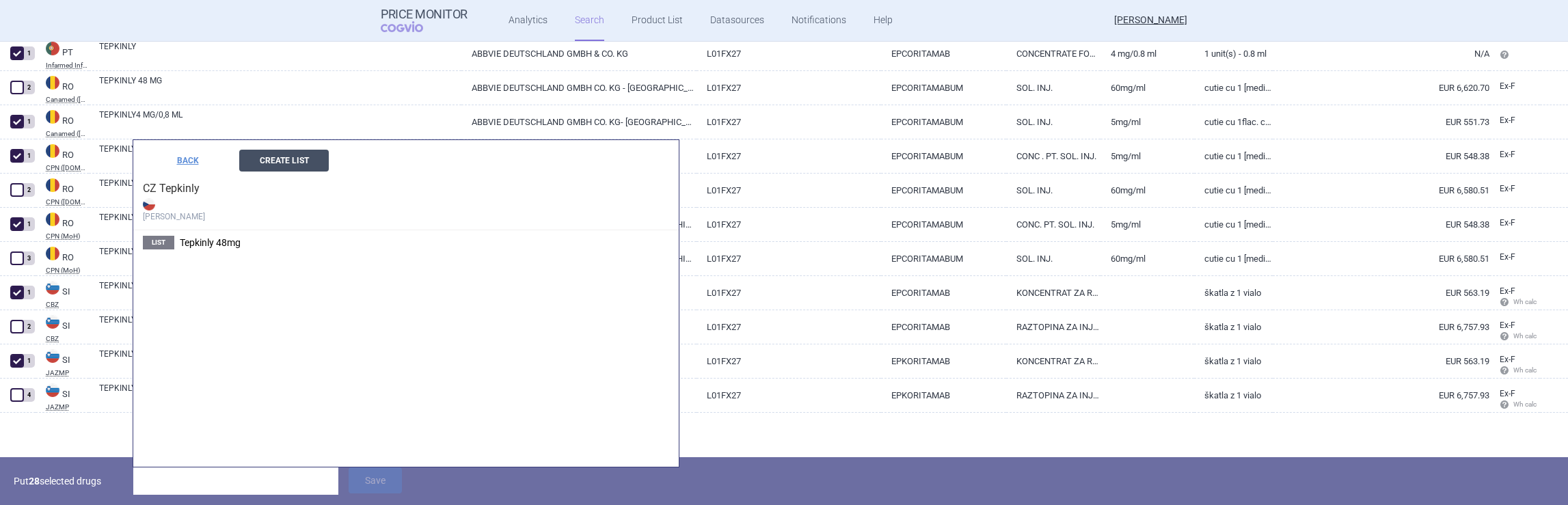
click at [295, 165] on button "Create List" at bounding box center [284, 161] width 90 height 22
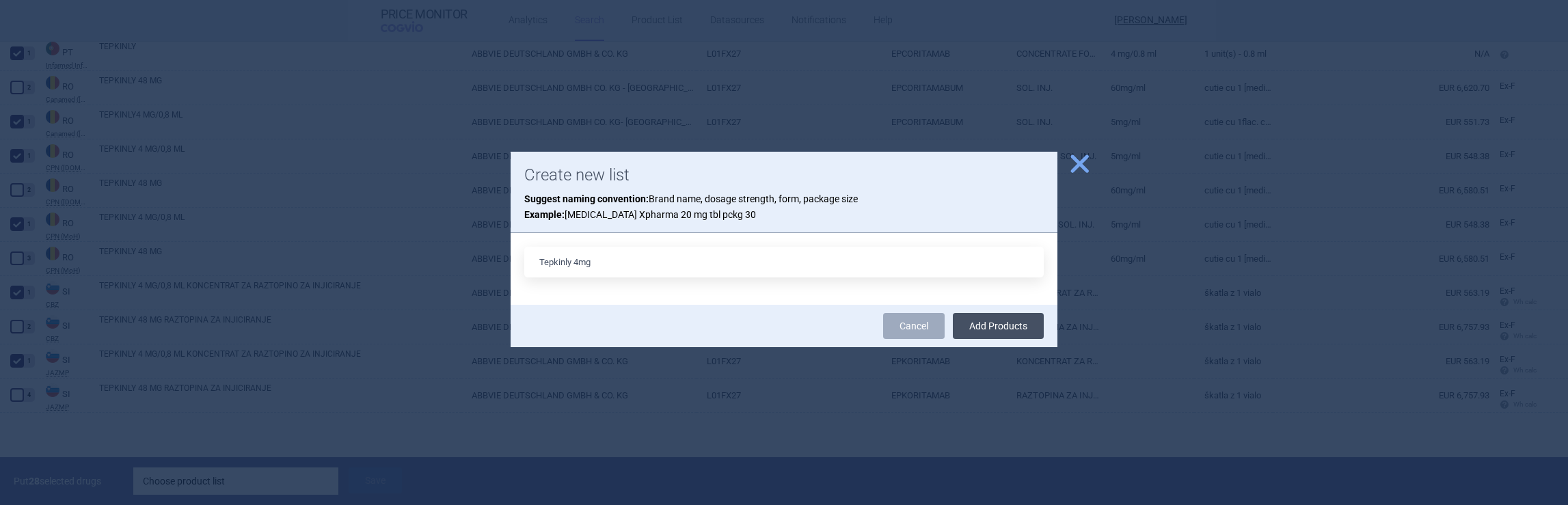
type input "Tepkinly 4mg"
click at [988, 329] on button "Add Products" at bounding box center [999, 326] width 91 height 26
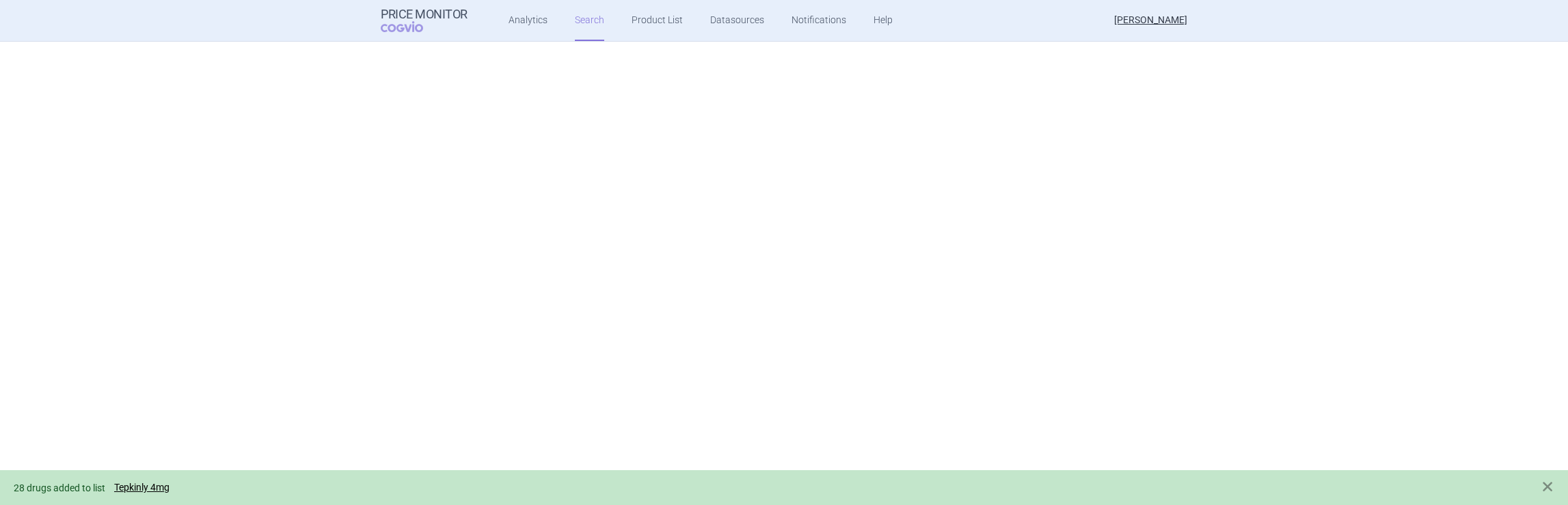
scroll to position [0, 0]
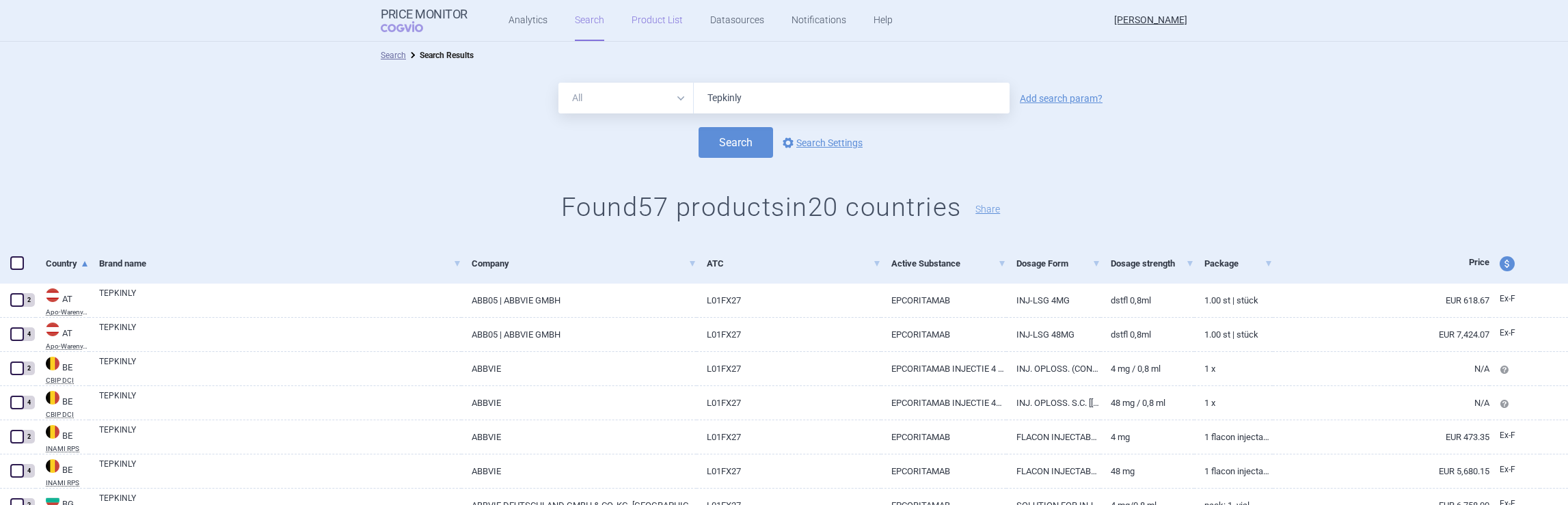
click at [639, 22] on link "Product List" at bounding box center [657, 21] width 51 height 41
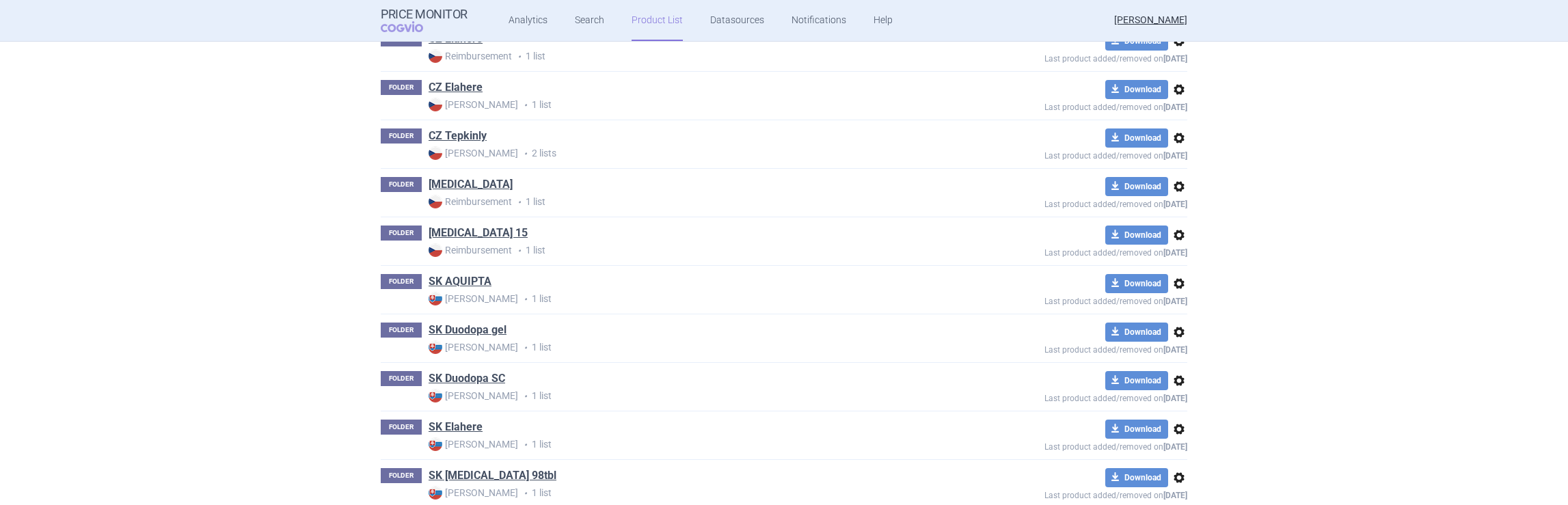
scroll to position [1190, 0]
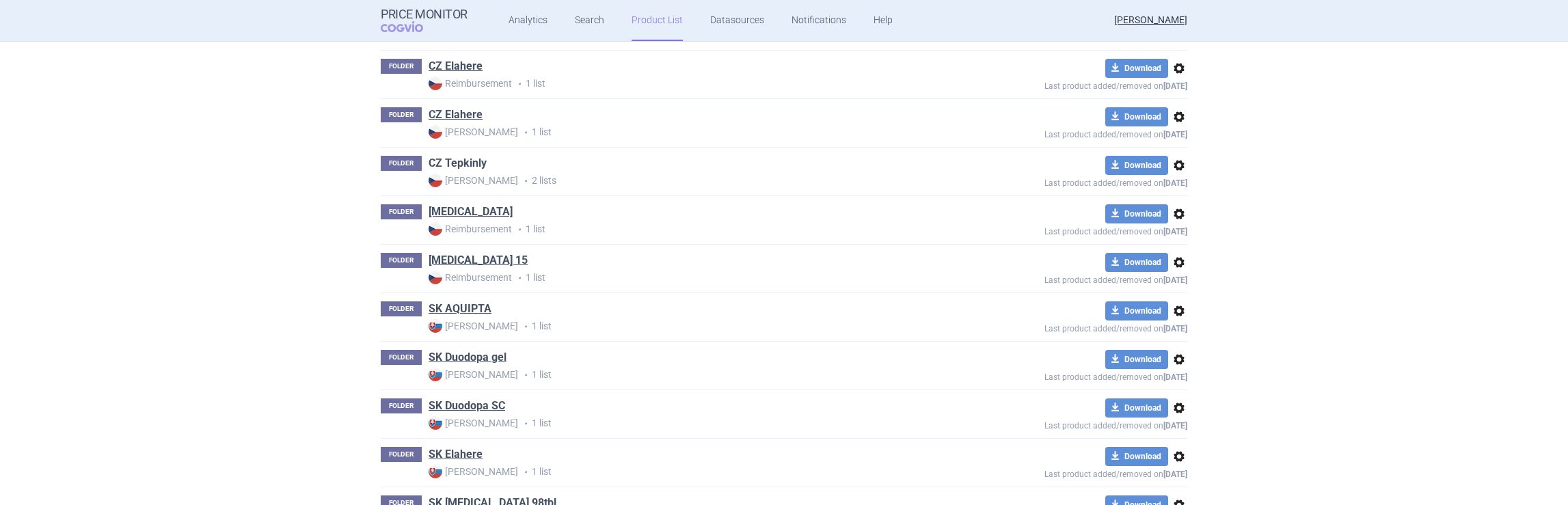
click at [459, 158] on link "CZ Tepkinly" at bounding box center [457, 163] width 58 height 15
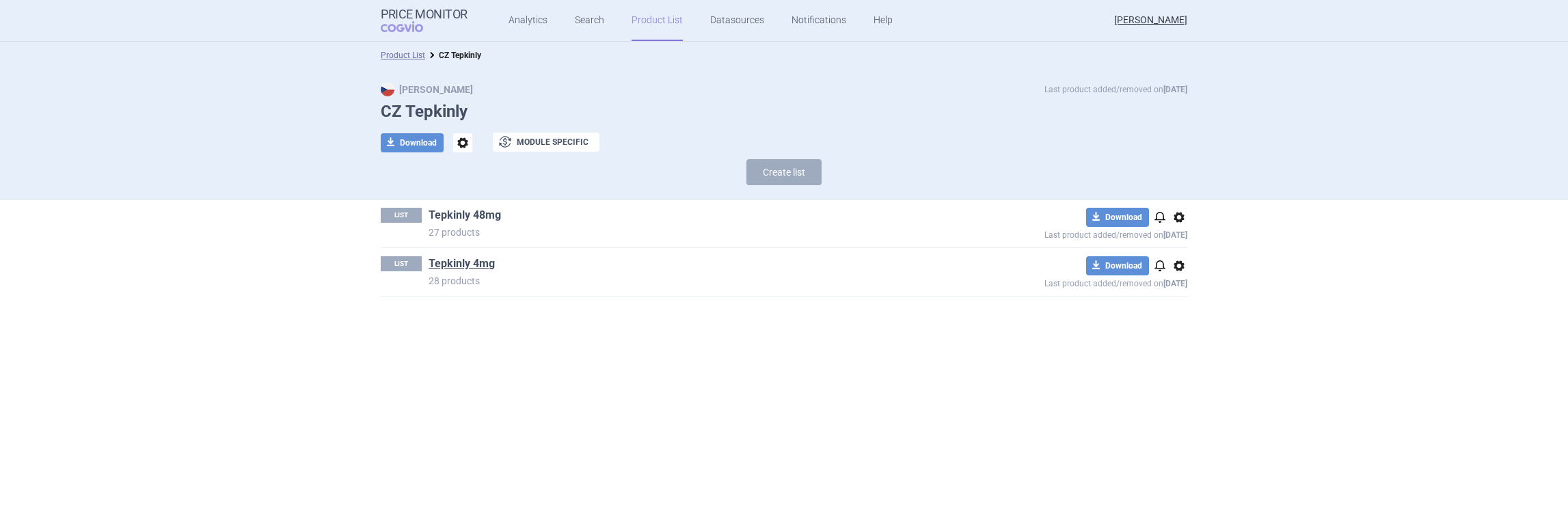
click at [459, 214] on link "Tepkinly 48mg" at bounding box center [464, 215] width 73 height 15
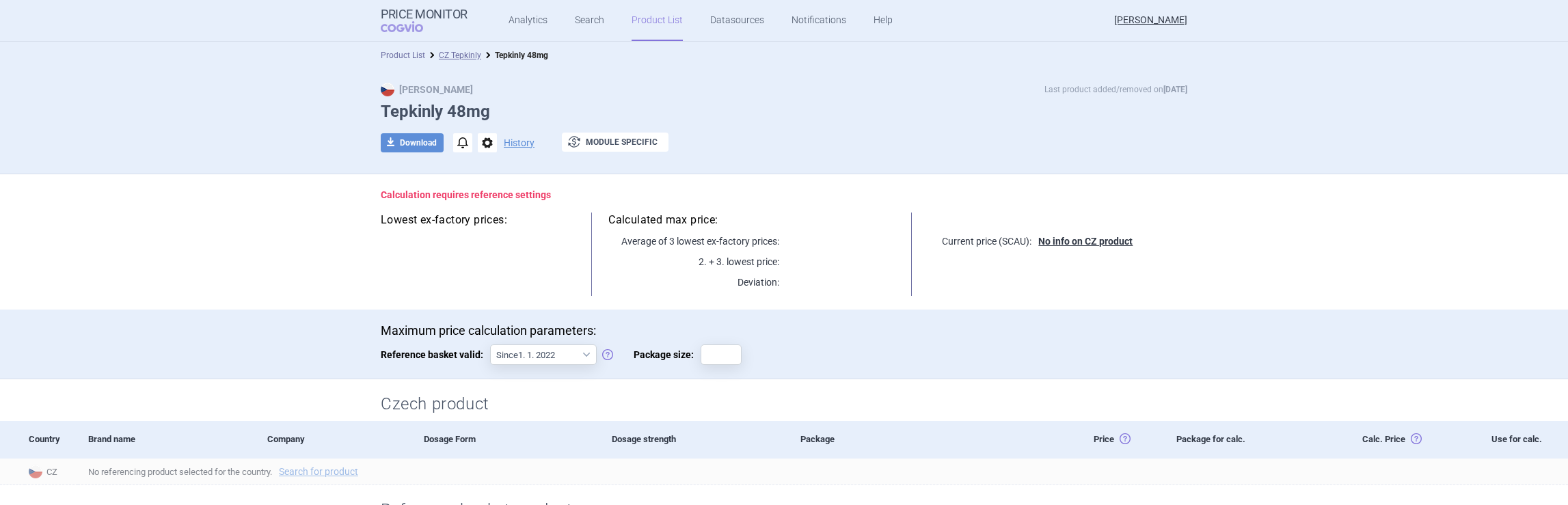
click at [406, 52] on link "Product List" at bounding box center [403, 55] width 44 height 9
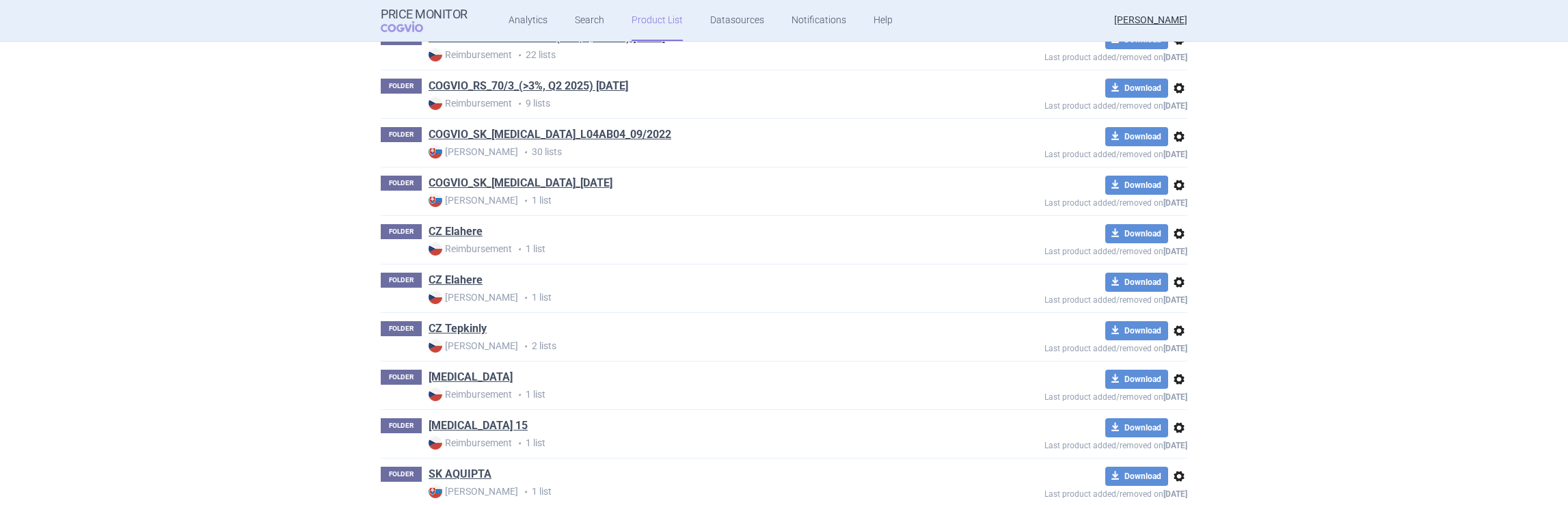
scroll to position [1044, 0]
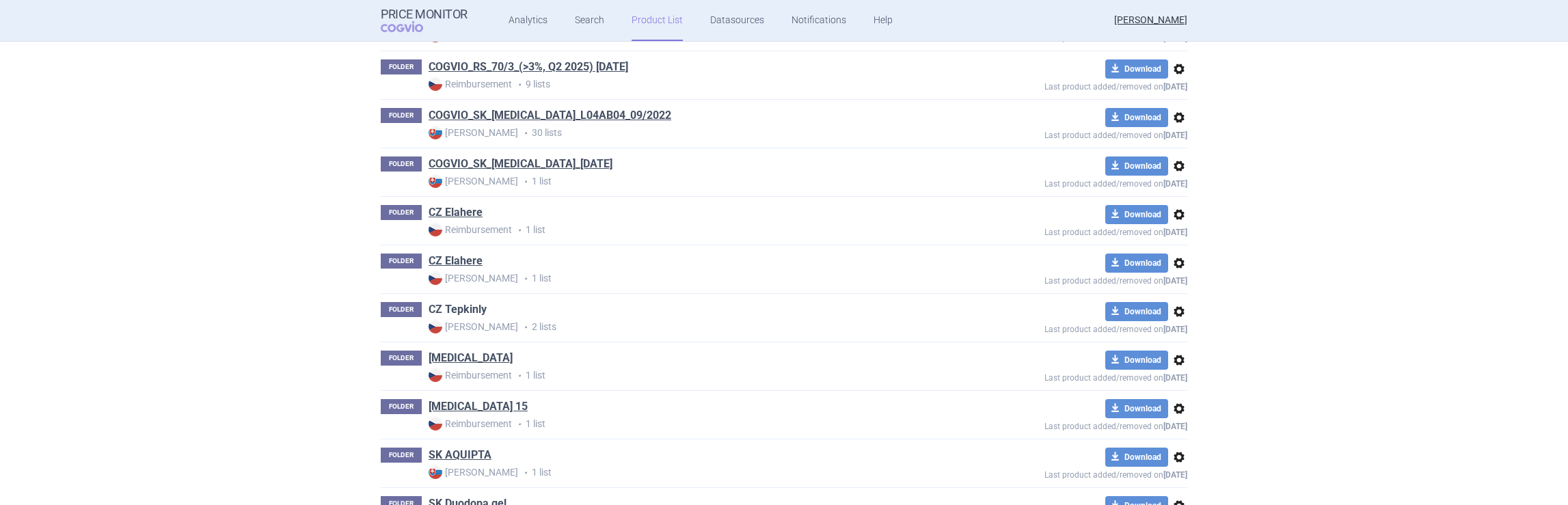
click at [443, 303] on link "CZ Tepkinly" at bounding box center [457, 309] width 58 height 15
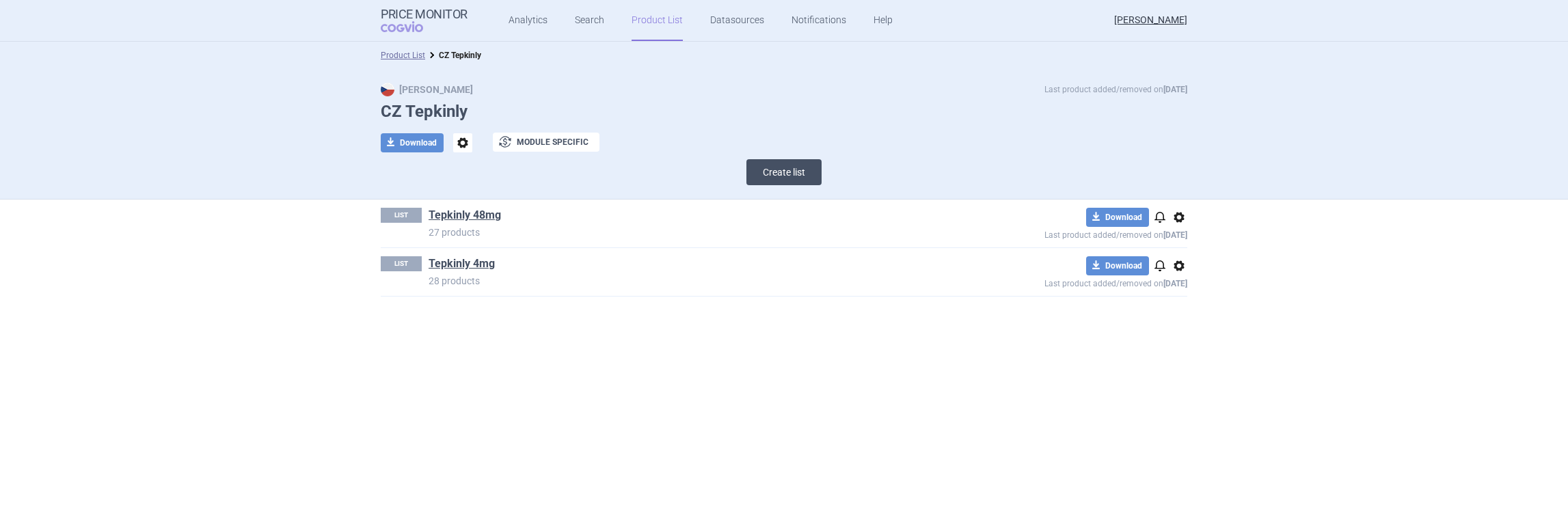
click at [782, 173] on button "Create list" at bounding box center [784, 172] width 75 height 26
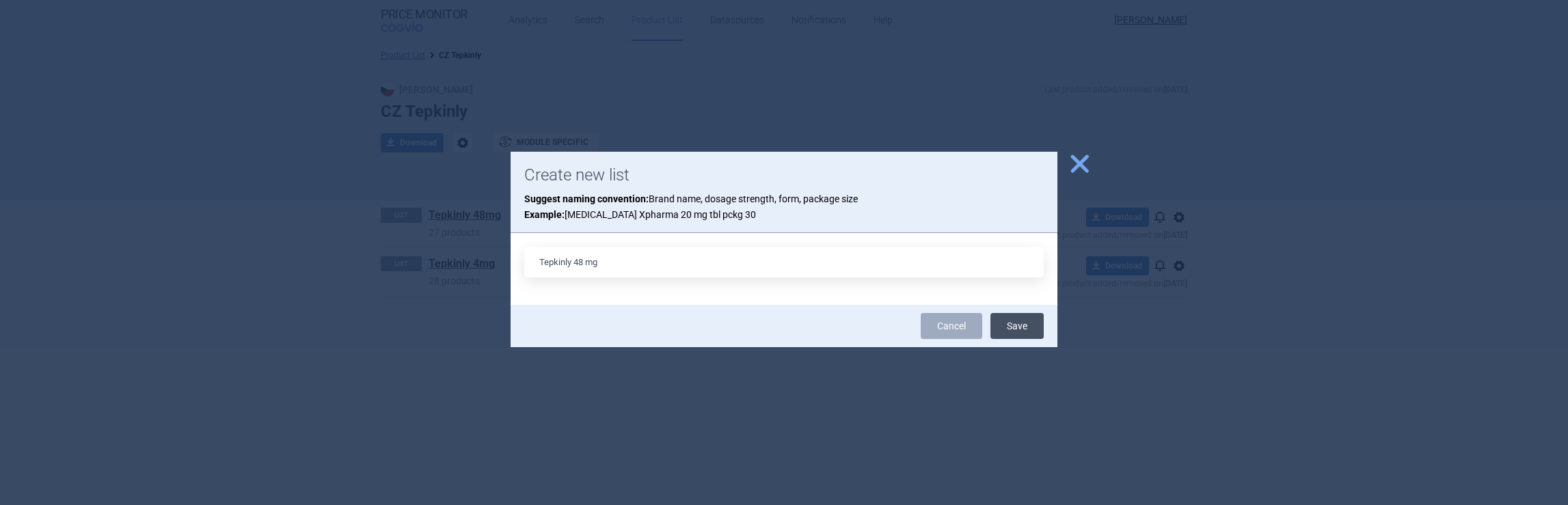
type input "Tepkinly 48 mg"
click at [1033, 332] on button "Save" at bounding box center [1017, 326] width 53 height 26
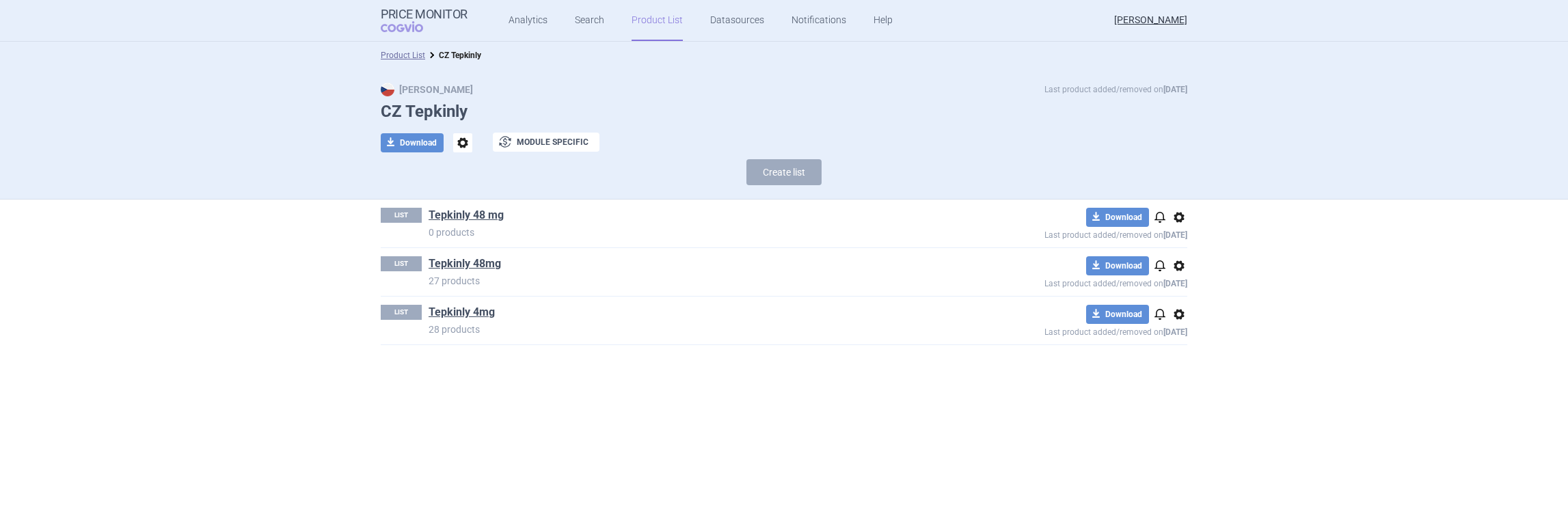
drag, startPoint x: 473, startPoint y: 217, endPoint x: 666, endPoint y: 236, distance: 193.9
click at [666, 236] on p "0 products" at bounding box center [687, 232] width 517 height 14
drag, startPoint x: 1178, startPoint y: 217, endPoint x: 395, endPoint y: 218, distance: 783.0
drag, startPoint x: 395, startPoint y: 218, endPoint x: 1182, endPoint y: 214, distance: 787.0
click at [1181, 215] on span "options" at bounding box center [1179, 217] width 16 height 16
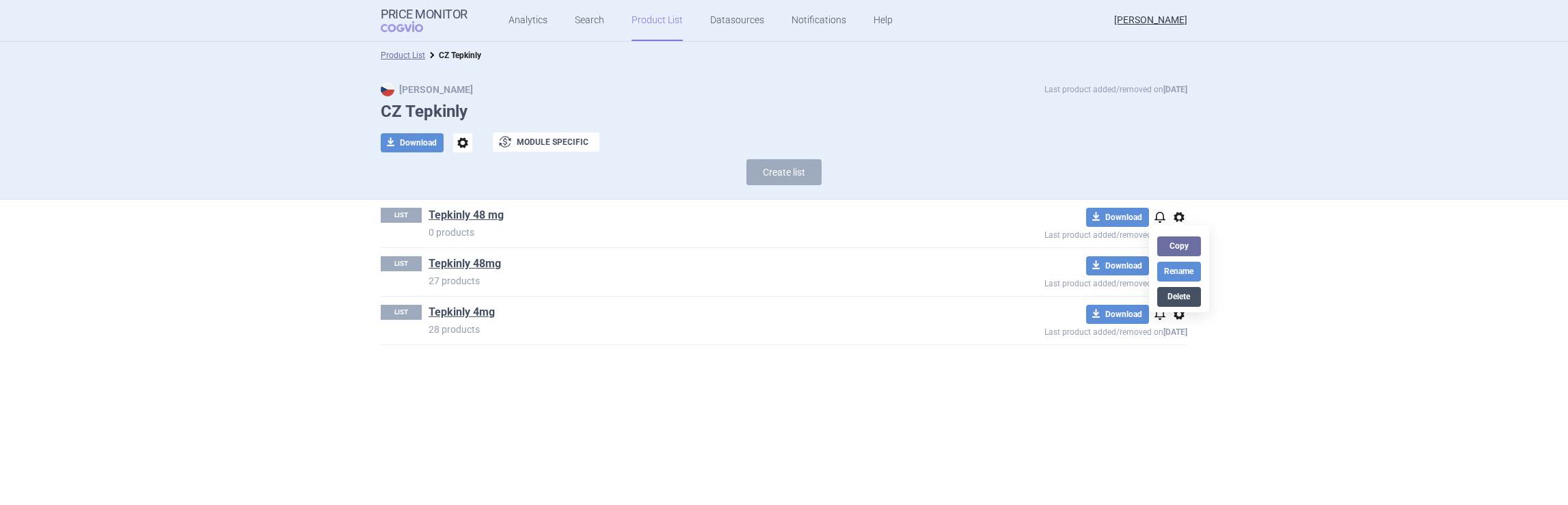
click at [1180, 300] on button "Delete" at bounding box center [1179, 297] width 44 height 20
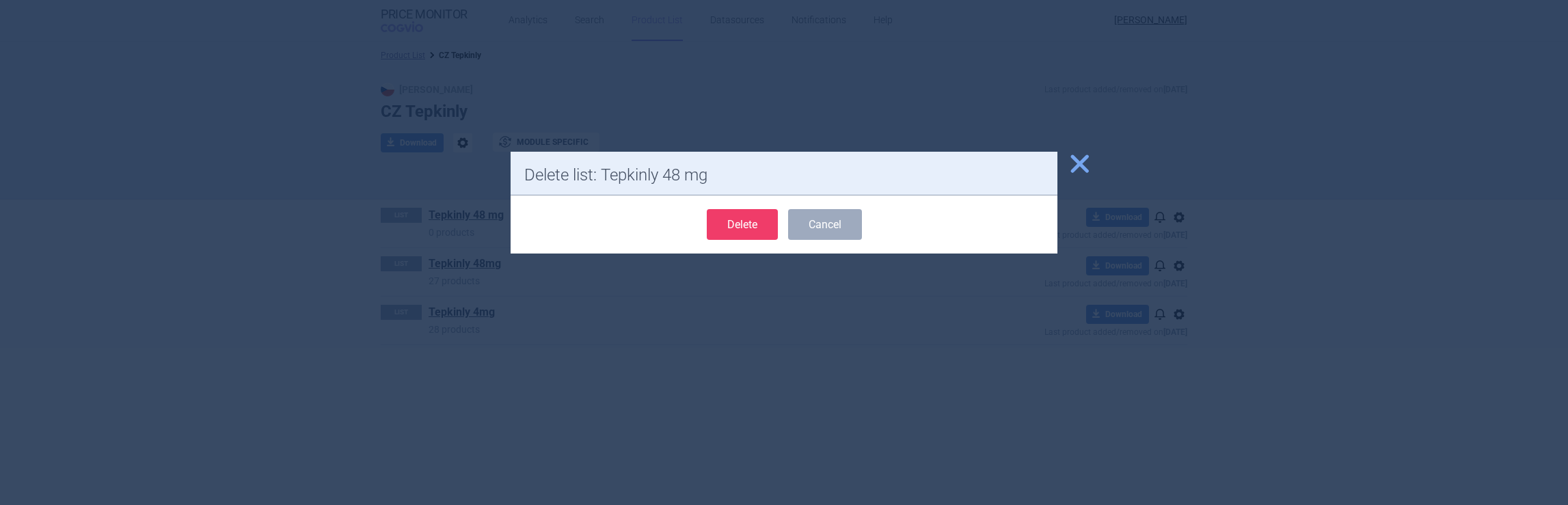
click at [739, 223] on button "Delete" at bounding box center [742, 225] width 71 height 31
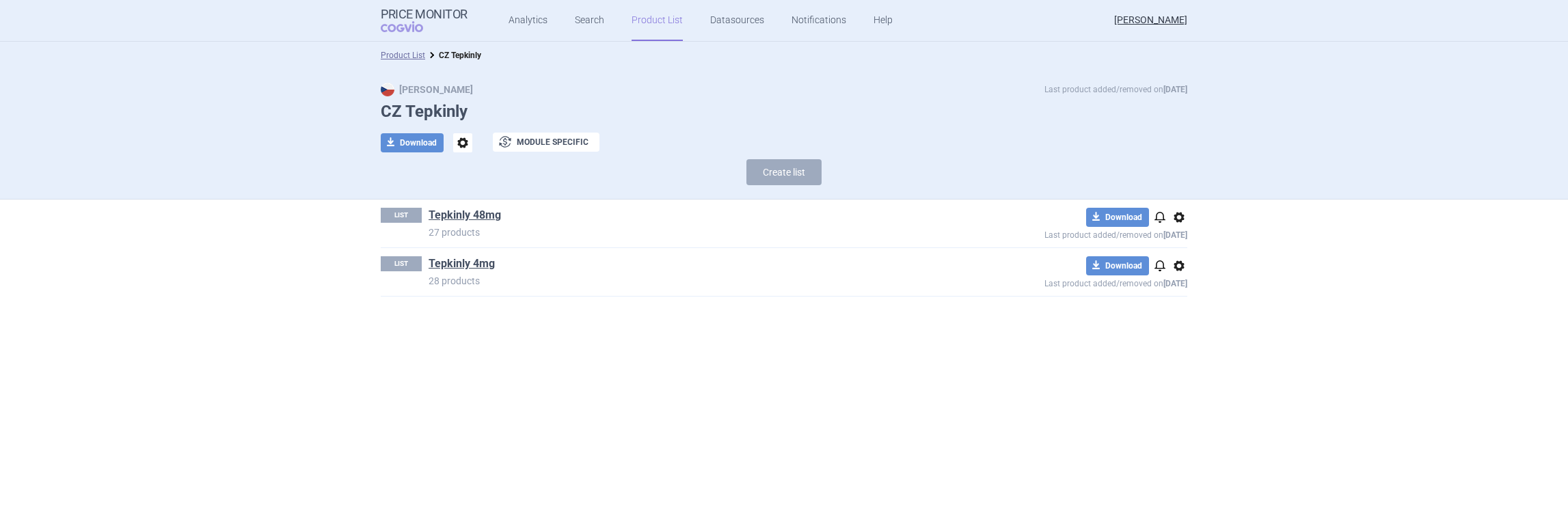
click at [1182, 218] on span "options" at bounding box center [1179, 217] width 16 height 16
click at [1298, 240] on section "Product List CZ Tepkinly Max Price Last product added/removed on [DATE] CZ Tepk…" at bounding box center [784, 273] width 1568 height 463
click at [483, 217] on link "Tepkinly 48mg" at bounding box center [464, 215] width 73 height 15
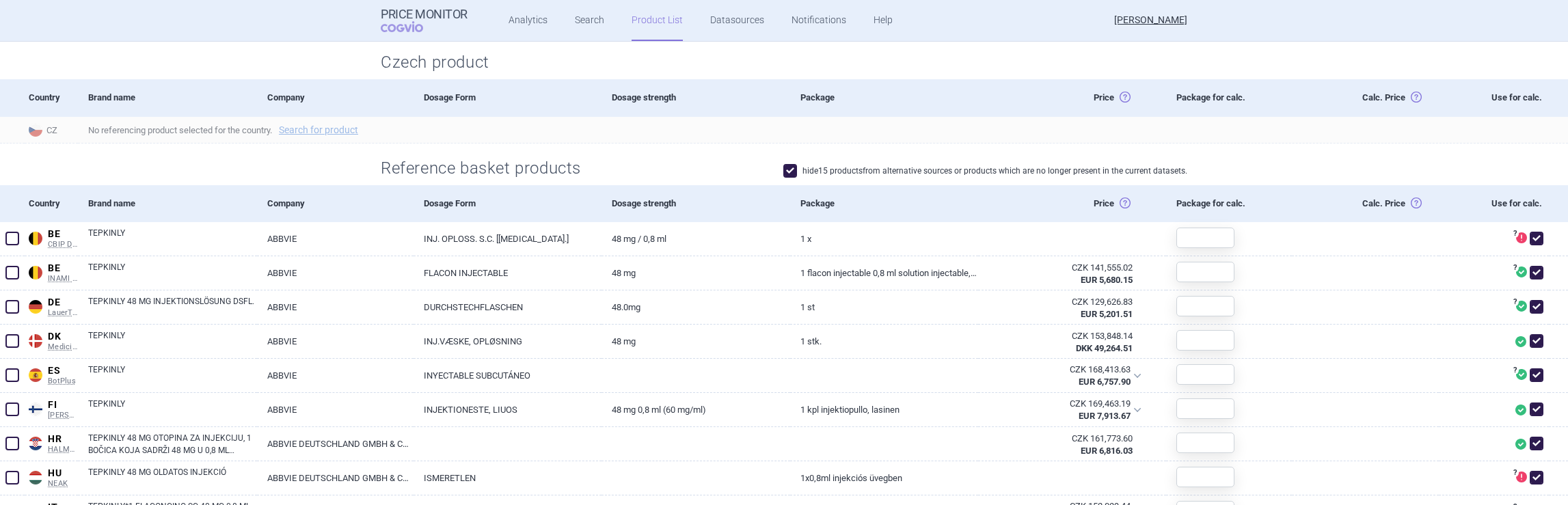
scroll to position [344, 0]
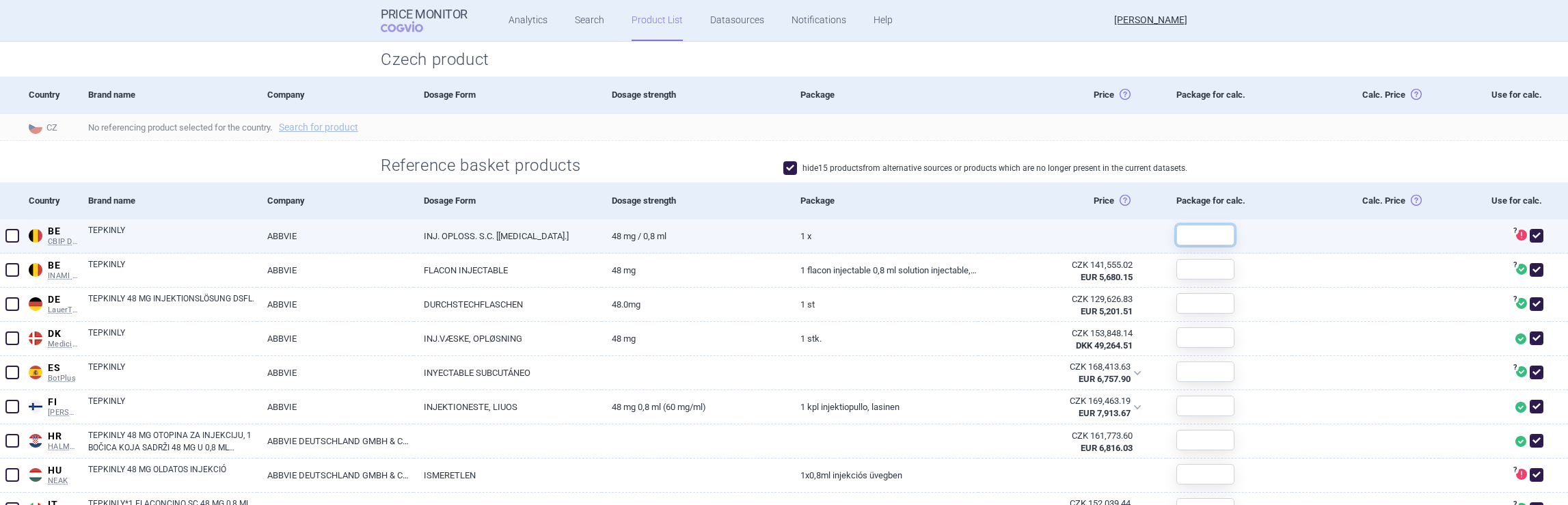
click at [1209, 240] on input "text" at bounding box center [1205, 235] width 58 height 21
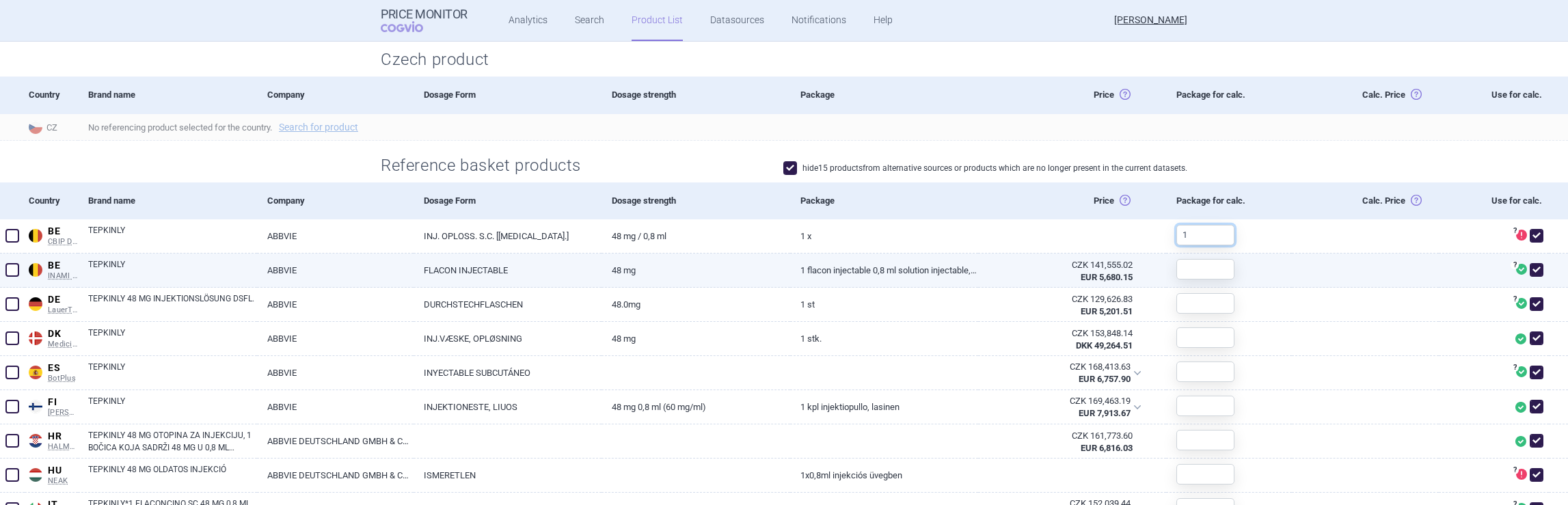
type input "1"
click at [1206, 266] on input "text" at bounding box center [1205, 269] width 58 height 21
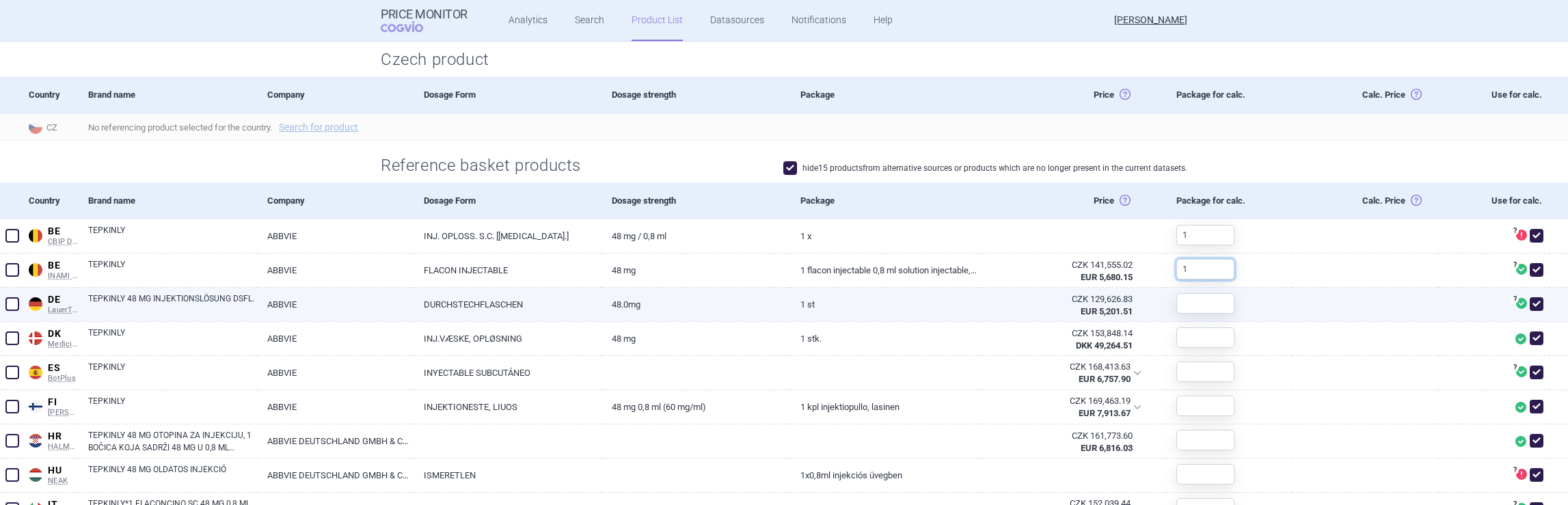
type input "1"
click at [1214, 304] on input "text" at bounding box center [1205, 303] width 58 height 21
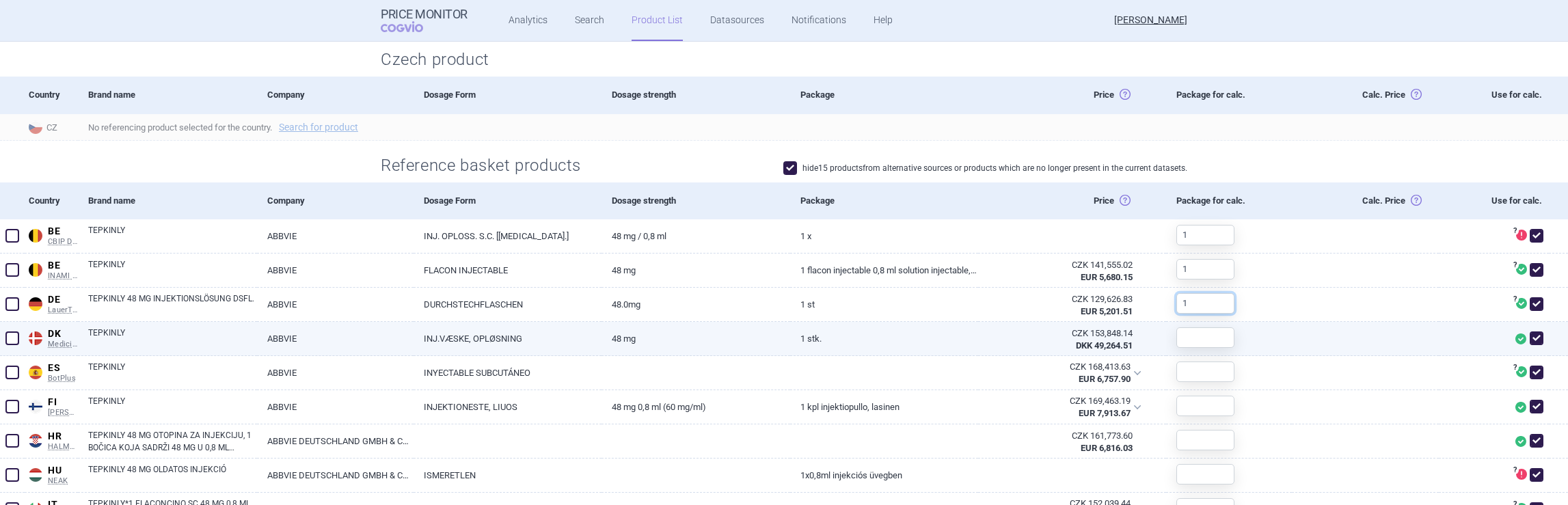
type input "1"
click at [1207, 338] on input "text" at bounding box center [1205, 338] width 58 height 21
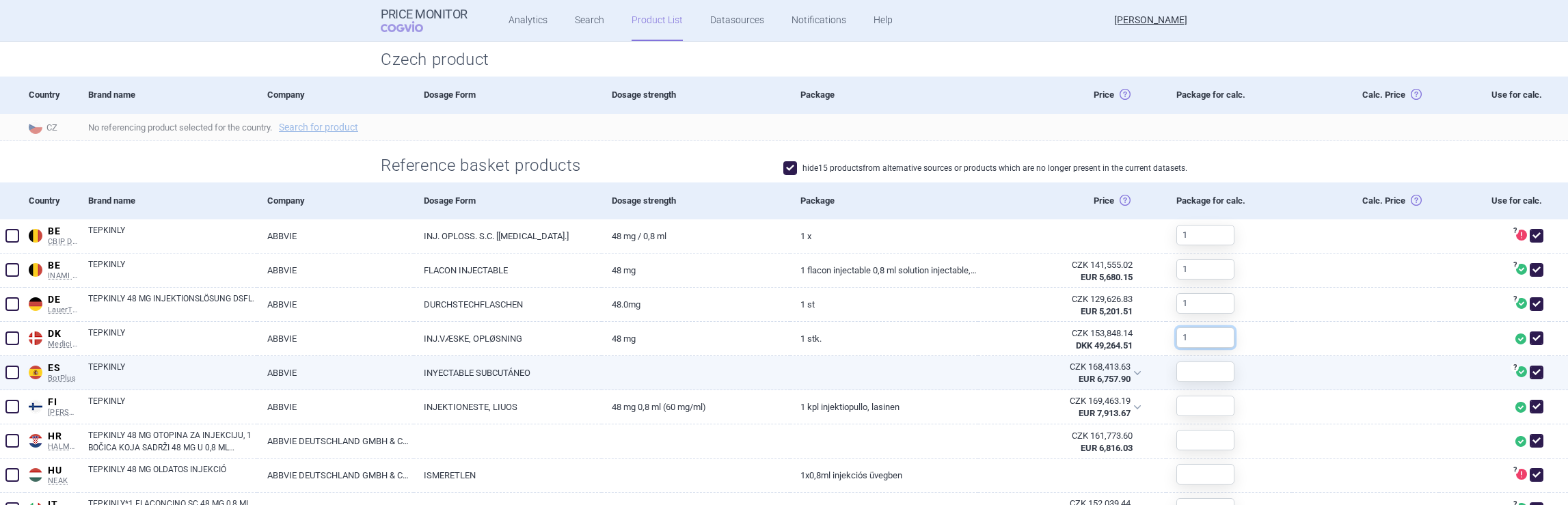
type input "1"
click at [1211, 370] on input "text" at bounding box center [1205, 372] width 58 height 21
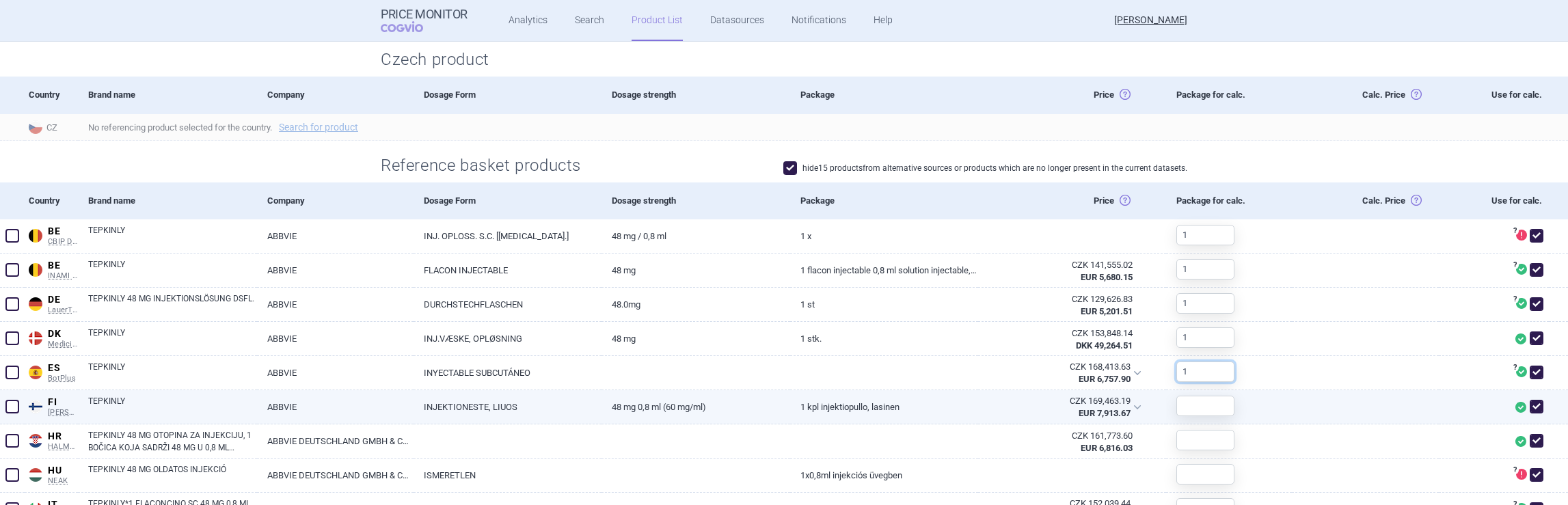
type input "1"
click at [1213, 404] on input "text" at bounding box center [1205, 406] width 58 height 21
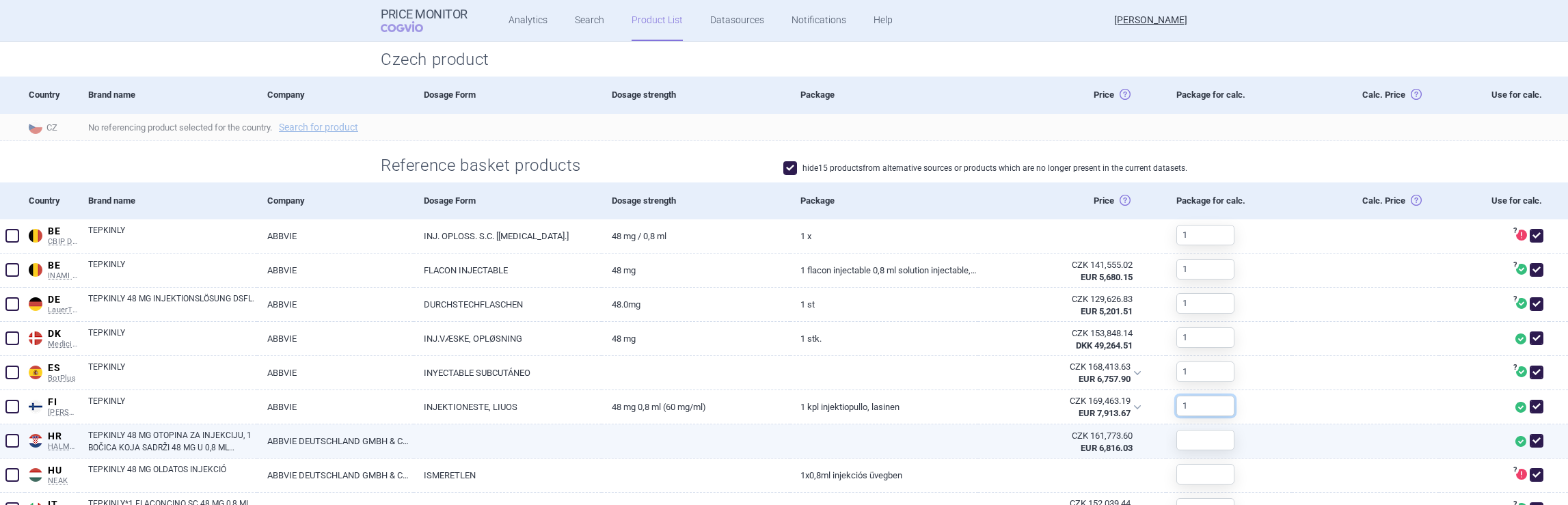
type input "1"
click at [1194, 441] on input "text" at bounding box center [1205, 440] width 58 height 21
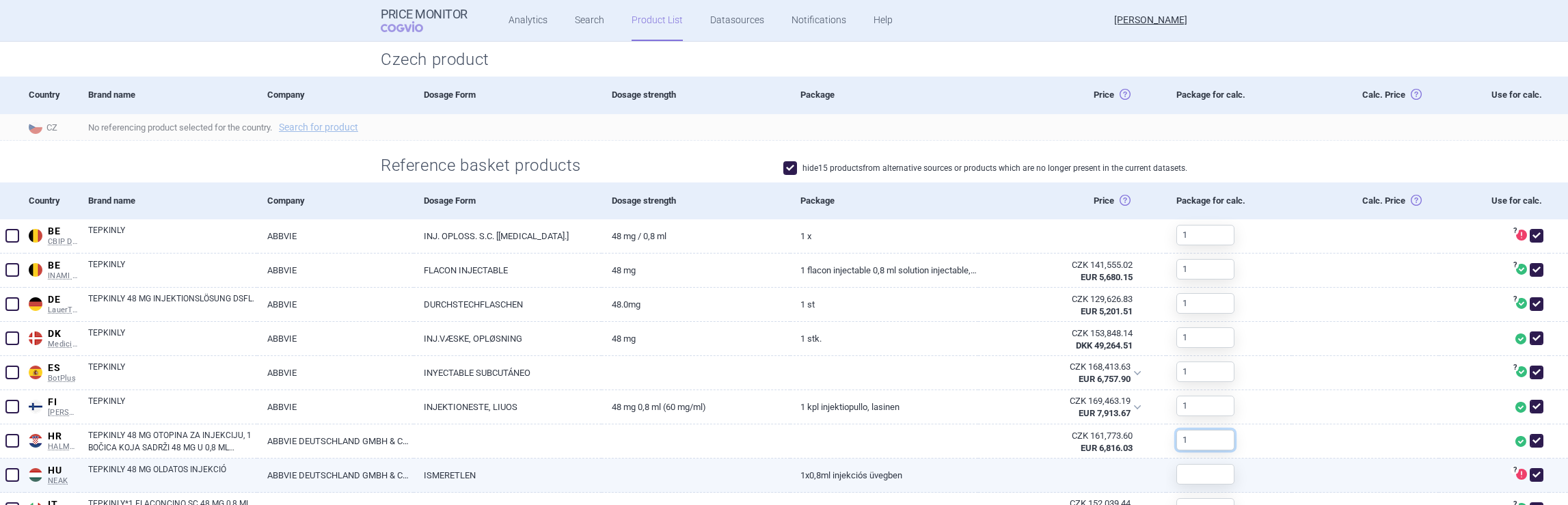
type input "1"
click at [1205, 475] on input "text" at bounding box center [1205, 474] width 58 height 21
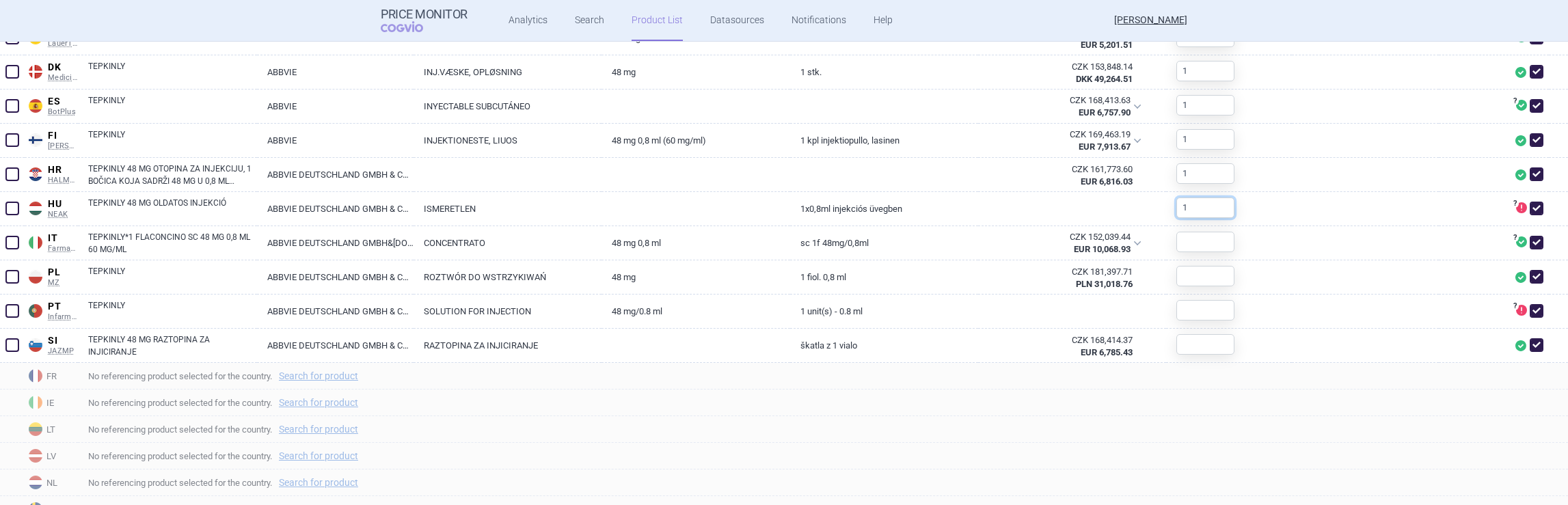
scroll to position [638, 0]
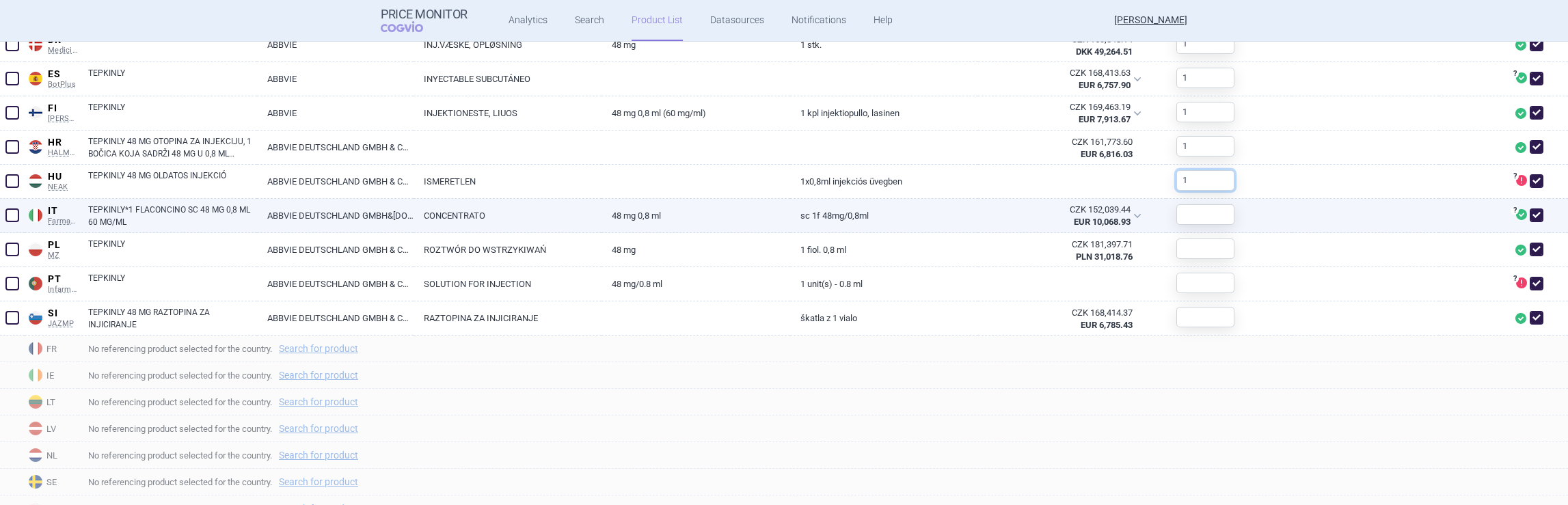
type input "1"
click at [1193, 216] on input "text" at bounding box center [1205, 214] width 58 height 21
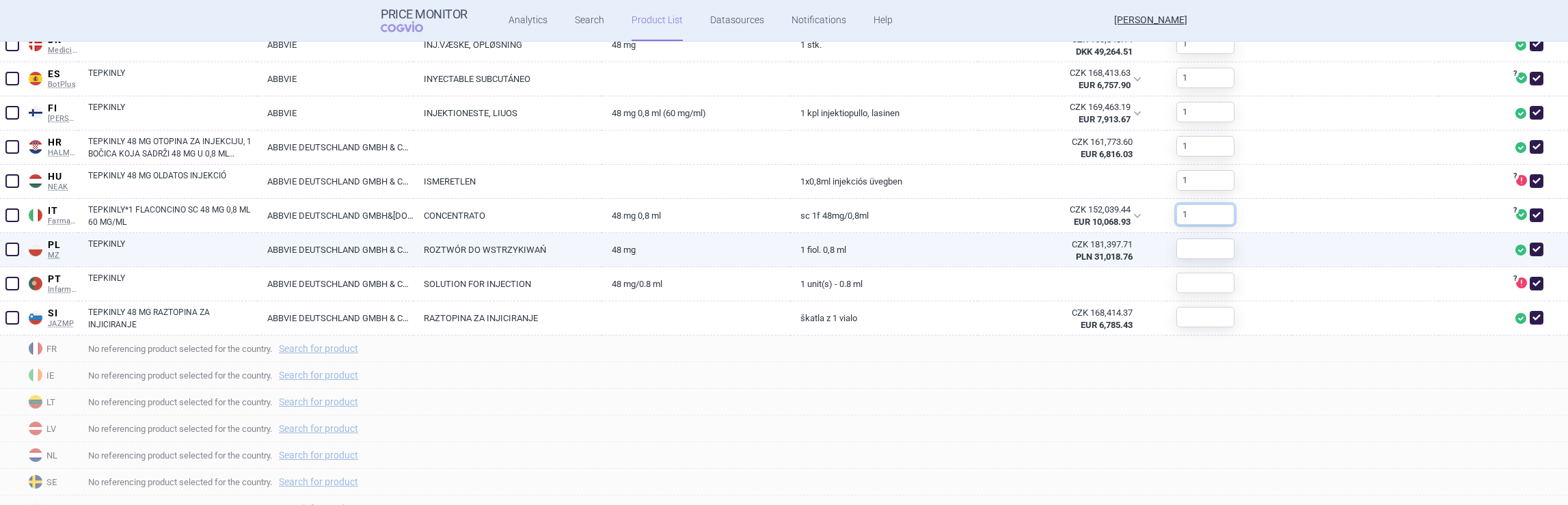
type input "1"
click at [1189, 247] on input "text" at bounding box center [1205, 249] width 58 height 21
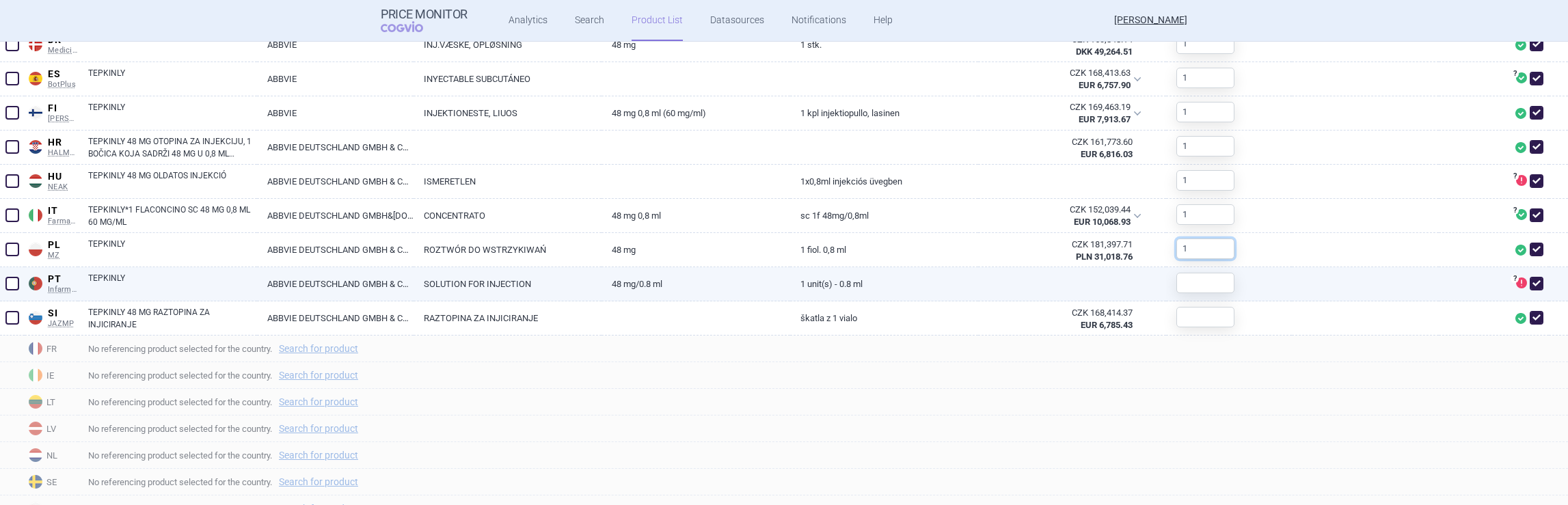
type input "1"
click at [1185, 285] on input "text" at bounding box center [1205, 283] width 58 height 21
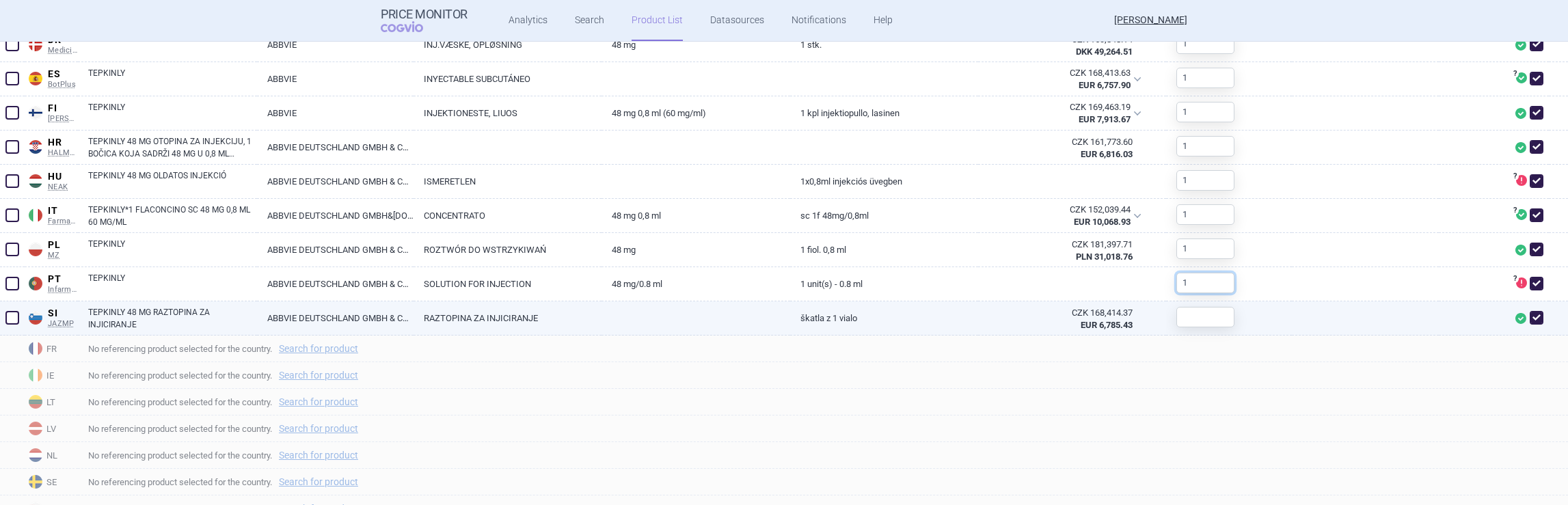
type input "1"
click at [1194, 317] on input "text" at bounding box center [1205, 317] width 58 height 21
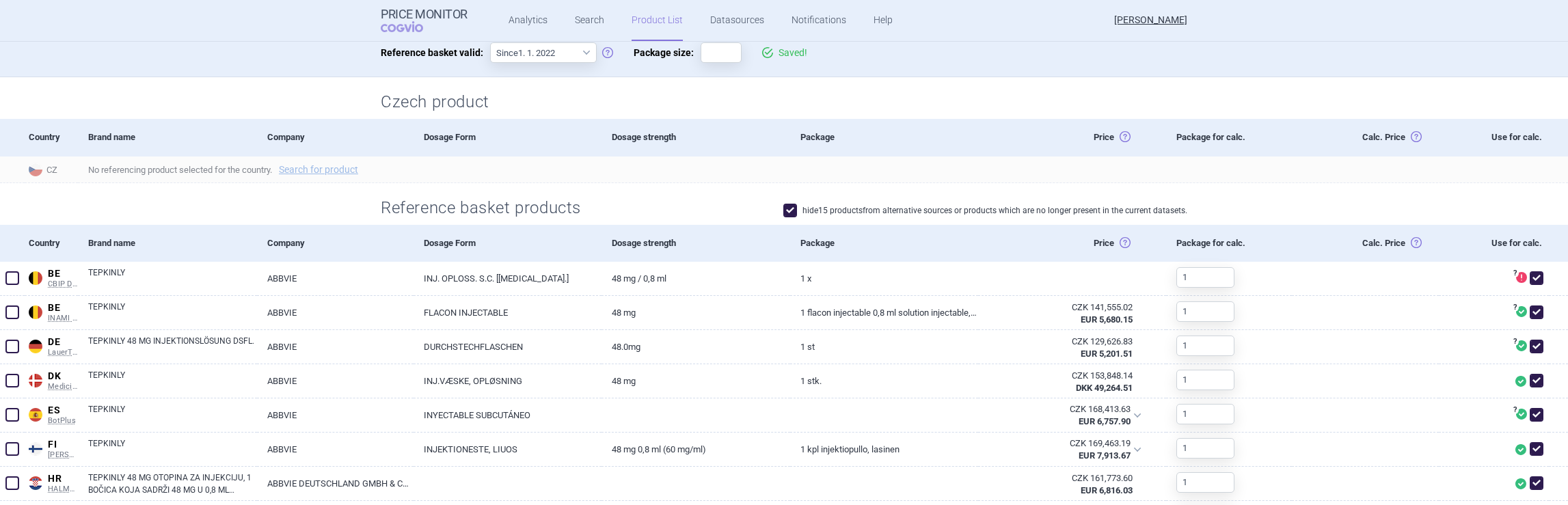
scroll to position [264, 0]
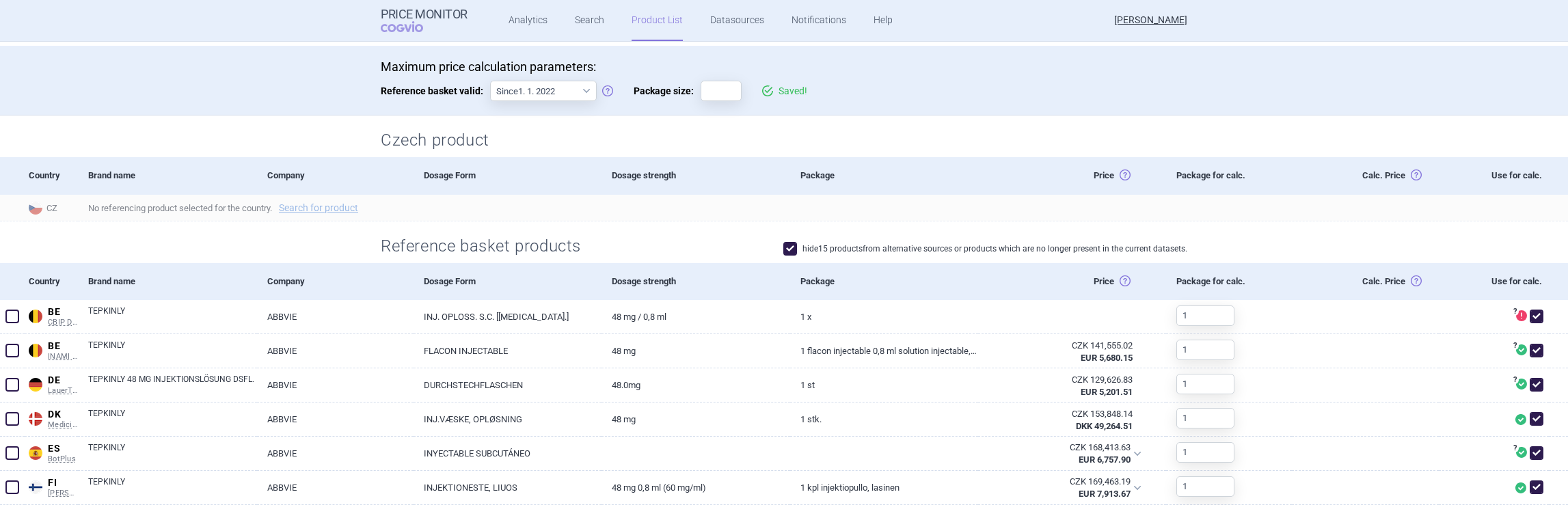
type input "1"
click at [1066, 129] on h2 "Czech product" at bounding box center [784, 140] width 807 height 22
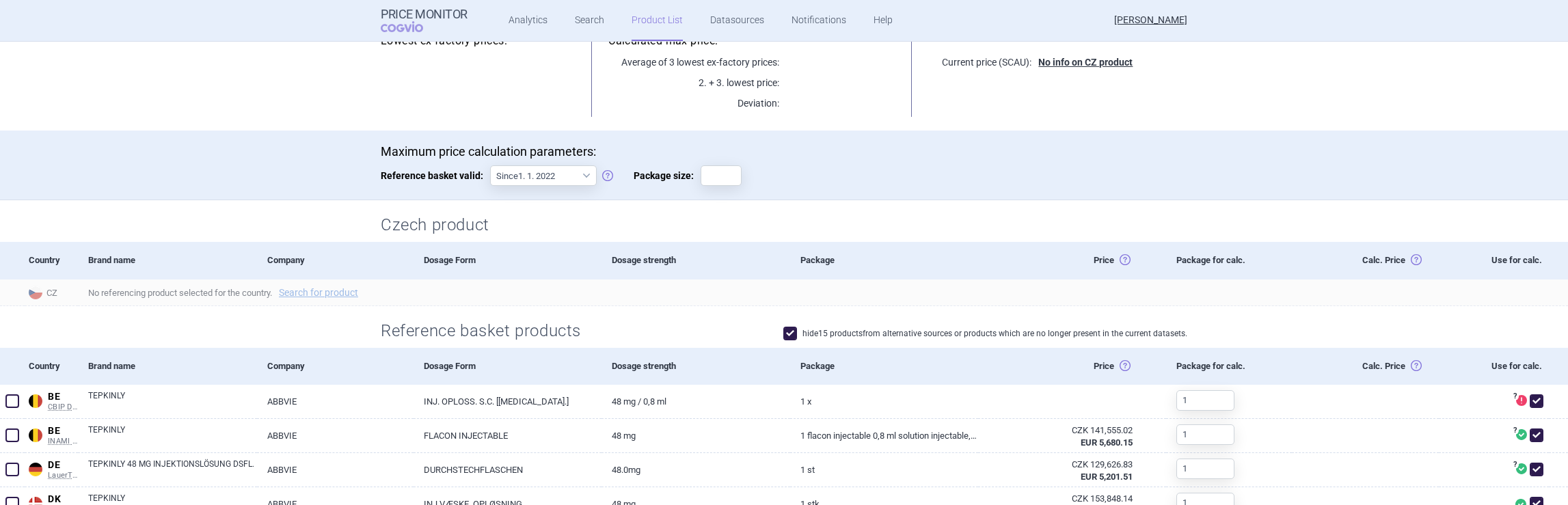
scroll to position [176, 0]
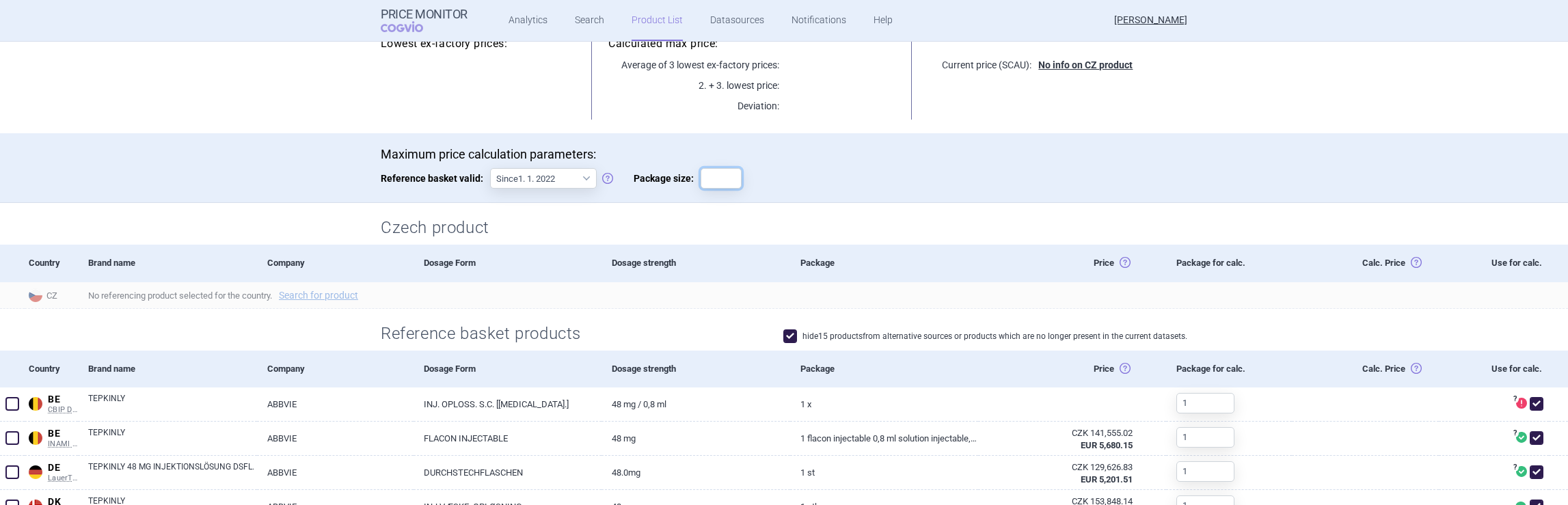
click at [711, 173] on input "Package size:" at bounding box center [722, 179] width 41 height 21
type input "1"
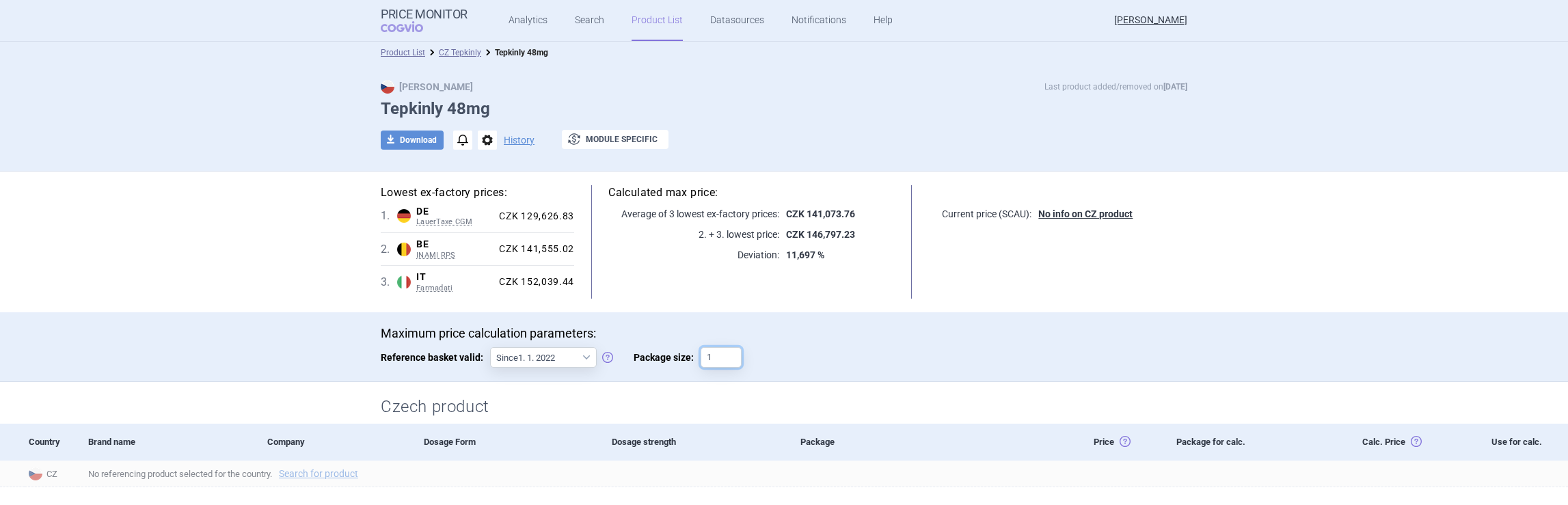
scroll to position [0, 0]
